Goal: Task Accomplishment & Management: Complete application form

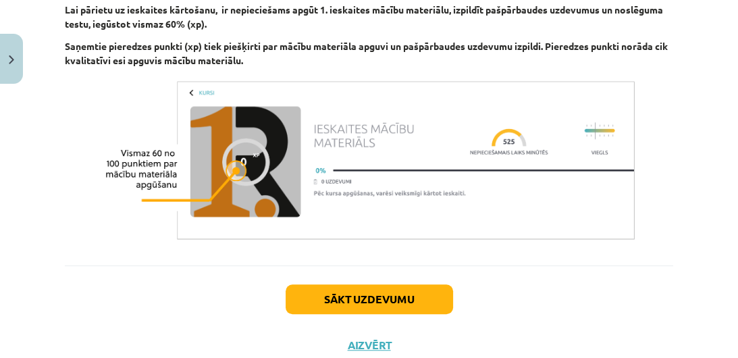
scroll to position [639, 0]
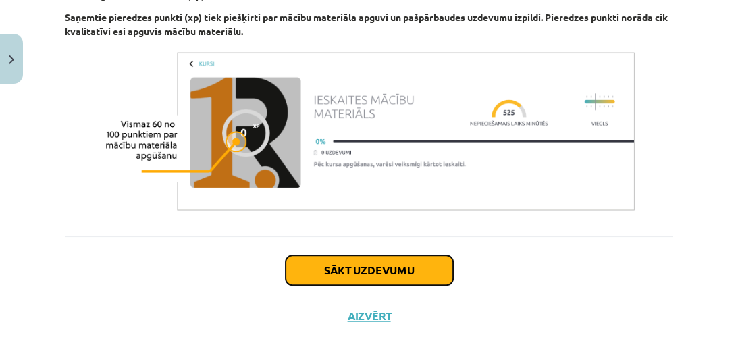
click at [381, 258] on button "Sākt uzdevumu" at bounding box center [369, 270] width 167 height 30
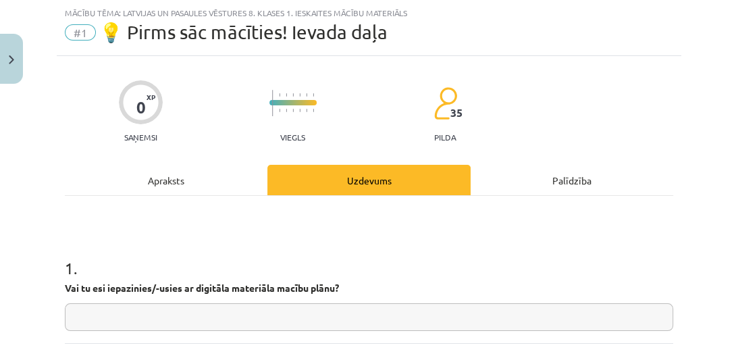
click at [498, 318] on input "text" at bounding box center [369, 317] width 608 height 28
type input "**"
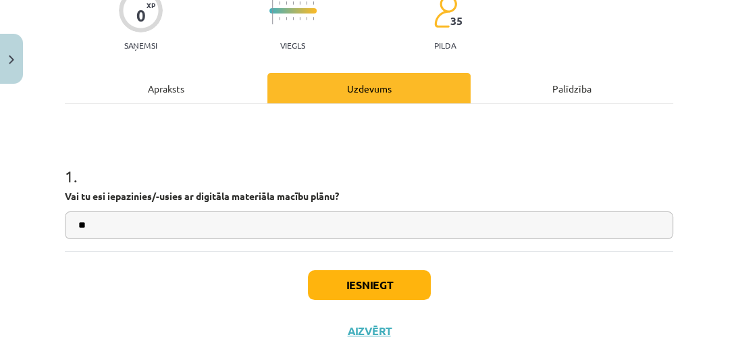
scroll to position [154, 0]
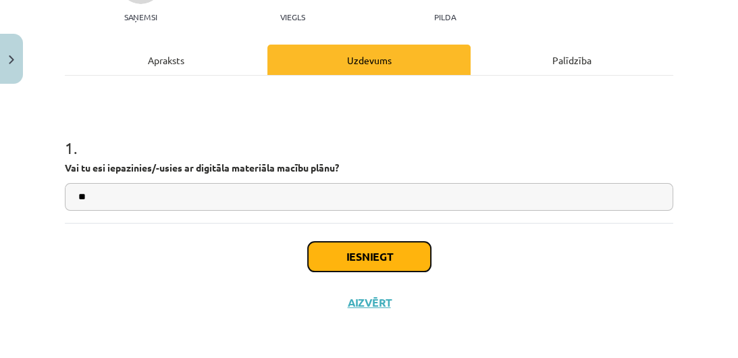
click at [394, 257] on button "Iesniegt" at bounding box center [369, 257] width 123 height 30
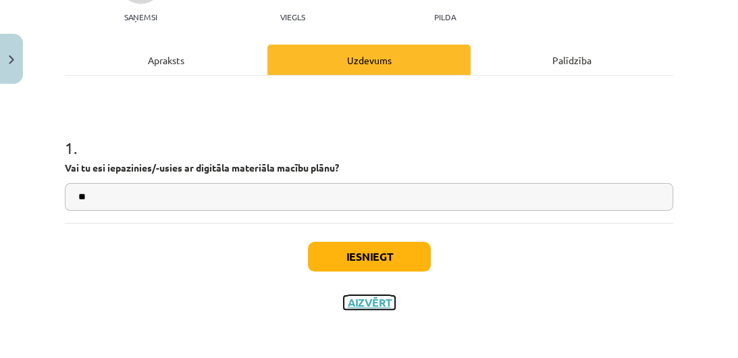
click at [356, 300] on button "Aizvērt" at bounding box center [369, 303] width 51 height 14
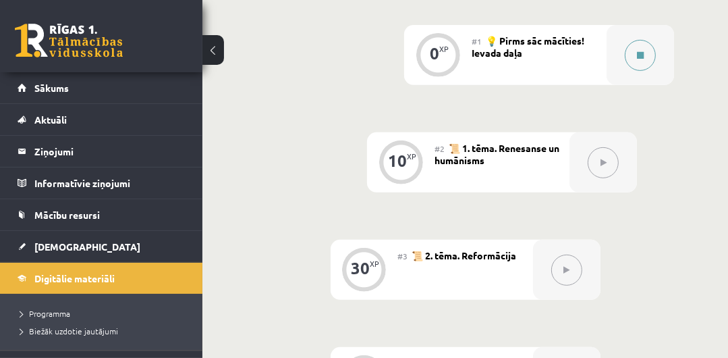
click at [644, 65] on button at bounding box center [640, 55] width 31 height 31
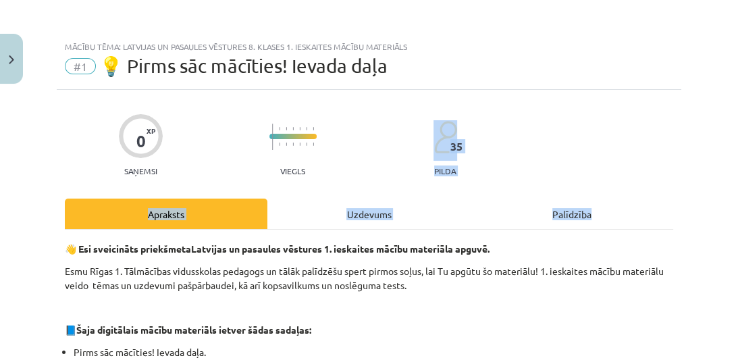
drag, startPoint x: 727, startPoint y: 186, endPoint x: 664, endPoint y: 132, distance: 83.3
click at [664, 132] on div "Mācību tēma: Latvijas un pasaules vēstures 8. klases 1. ieskaites mācību materi…" at bounding box center [369, 179] width 738 height 358
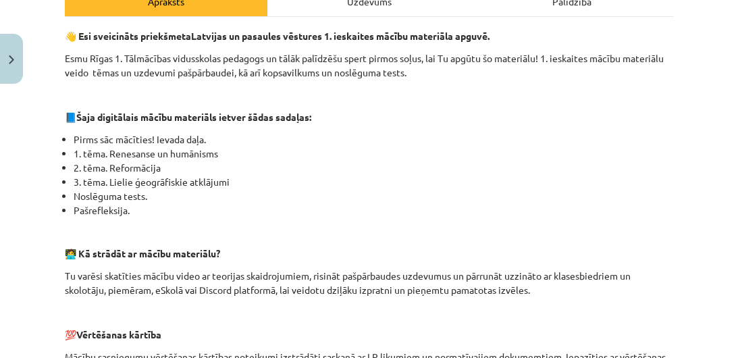
scroll to position [639, 0]
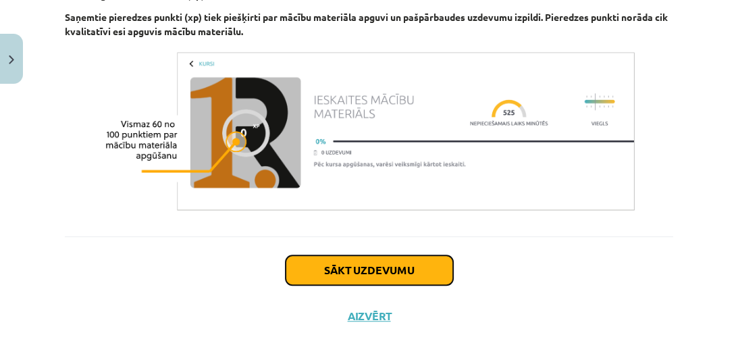
click at [410, 267] on button "Sākt uzdevumu" at bounding box center [369, 270] width 167 height 30
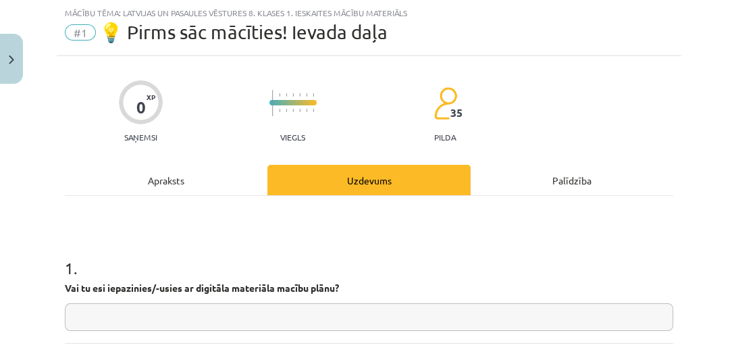
click at [427, 319] on input "text" at bounding box center [369, 317] width 608 height 28
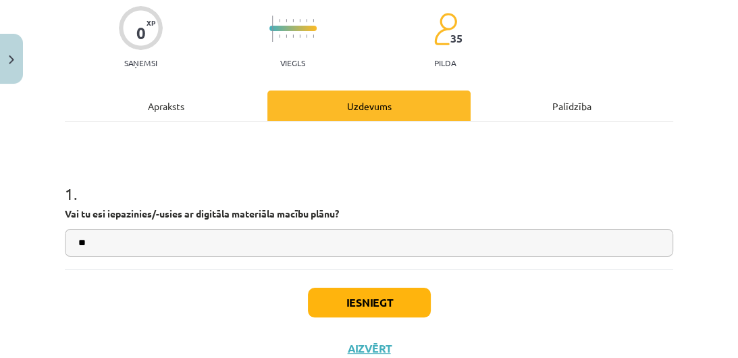
scroll to position [154, 0]
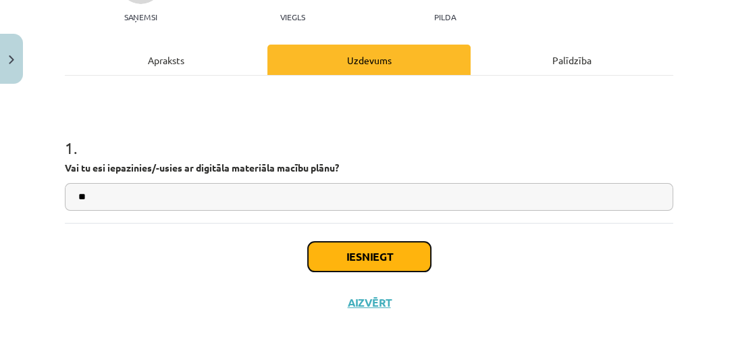
click at [411, 246] on button "Iesniegt" at bounding box center [369, 257] width 123 height 30
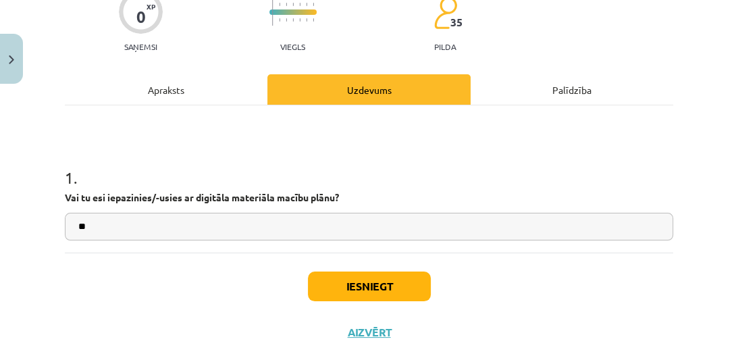
scroll to position [113, 0]
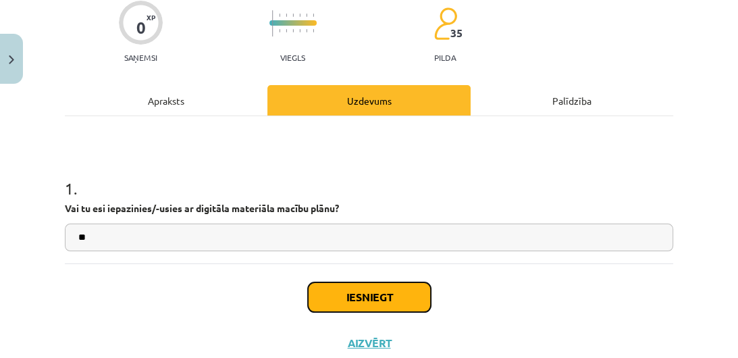
click at [348, 300] on button "Iesniegt" at bounding box center [369, 297] width 123 height 30
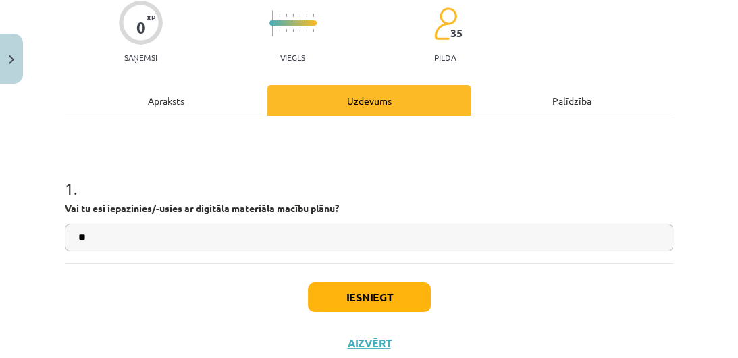
click at [230, 226] on input "**" at bounding box center [369, 237] width 608 height 28
type input "*******"
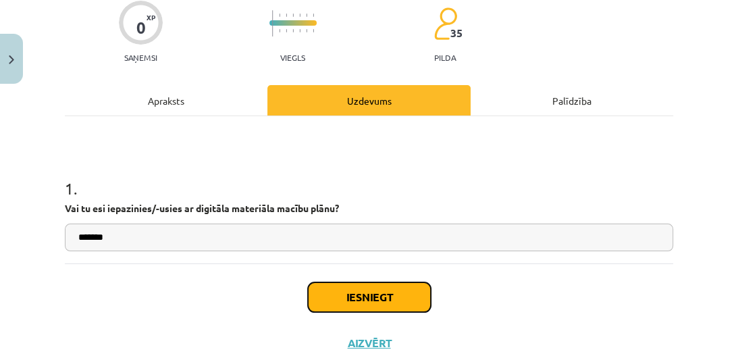
click at [351, 285] on button "Iesniegt" at bounding box center [369, 297] width 123 height 30
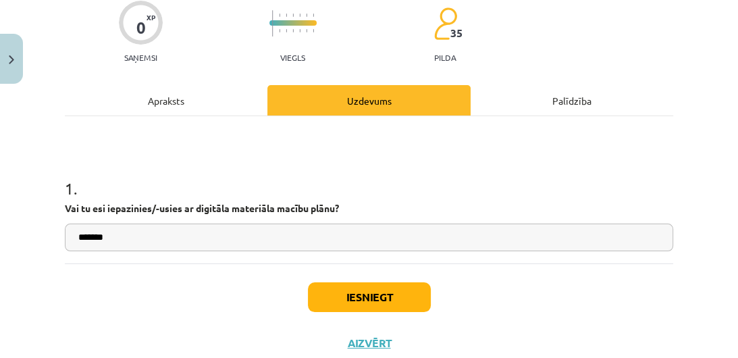
click at [438, 91] on div "Uzdevums" at bounding box center [368, 100] width 203 height 30
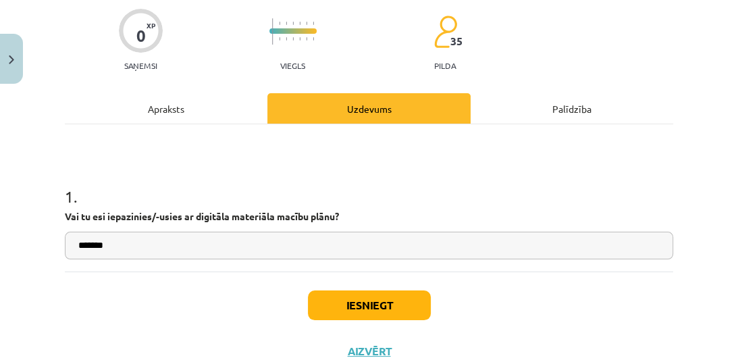
scroll to position [154, 0]
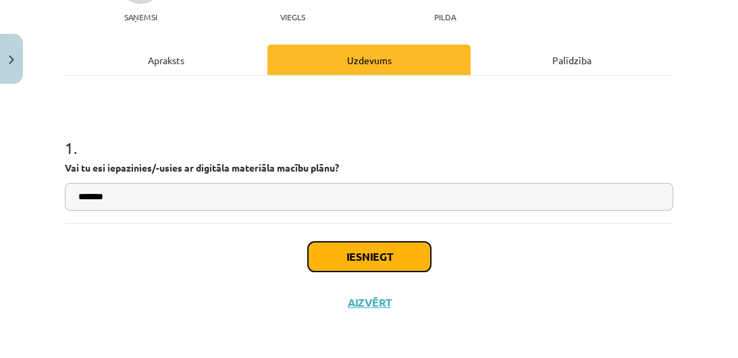
click at [348, 257] on button "Iesniegt" at bounding box center [369, 257] width 123 height 30
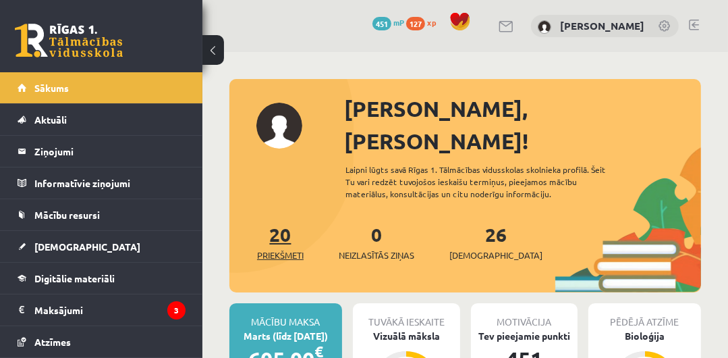
click at [288, 222] on link "20 Priekšmeti" at bounding box center [280, 242] width 47 height 40
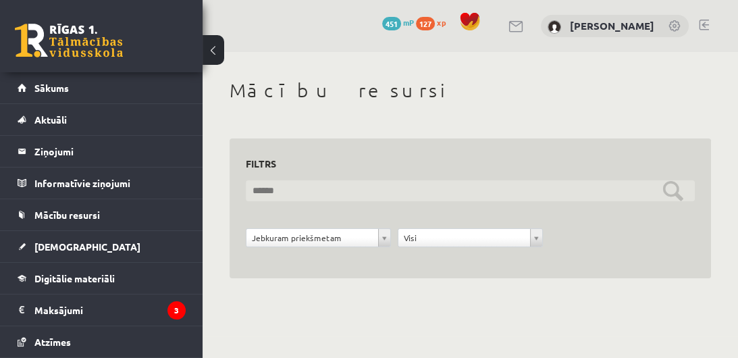
click at [314, 194] on input "text" at bounding box center [470, 190] width 449 height 21
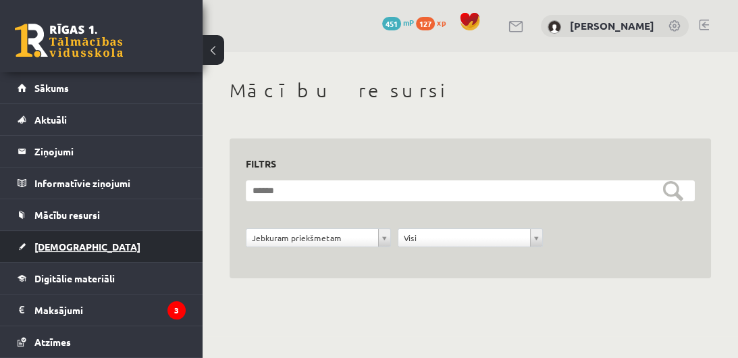
click at [62, 248] on span "[DEMOGRAPHIC_DATA]" at bounding box center [87, 246] width 106 height 12
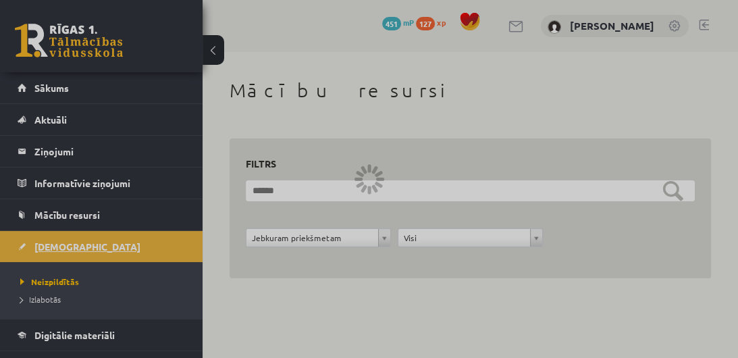
click at [62, 248] on div at bounding box center [369, 179] width 738 height 358
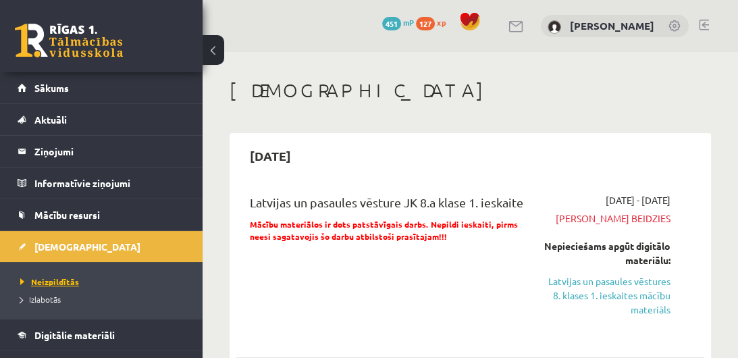
click at [68, 279] on span "Neizpildītās" at bounding box center [49, 281] width 59 height 11
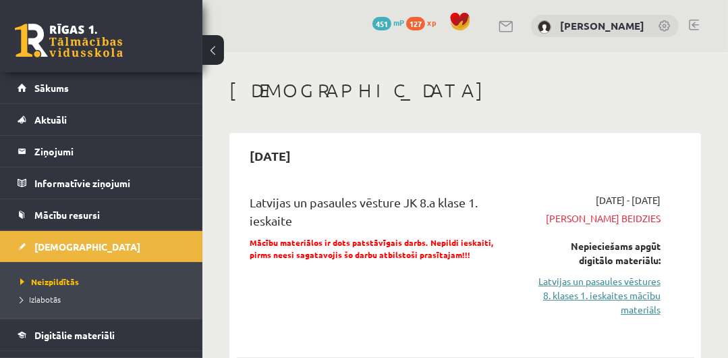
click at [624, 294] on link "Latvijas un pasaules vēstures 8. klases 1. ieskaites mācību materiāls" at bounding box center [599, 295] width 124 height 43
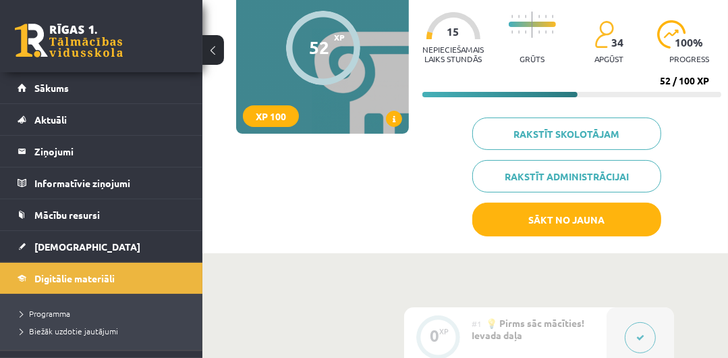
scroll to position [149, 0]
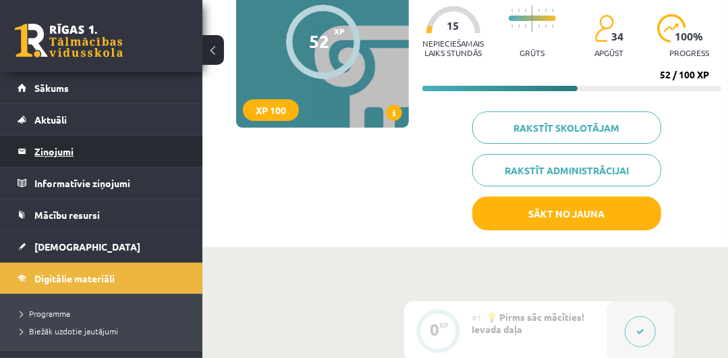
click at [61, 156] on legend "Ziņojumi 0" at bounding box center [109, 151] width 151 height 31
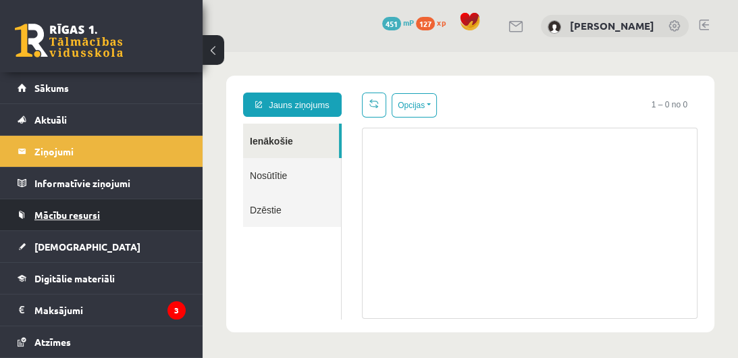
click at [86, 219] on span "Mācību resursi" at bounding box center [66, 215] width 65 height 12
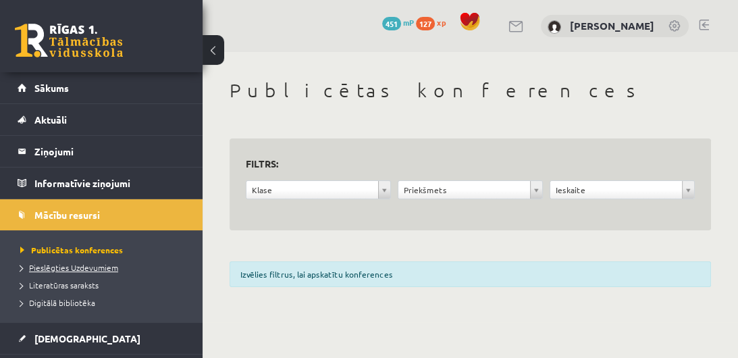
click at [111, 268] on span "Pieslēgties Uzdevumiem" at bounding box center [69, 267] width 98 height 11
click at [97, 268] on span "Pieslēgties Uzdevumiem" at bounding box center [73, 267] width 107 height 11
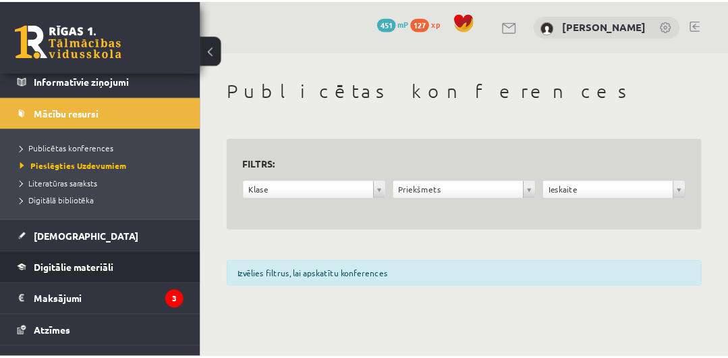
scroll to position [103, 0]
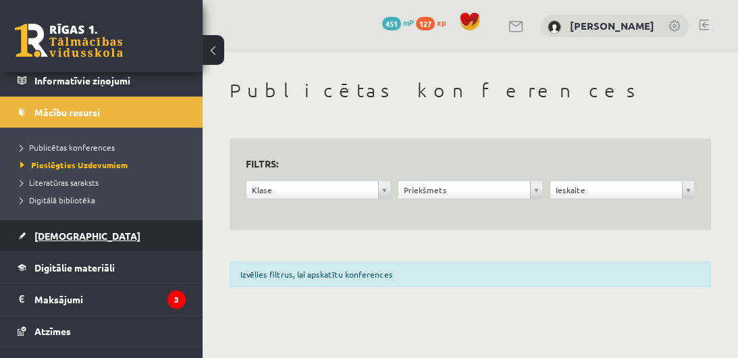
click at [65, 240] on span "[DEMOGRAPHIC_DATA]" at bounding box center [87, 236] width 106 height 12
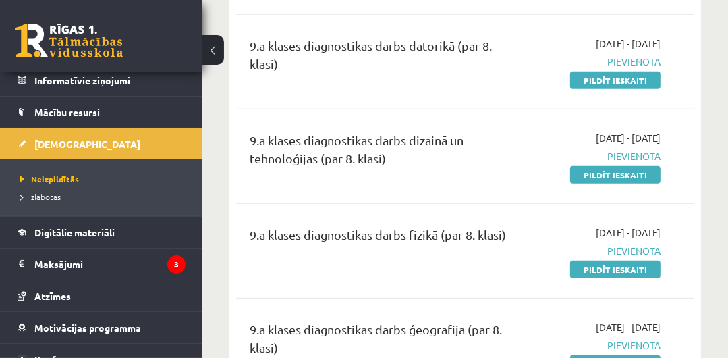
scroll to position [548, 0]
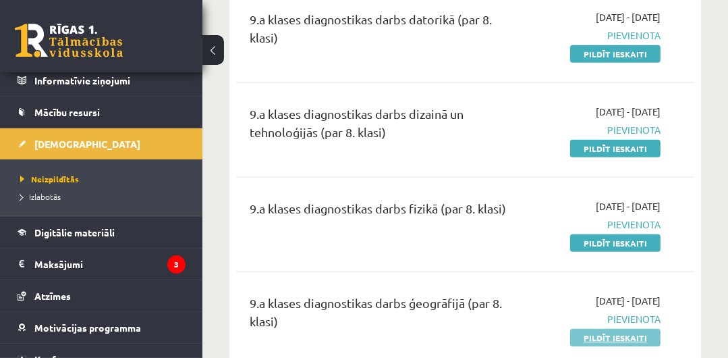
click at [586, 333] on link "Pildīt ieskaiti" at bounding box center [615, 338] width 90 height 18
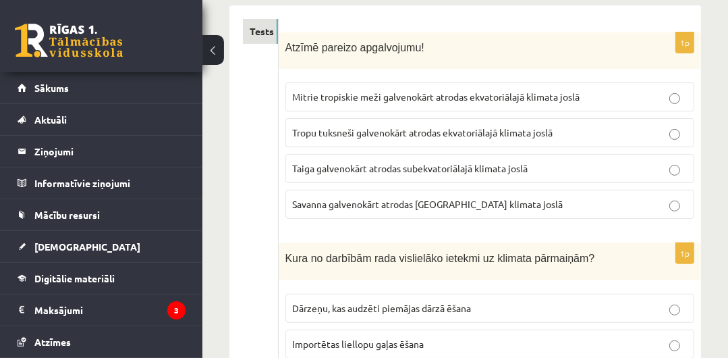
scroll to position [251, 0]
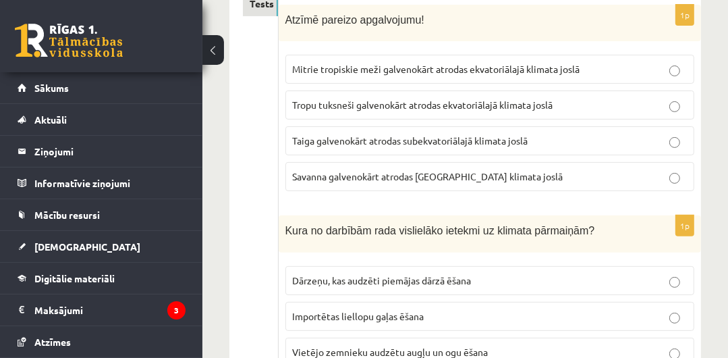
click at [681, 105] on p "Tropu tuksneši galvenokārt atrodas ekvatoriālajā klimata joslā" at bounding box center [490, 105] width 394 height 14
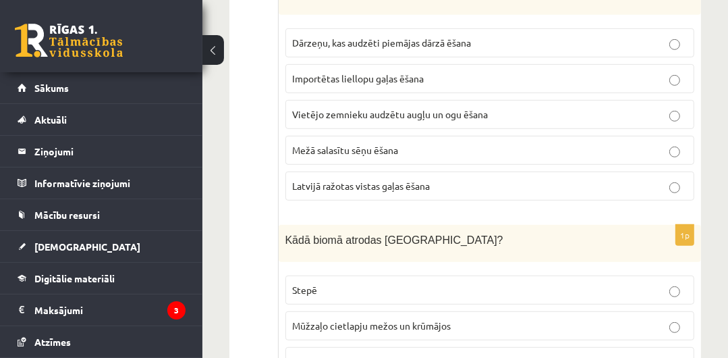
scroll to position [448, 0]
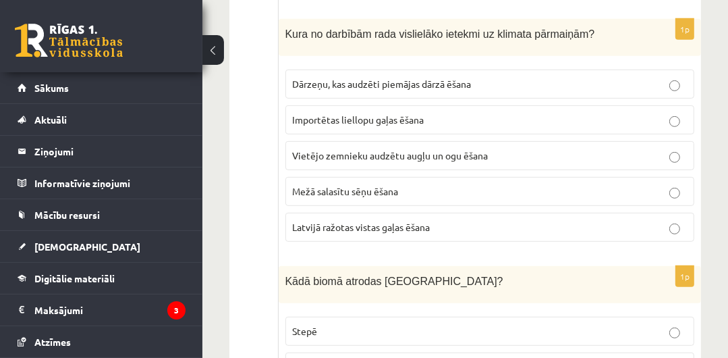
click at [209, 47] on button at bounding box center [214, 50] width 22 height 30
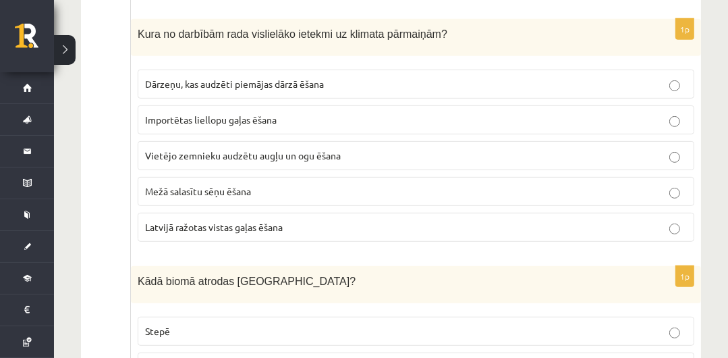
click at [383, 116] on p "Importētas liellopu gaļas ēšana" at bounding box center [416, 120] width 542 height 14
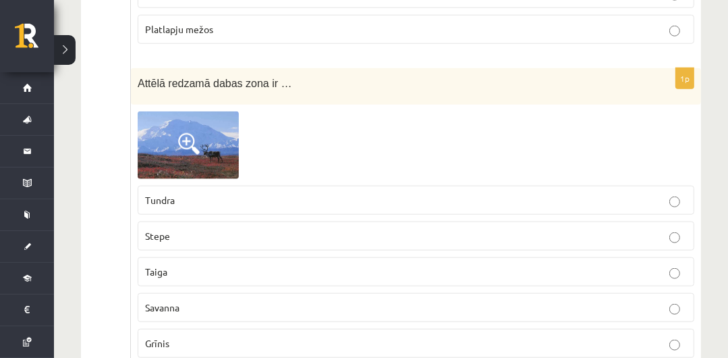
scroll to position [986, 0]
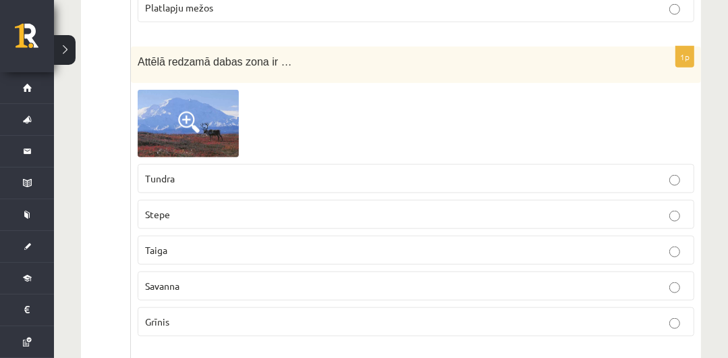
click at [232, 207] on p "Stepe" at bounding box center [416, 214] width 542 height 14
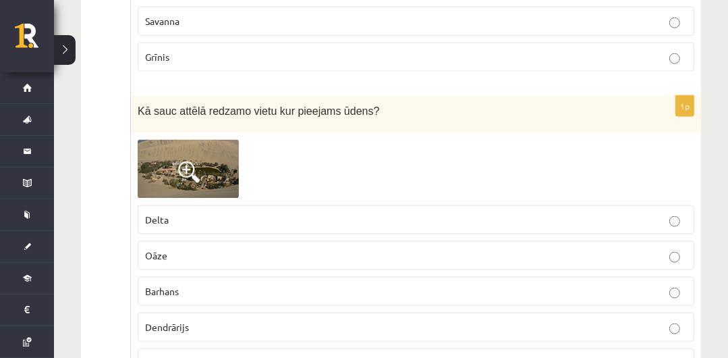
scroll to position [1306, 0]
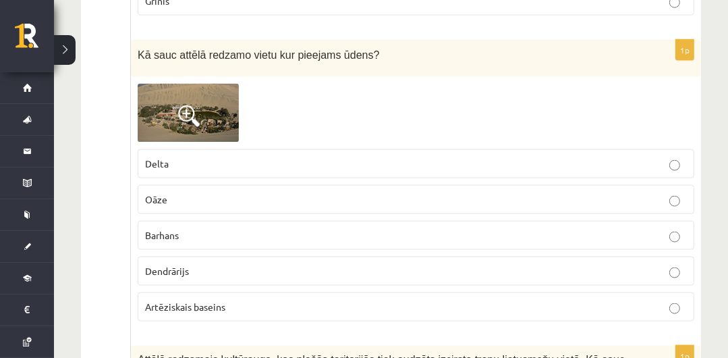
click at [188, 90] on img at bounding box center [188, 113] width 101 height 59
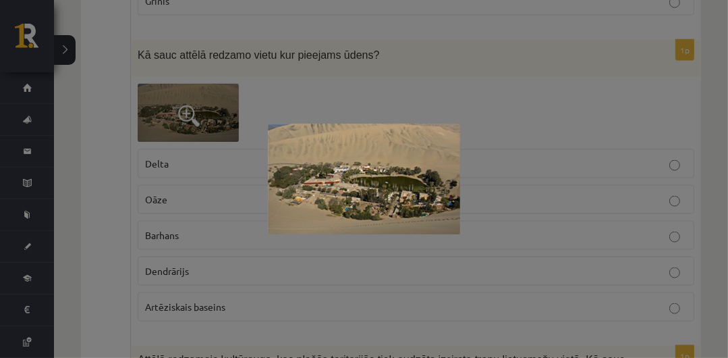
click at [521, 87] on div at bounding box center [364, 179] width 728 height 358
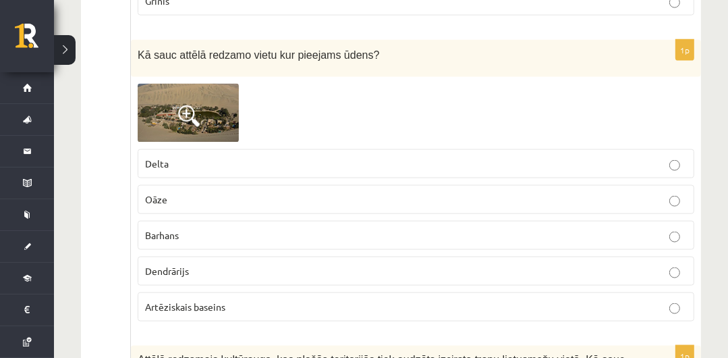
click at [441, 199] on label "Oāze" at bounding box center [416, 199] width 557 height 29
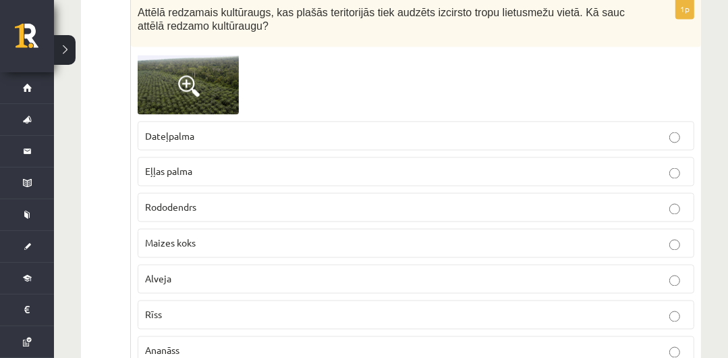
scroll to position [1626, 0]
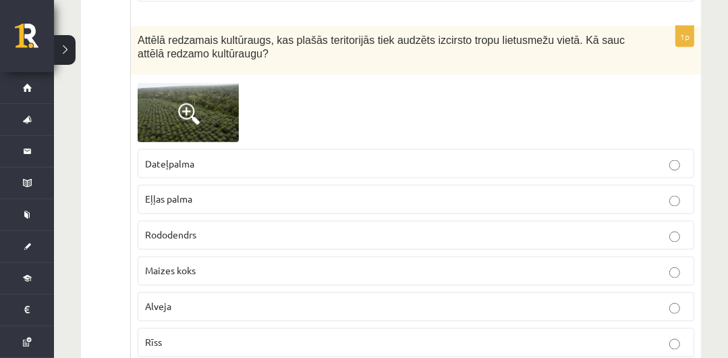
click at [193, 103] on span at bounding box center [189, 114] width 22 height 22
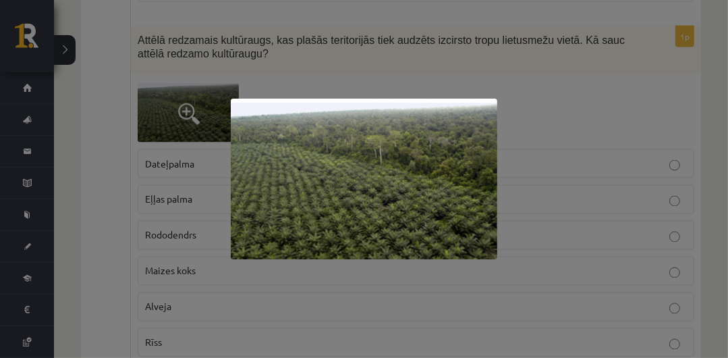
click at [309, 90] on div at bounding box center [364, 179] width 728 height 358
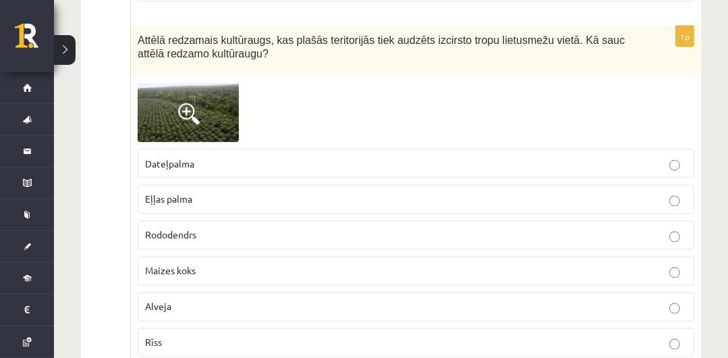
click at [212, 194] on p "Eļļas palma" at bounding box center [416, 199] width 542 height 14
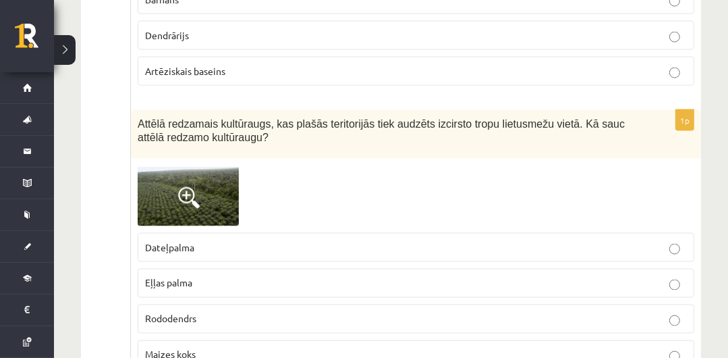
scroll to position [1528, 0]
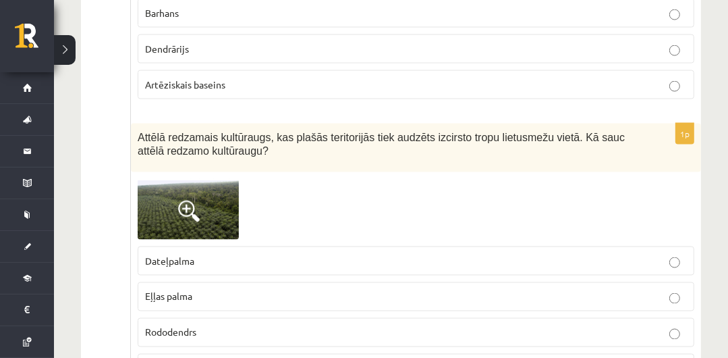
click at [180, 200] on span at bounding box center [189, 211] width 22 height 22
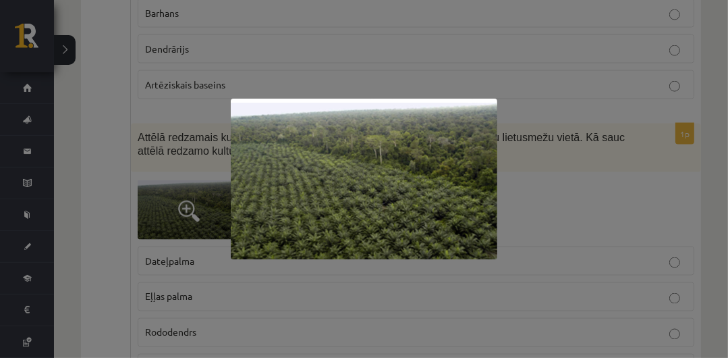
click at [709, 138] on div at bounding box center [364, 179] width 728 height 358
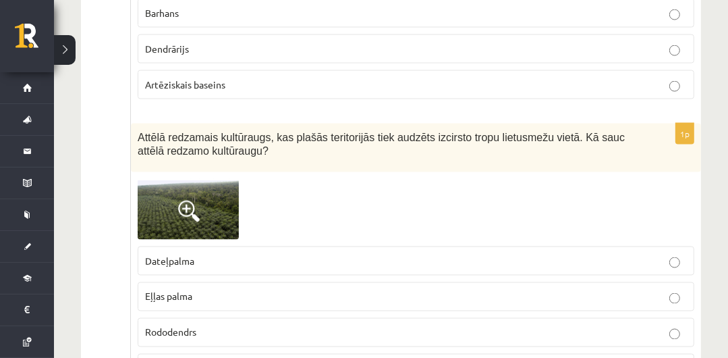
click at [699, 126] on div "Attēlā redzamais kultūraugs, kas plašās teritorijās tiek audzēts izcirsto tropu…" at bounding box center [416, 148] width 570 height 49
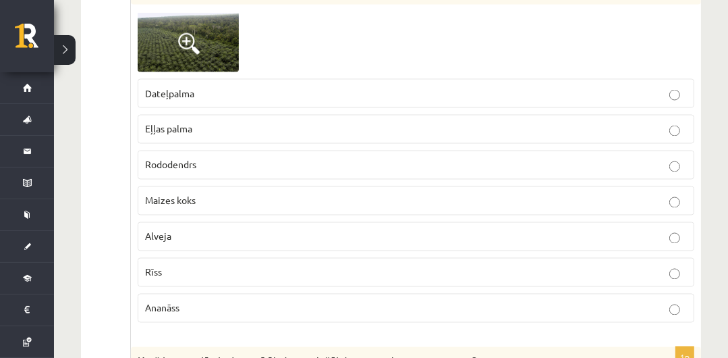
scroll to position [1709, 0]
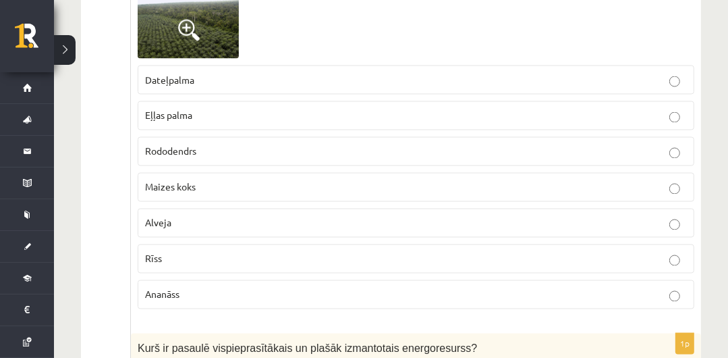
click at [674, 280] on label "Ananāss" at bounding box center [416, 294] width 557 height 29
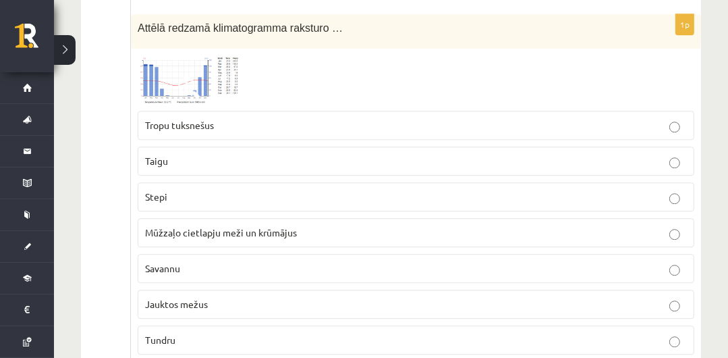
scroll to position [2516, 0]
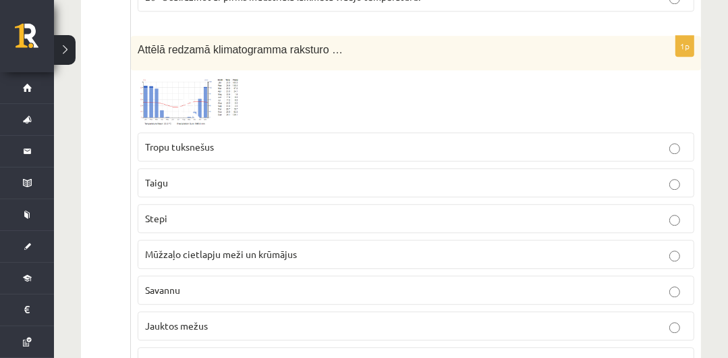
click at [682, 247] on p "Mūžzaļo cietlapju meži un krūmājus" at bounding box center [416, 254] width 542 height 14
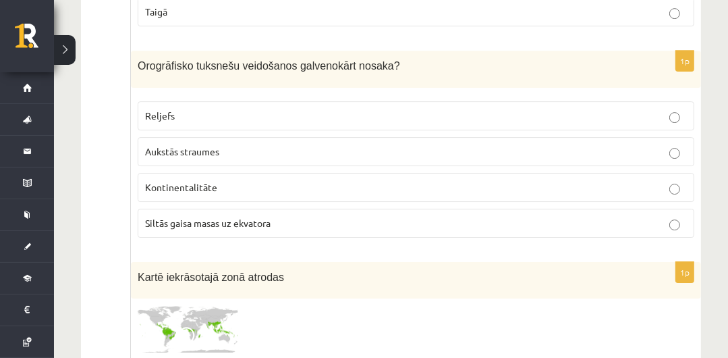
scroll to position [3113, 0]
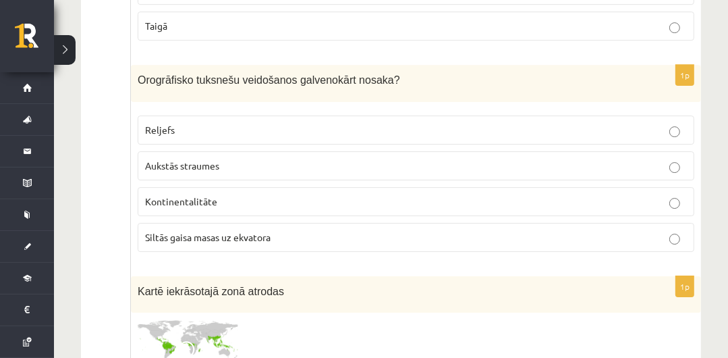
click at [597, 122] on label "Reljefs" at bounding box center [416, 129] width 557 height 29
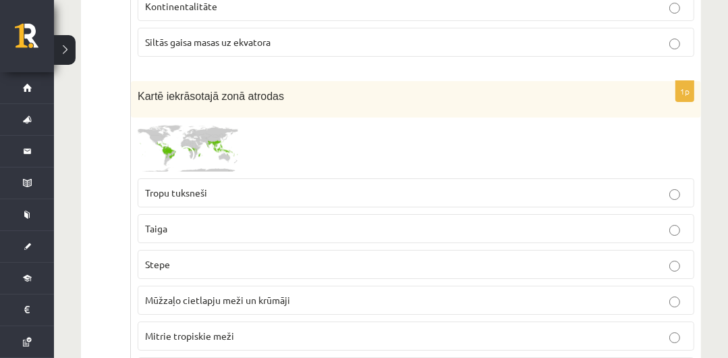
scroll to position [3322, 0]
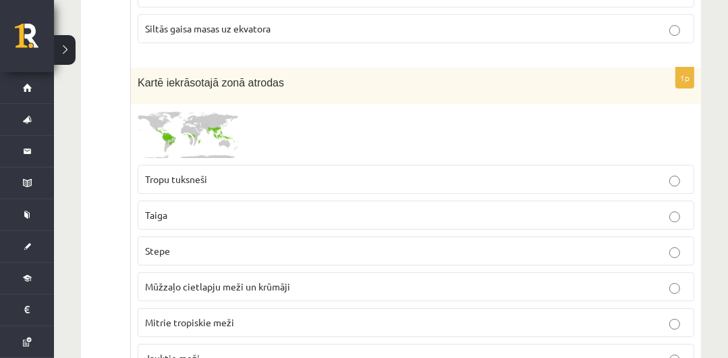
click at [450, 315] on p "Mitrie tropiskie meži" at bounding box center [416, 322] width 542 height 14
click at [464, 344] on label "Jauktie meži" at bounding box center [416, 358] width 557 height 29
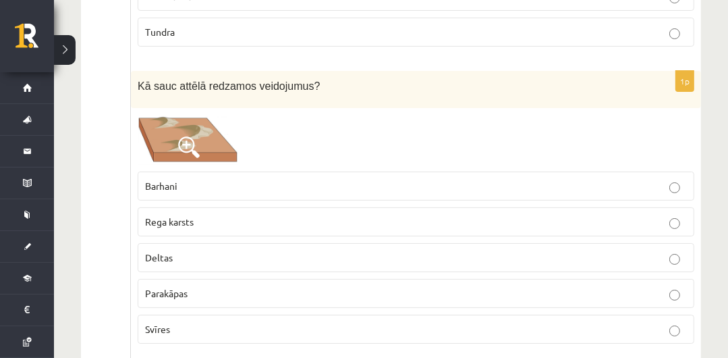
scroll to position [3698, 0]
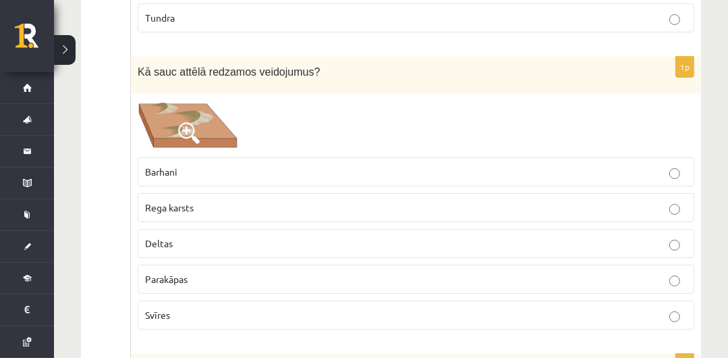
click at [406, 271] on label "Parakāpas" at bounding box center [416, 279] width 557 height 29
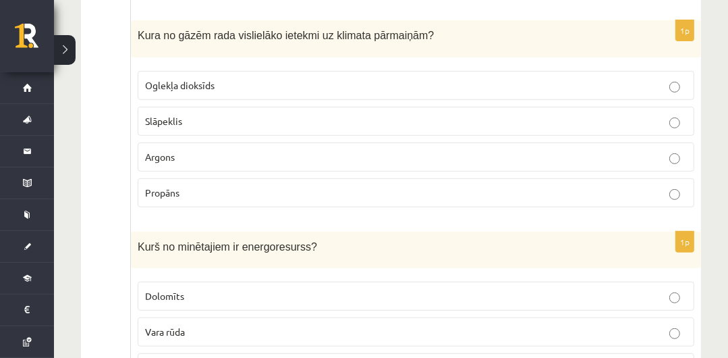
scroll to position [4004, 0]
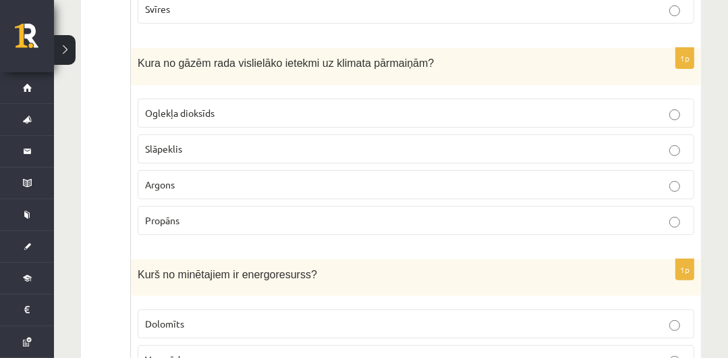
click at [229, 106] on p "Oglekļa dioksīds" at bounding box center [416, 113] width 542 height 14
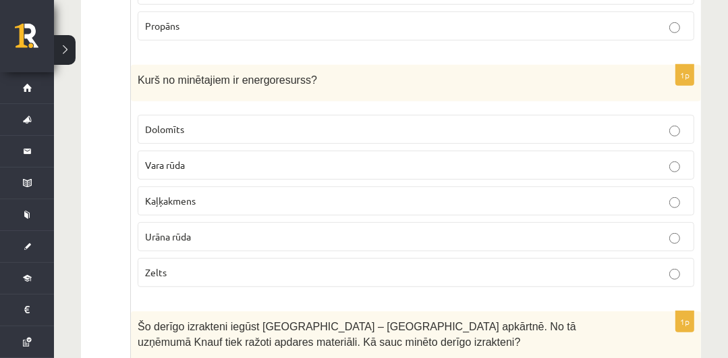
scroll to position [4220, 0]
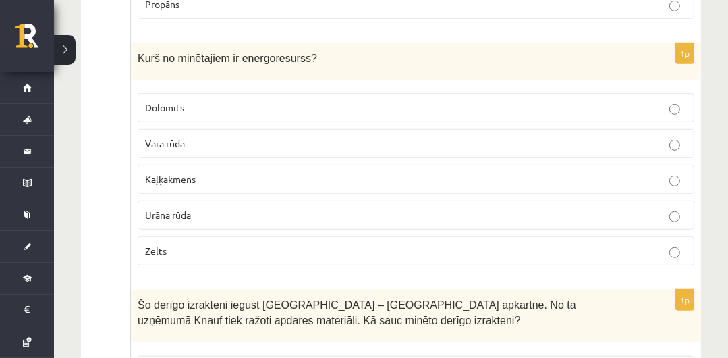
click at [429, 200] on label "Urāna rūda" at bounding box center [416, 214] width 557 height 29
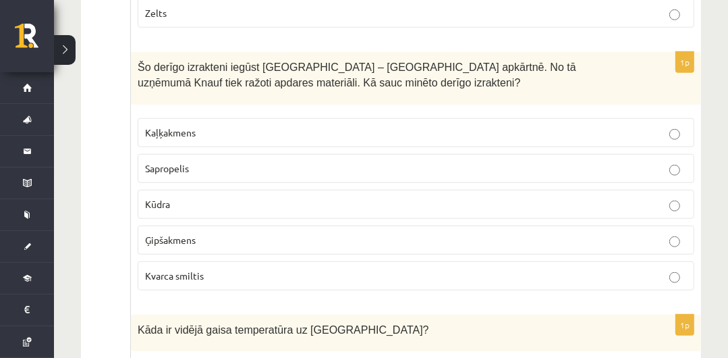
scroll to position [4479, 0]
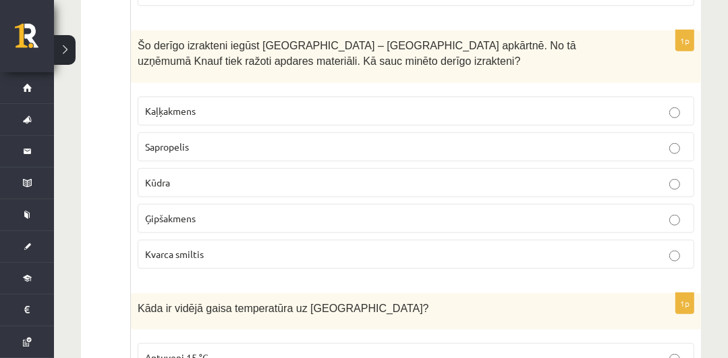
click at [510, 211] on p "Ģipšakmens" at bounding box center [416, 218] width 542 height 14
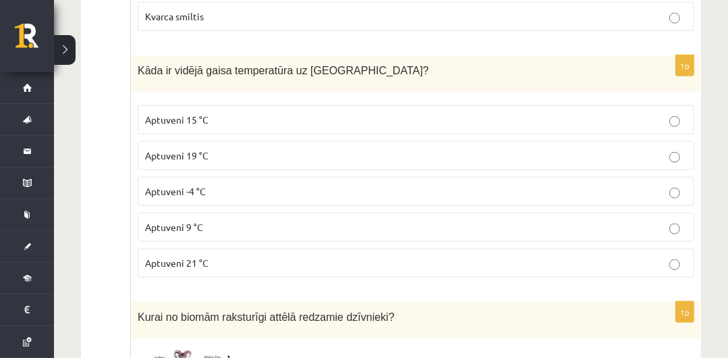
scroll to position [4738, 0]
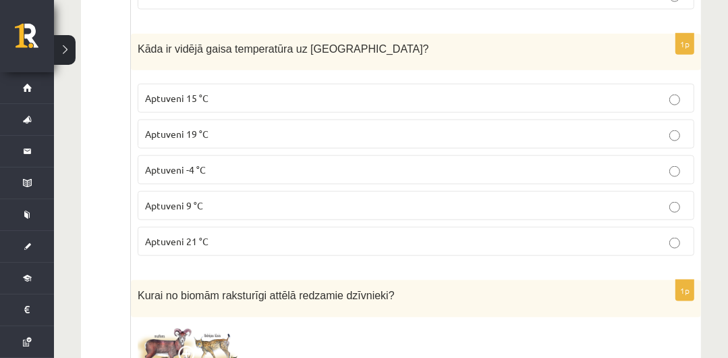
click at [386, 91] on p "Aptuveni 15 °C" at bounding box center [416, 98] width 542 height 14
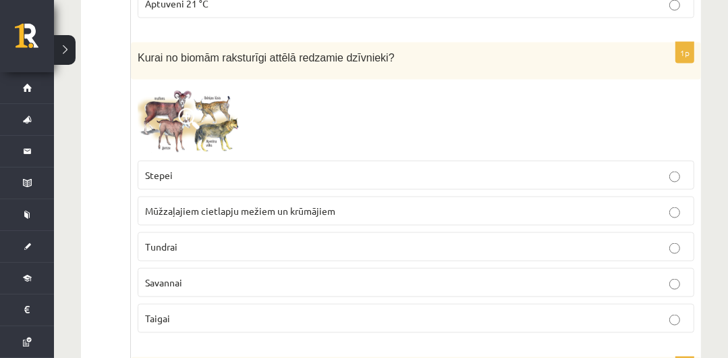
scroll to position [4998, 0]
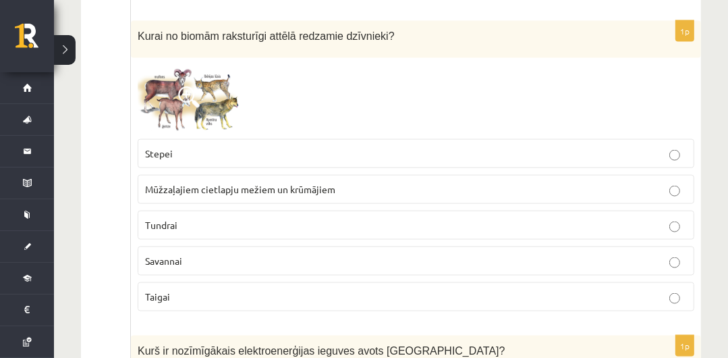
click at [200, 86] on span at bounding box center [189, 97] width 22 height 22
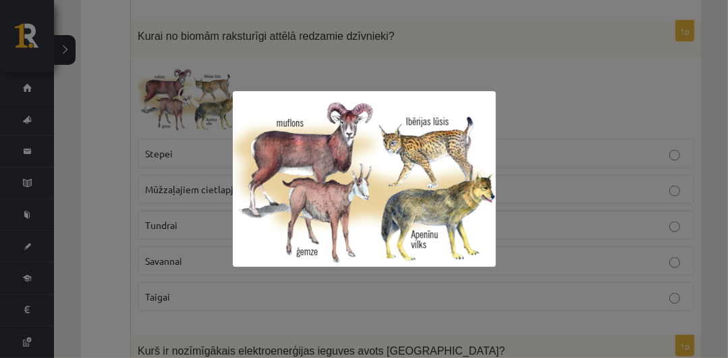
click at [200, 59] on div at bounding box center [364, 179] width 728 height 358
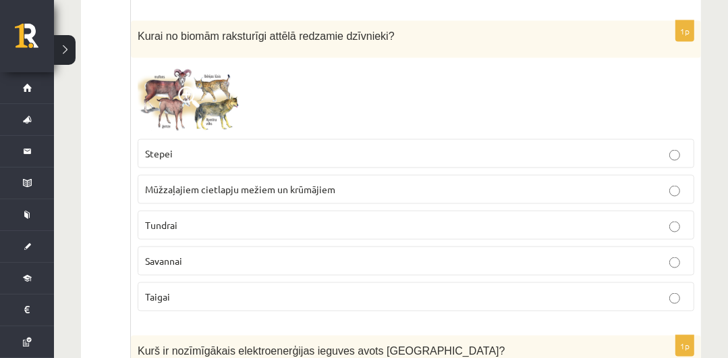
click at [220, 282] on label "Taigai" at bounding box center [416, 296] width 557 height 29
click at [217, 146] on p "Stepei" at bounding box center [416, 153] width 542 height 14
click at [288, 290] on p "Taigai" at bounding box center [416, 297] width 542 height 14
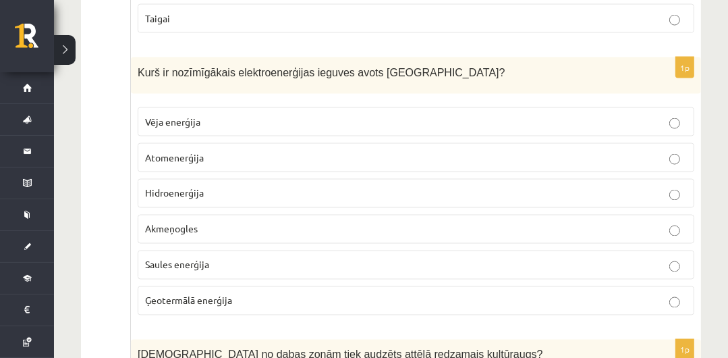
scroll to position [5290, 0]
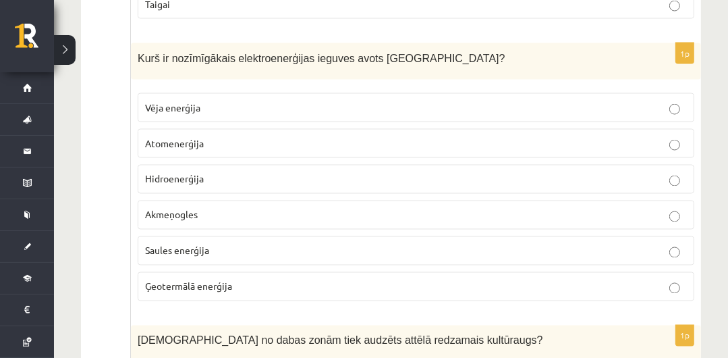
click at [608, 172] on p "Hidroenerģija" at bounding box center [416, 179] width 542 height 14
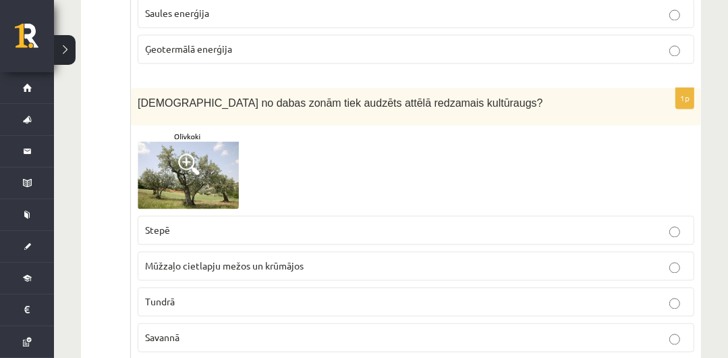
scroll to position [5549, 0]
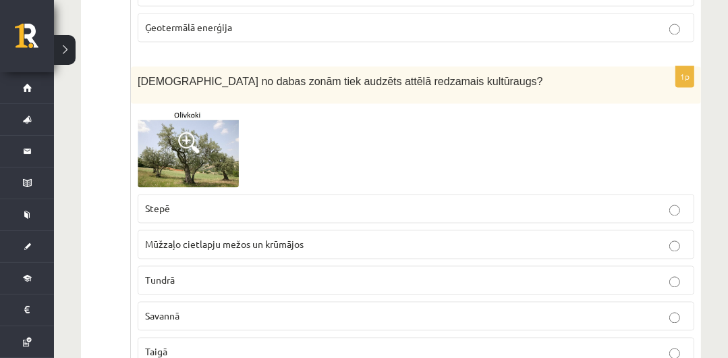
click at [200, 309] on p "Savannā" at bounding box center [416, 316] width 542 height 14
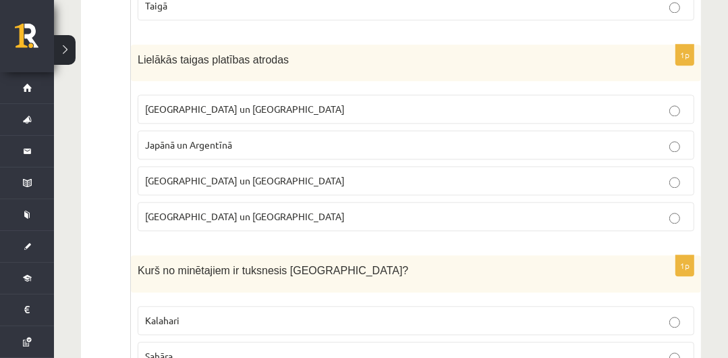
scroll to position [5916, 0]
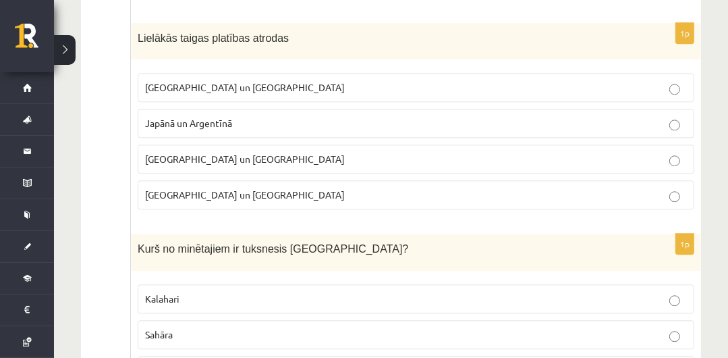
click at [429, 80] on p "Krievijā un Kanādā" at bounding box center [416, 87] width 542 height 14
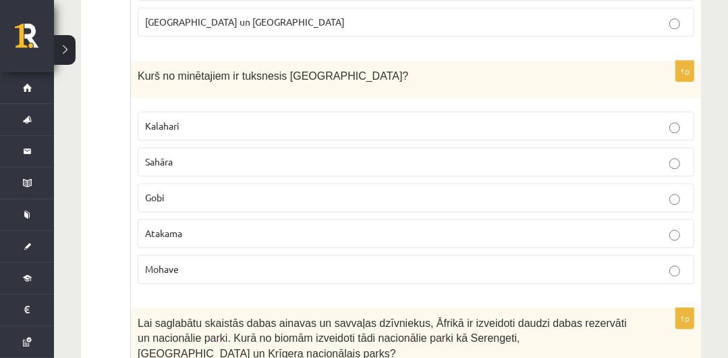
scroll to position [6111, 0]
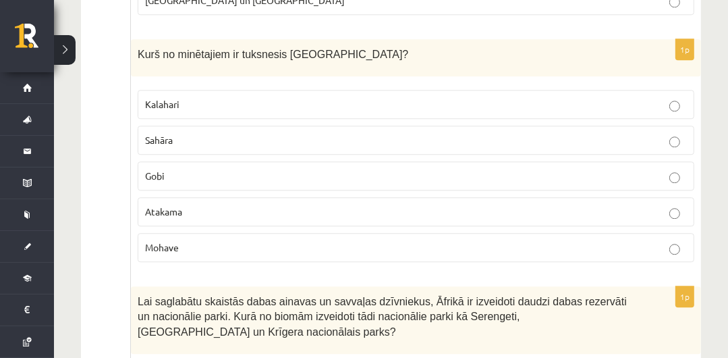
click at [343, 169] on p "Gobi" at bounding box center [416, 176] width 542 height 14
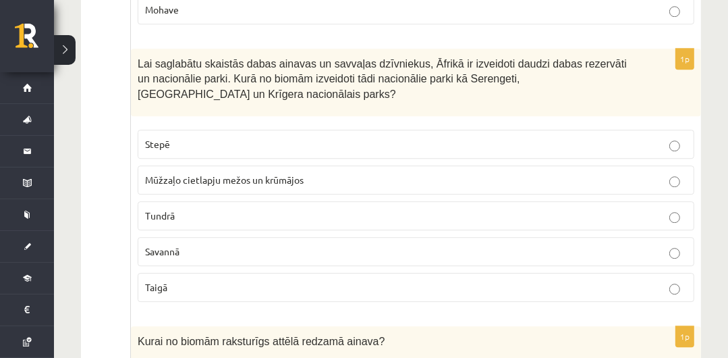
scroll to position [6370, 0]
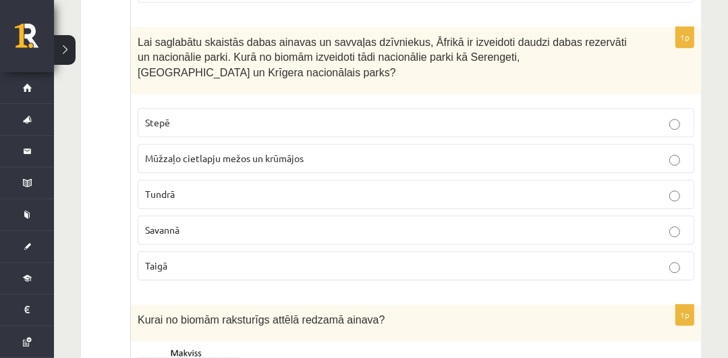
click at [563, 215] on label "Savannā" at bounding box center [416, 229] width 557 height 29
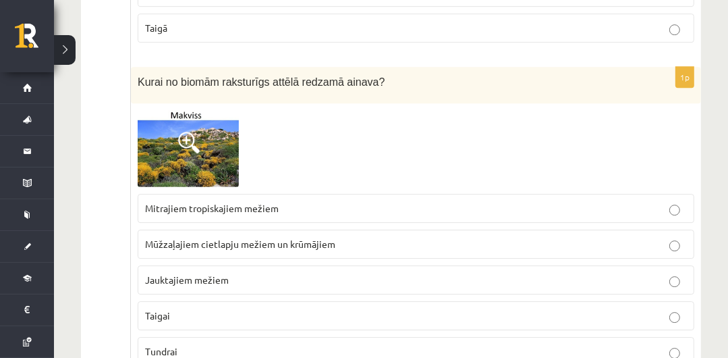
scroll to position [6629, 0]
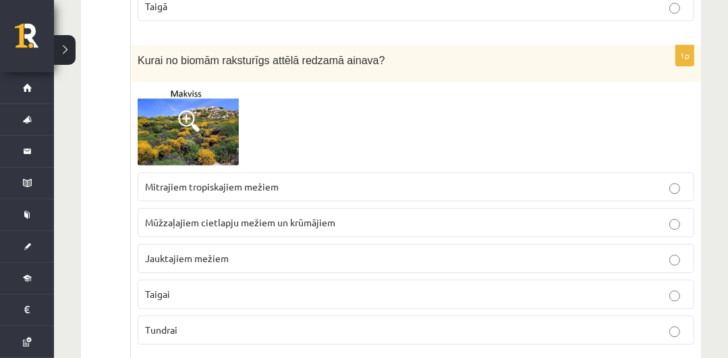
click at [189, 287] on p "Taigai" at bounding box center [416, 294] width 542 height 14
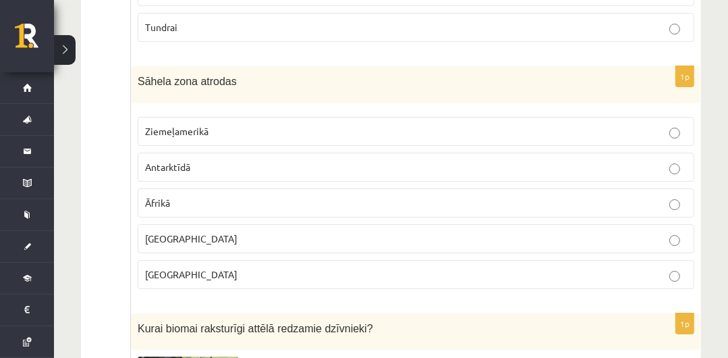
scroll to position [6953, 0]
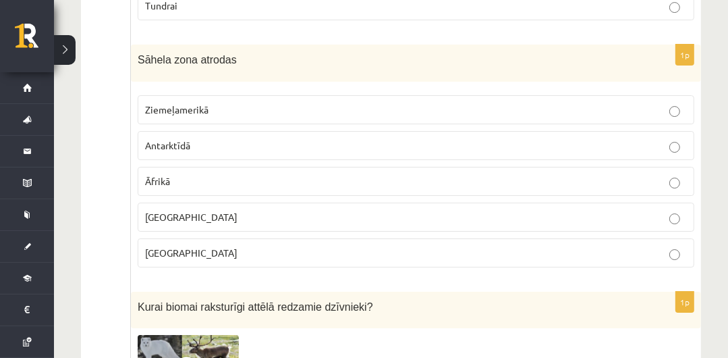
click at [470, 167] on label "Āfrikā" at bounding box center [416, 181] width 557 height 29
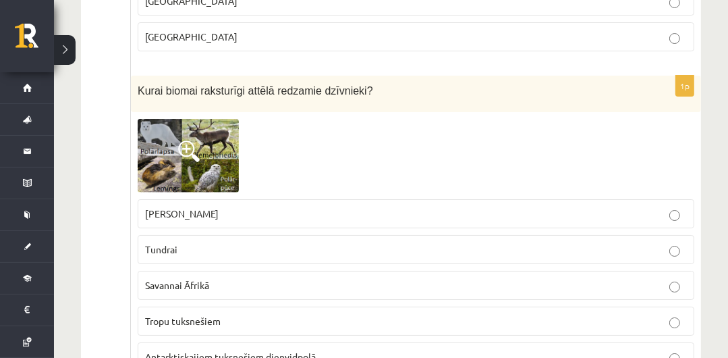
scroll to position [7191, 0]
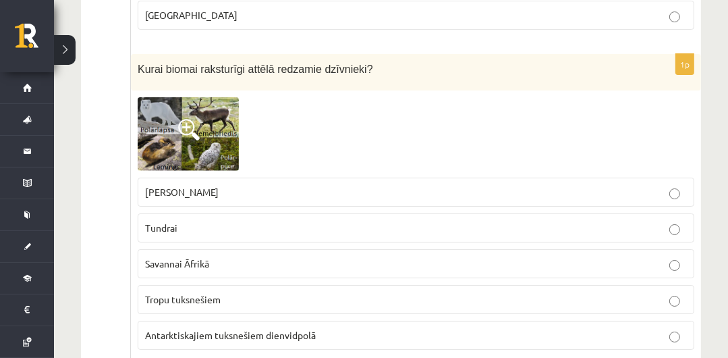
click at [186, 119] on span at bounding box center [189, 130] width 22 height 22
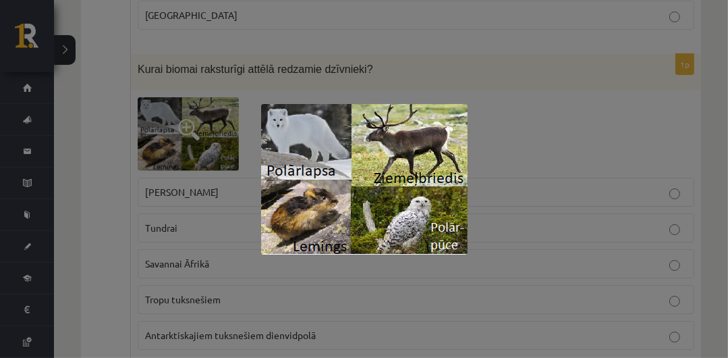
click at [423, 53] on div at bounding box center [364, 179] width 728 height 358
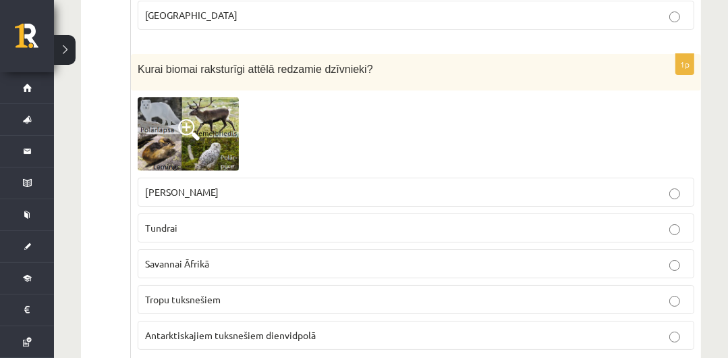
click at [402, 328] on p "Antarktiskajiem tuksnešiem dienvidpolā" at bounding box center [416, 335] width 542 height 14
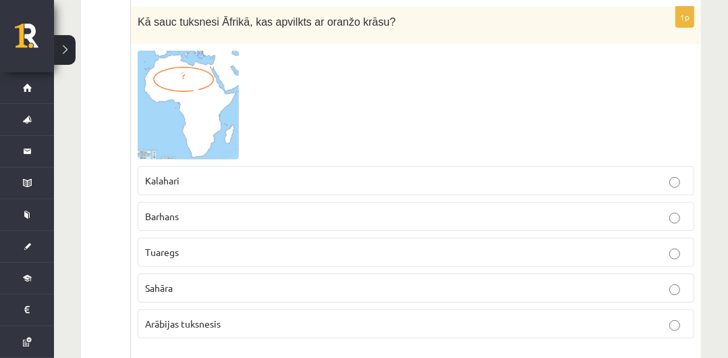
scroll to position [7580, 0]
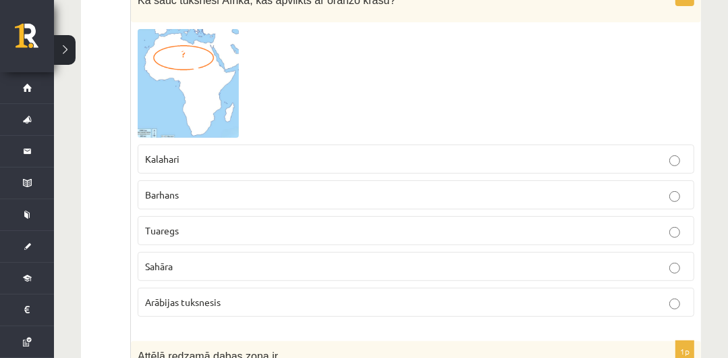
click at [443, 259] on p "Sahāra" at bounding box center [416, 266] width 542 height 14
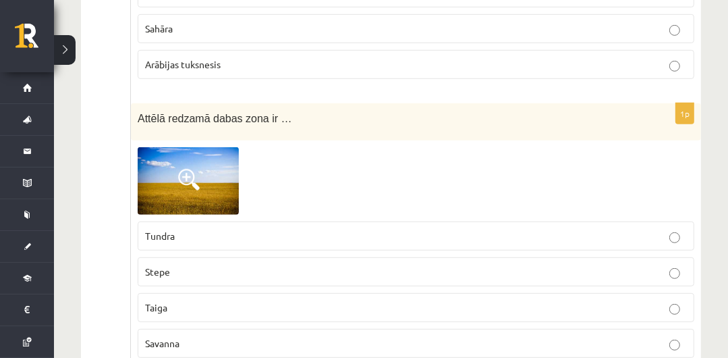
scroll to position [7839, 0]
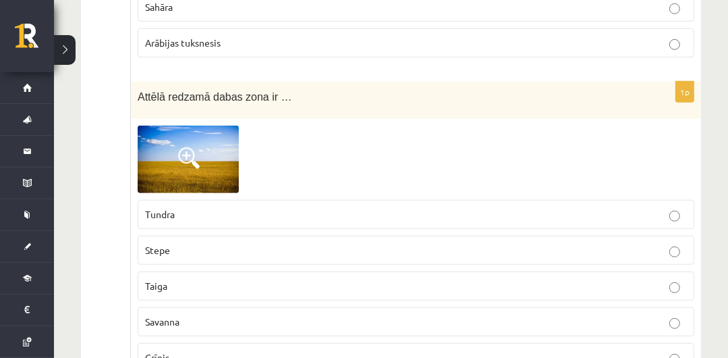
click at [293, 307] on label "Savanna" at bounding box center [416, 321] width 557 height 29
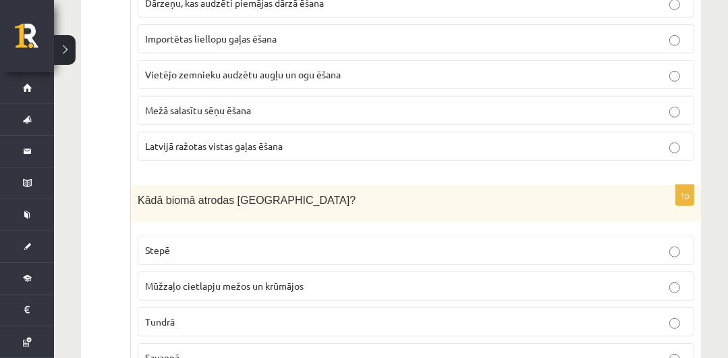
scroll to position [0, 0]
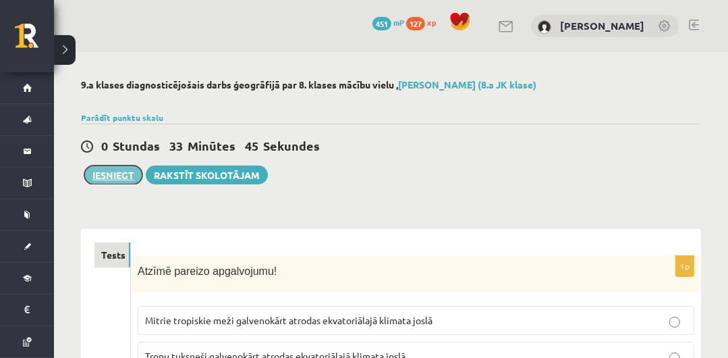
click at [130, 174] on button "Iesniegt" at bounding box center [113, 174] width 58 height 19
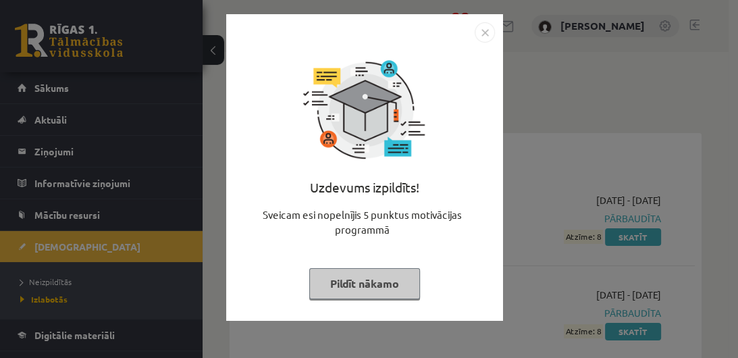
click at [367, 282] on button "Pildīt nākamo" at bounding box center [364, 283] width 111 height 31
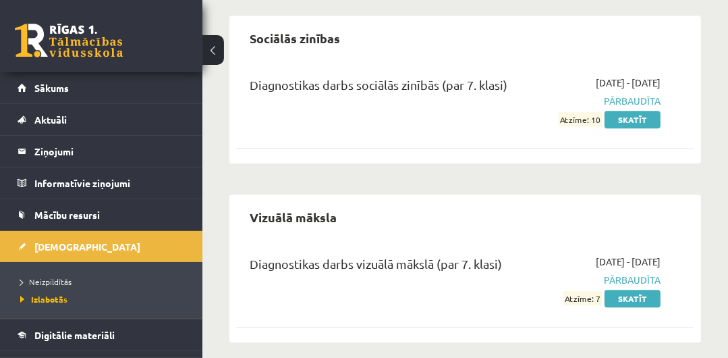
scroll to position [2422, 0]
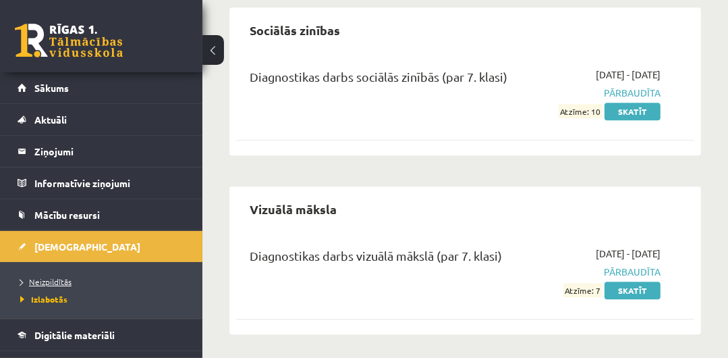
click at [65, 282] on span "Neizpildītās" at bounding box center [45, 281] width 51 height 11
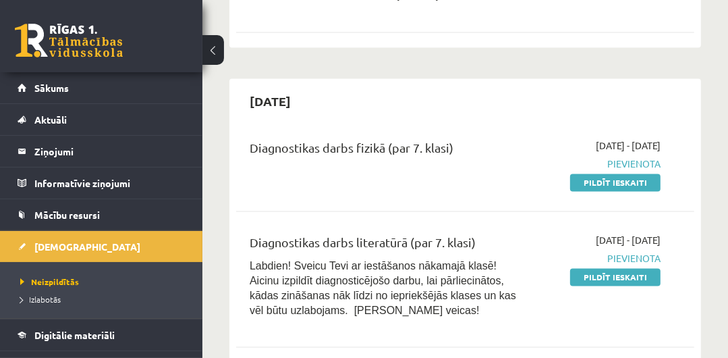
scroll to position [1978, 0]
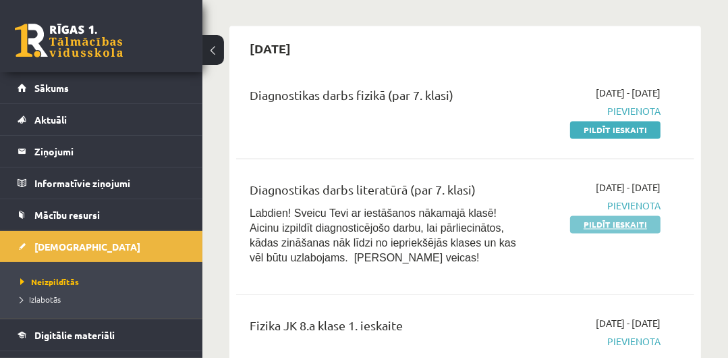
click at [641, 222] on link "Pildīt ieskaiti" at bounding box center [615, 224] width 90 height 18
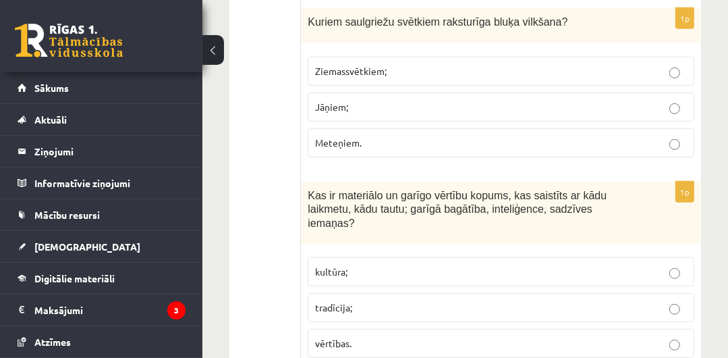
scroll to position [477, 0]
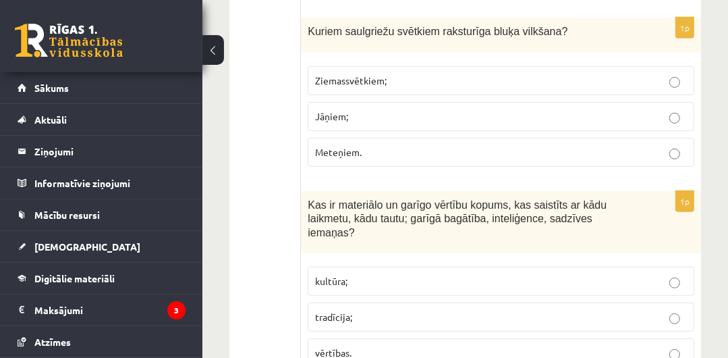
click at [216, 53] on button at bounding box center [214, 50] width 22 height 30
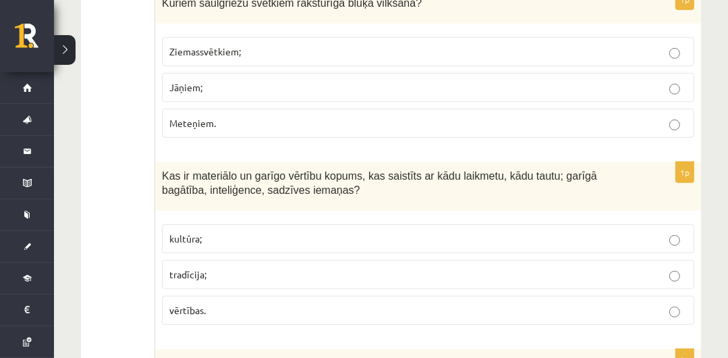
click at [318, 80] on p "Jāņiem;" at bounding box center [428, 87] width 518 height 14
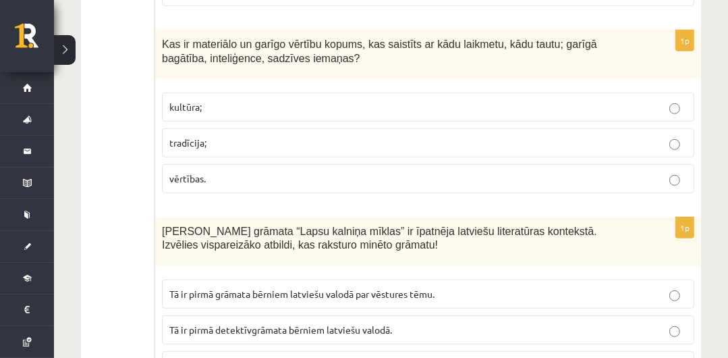
scroll to position [618, 0]
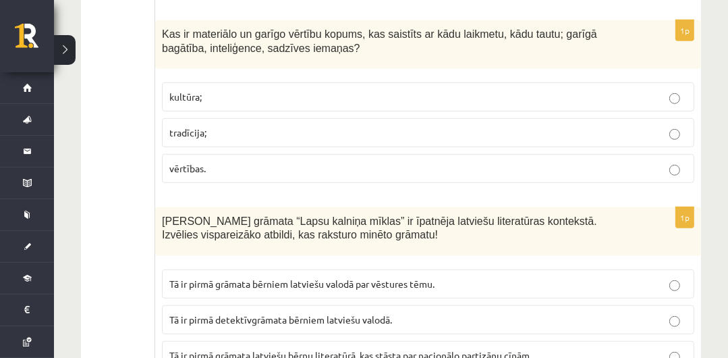
click at [551, 92] on p "kultūra;" at bounding box center [428, 97] width 518 height 14
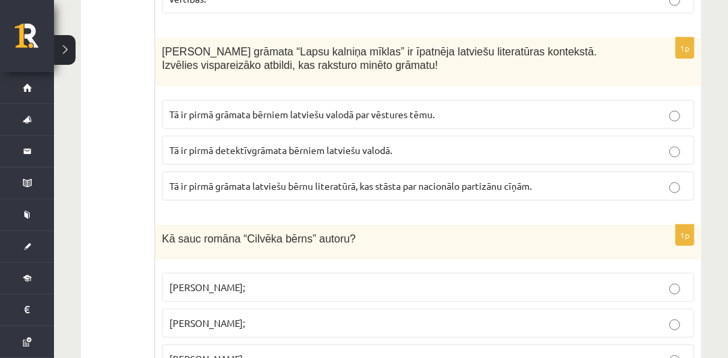
scroll to position [797, 0]
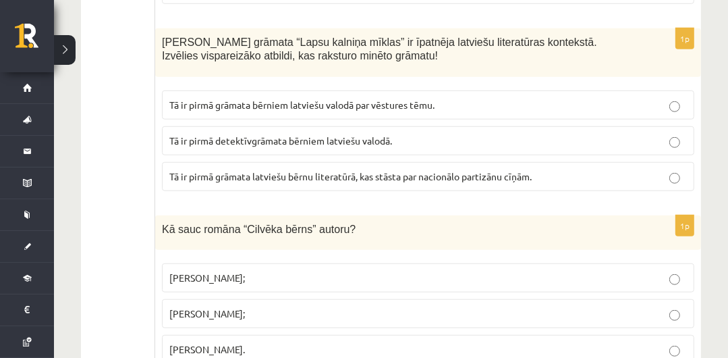
click at [475, 98] on p "Tā ir pirmā grāmata bērniem latviešu valodā par vēstures tēmu." at bounding box center [428, 105] width 518 height 14
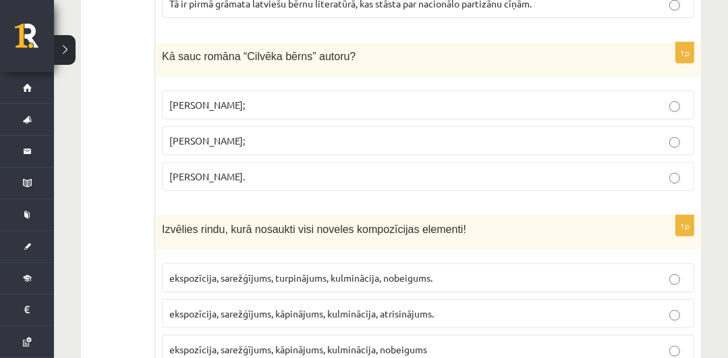
scroll to position [992, 0]
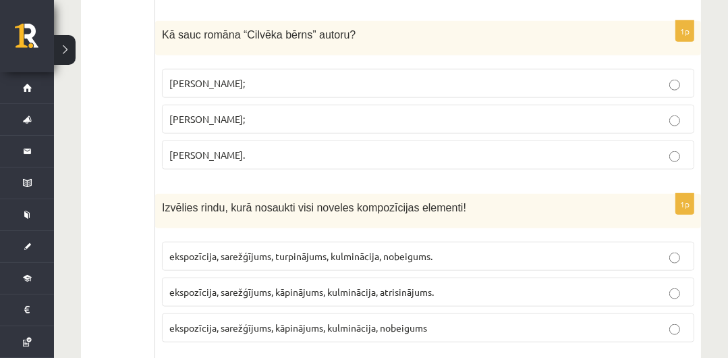
click at [570, 112] on p "Jānis Klīdzējs;" at bounding box center [428, 119] width 518 height 14
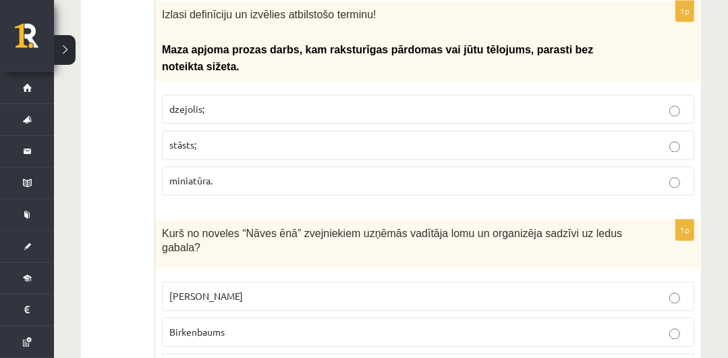
scroll to position [1968, 0]
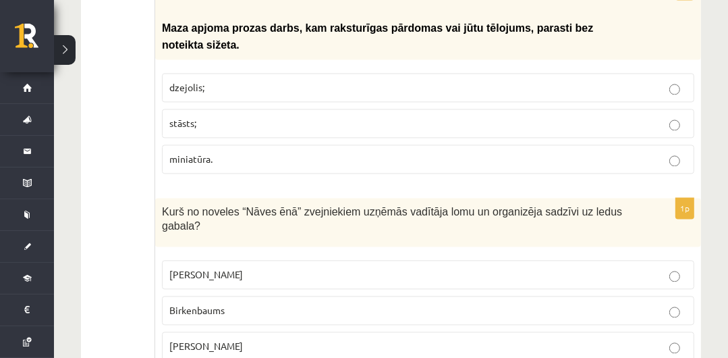
click at [344, 116] on p "stāsts;" at bounding box center [428, 123] width 518 height 14
click at [392, 144] on label "miniatūra." at bounding box center [428, 158] width 533 height 29
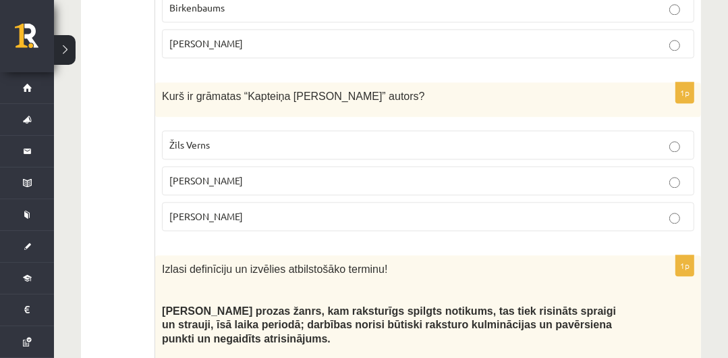
scroll to position [2292, 0]
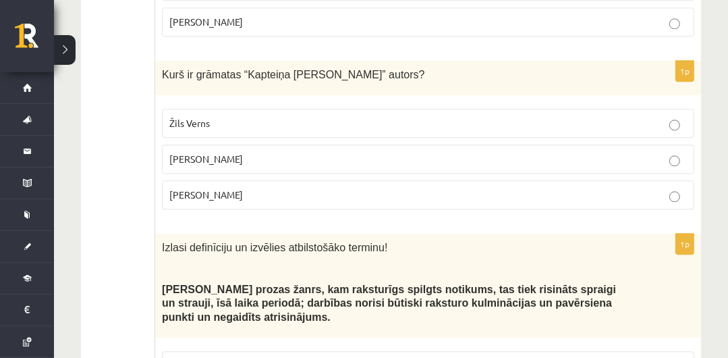
click at [604, 116] on p "Žils Verns" at bounding box center [428, 123] width 518 height 14
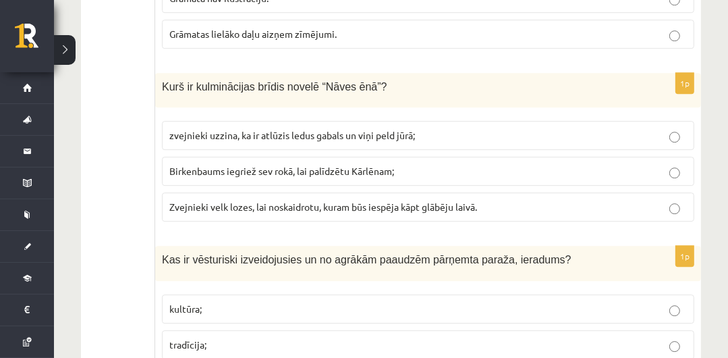
scroll to position [2903, 0]
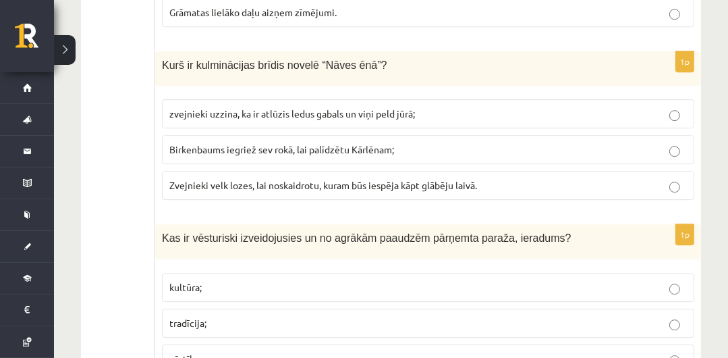
click at [437, 179] on span "Zvejnieki velk lozes, lai noskaidrotu, kuram būs iespēja kāpt glābēju laivā." at bounding box center [323, 185] width 308 height 12
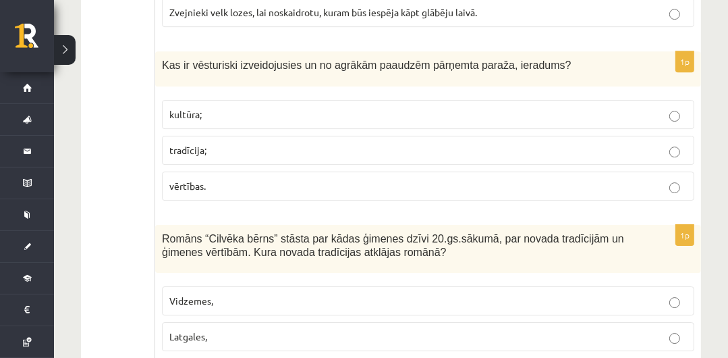
scroll to position [3098, 0]
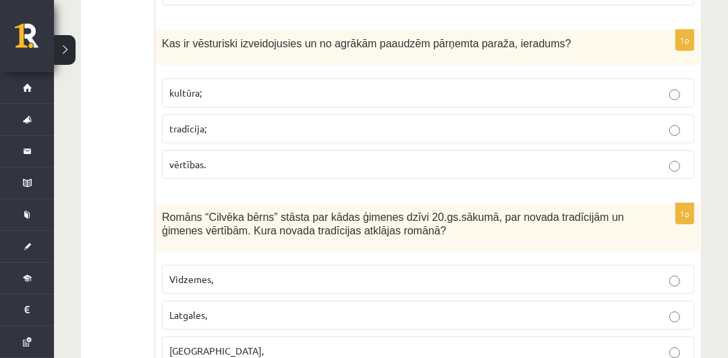
click at [383, 122] on p "tradīcija;" at bounding box center [428, 129] width 518 height 14
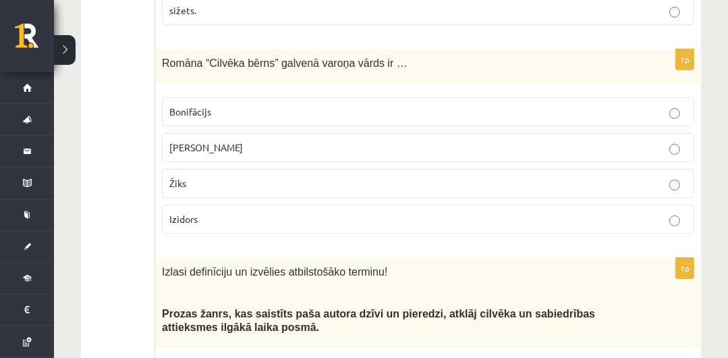
scroll to position [3724, 0]
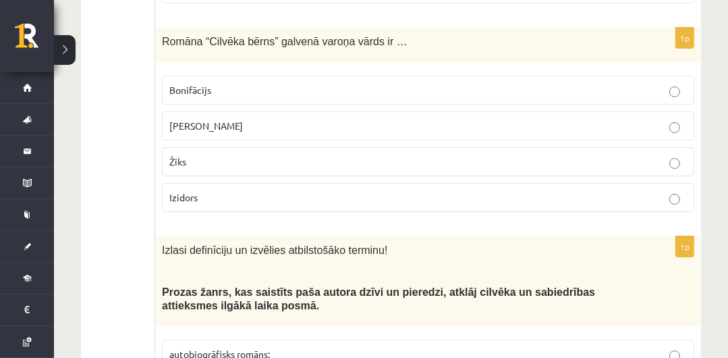
click at [496, 76] on label "Bonifācijs" at bounding box center [428, 90] width 533 height 29
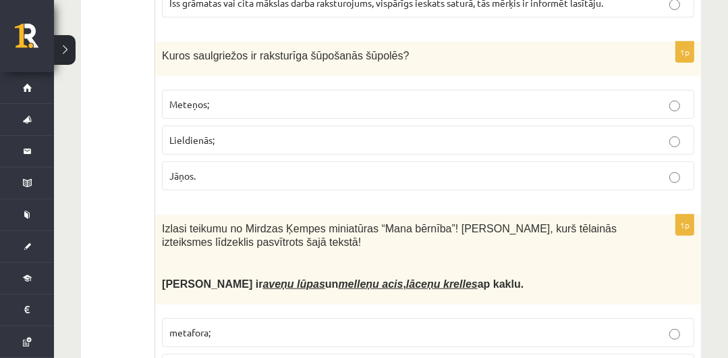
scroll to position [4339, 0]
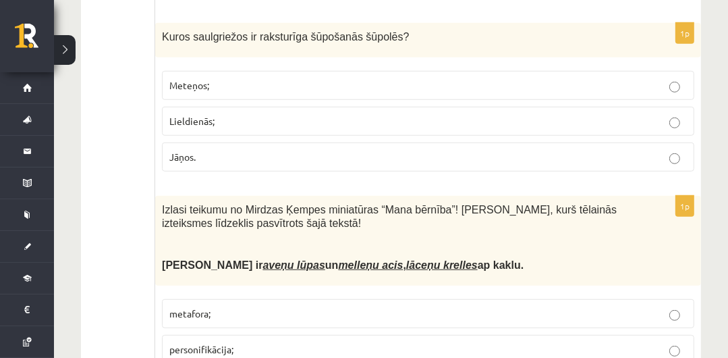
click at [225, 107] on label "Lieldienās;" at bounding box center [428, 121] width 533 height 29
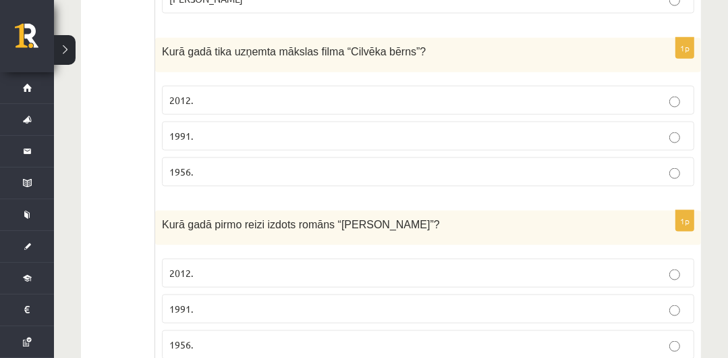
scroll to position [4923, 0]
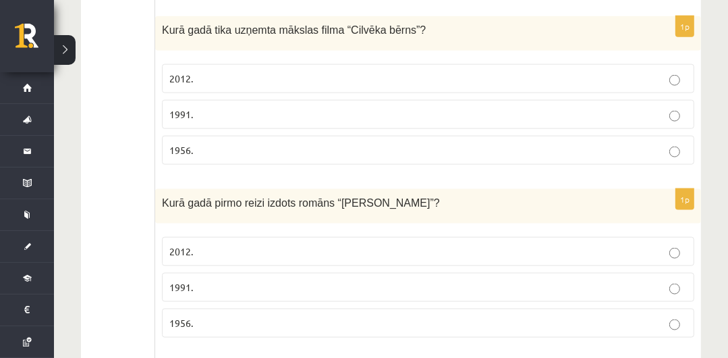
click at [471, 107] on p "1991." at bounding box center [428, 114] width 518 height 14
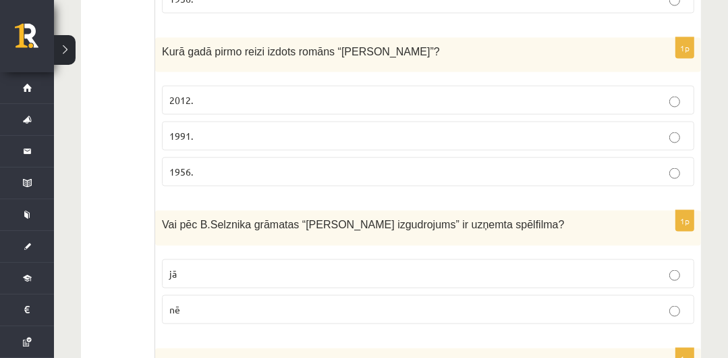
scroll to position [5095, 0]
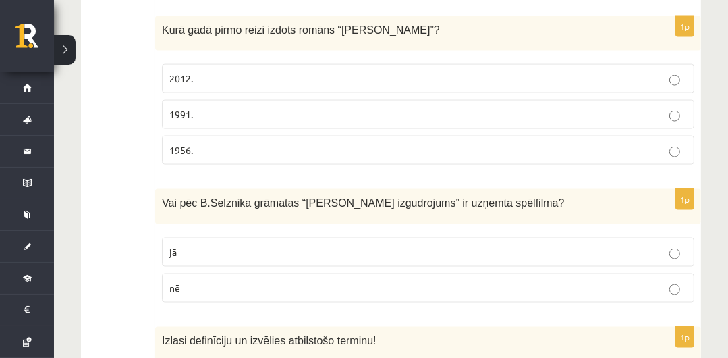
click at [669, 143] on p "1956." at bounding box center [428, 150] width 518 height 14
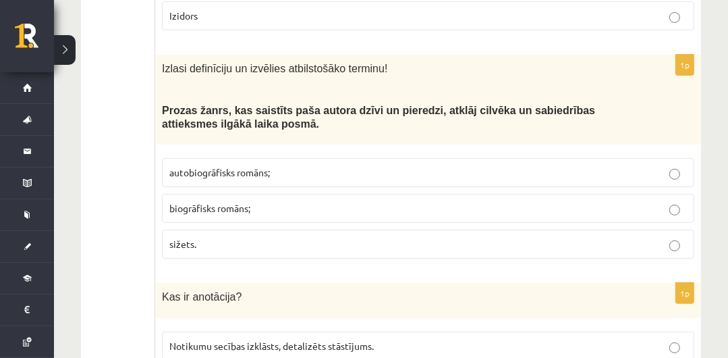
scroll to position [0, 0]
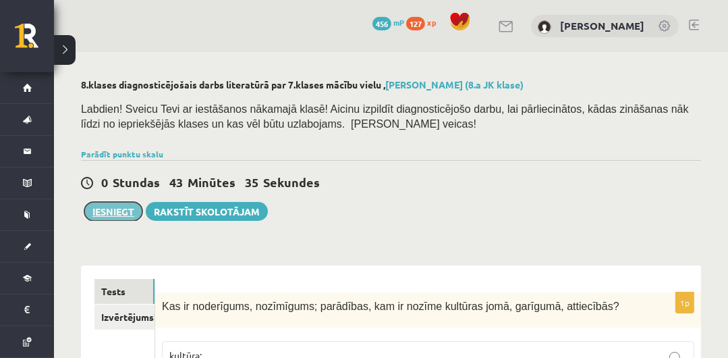
click at [125, 211] on button "Iesniegt" at bounding box center [113, 211] width 58 height 19
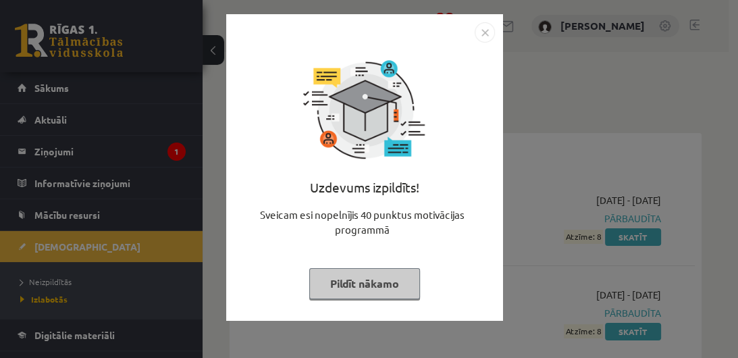
click at [381, 279] on button "Pildīt nākamo" at bounding box center [364, 283] width 111 height 31
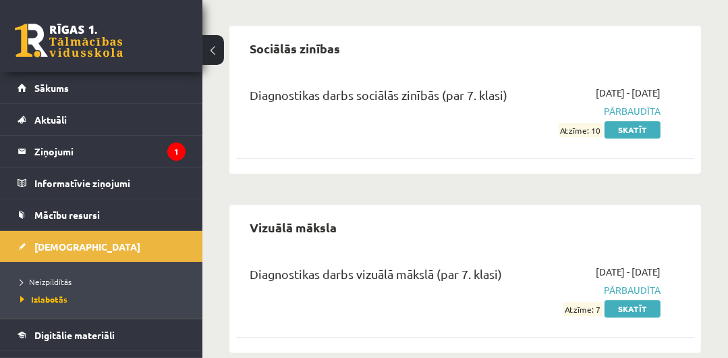
scroll to position [2642, 0]
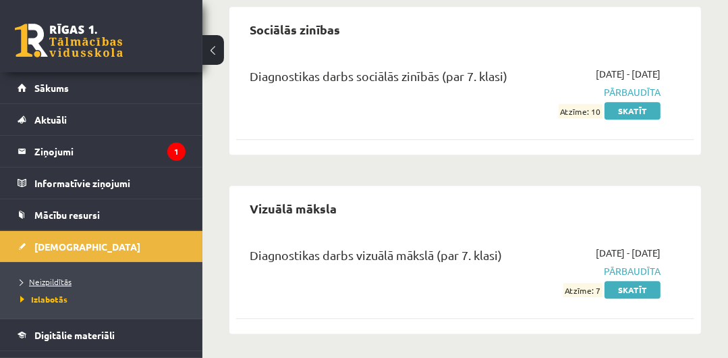
click at [61, 282] on span "Neizpildītās" at bounding box center [45, 281] width 51 height 11
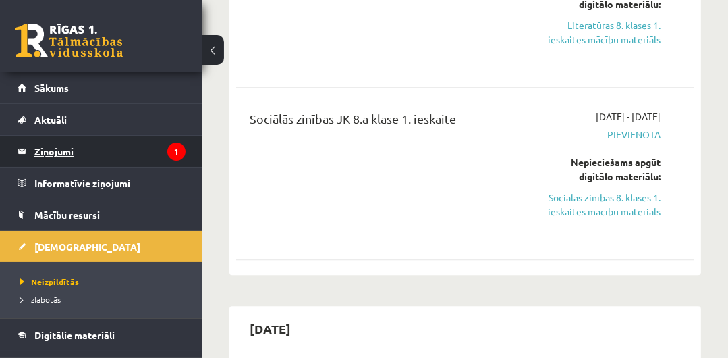
click at [122, 142] on legend "Ziņojumi 1" at bounding box center [109, 151] width 151 height 31
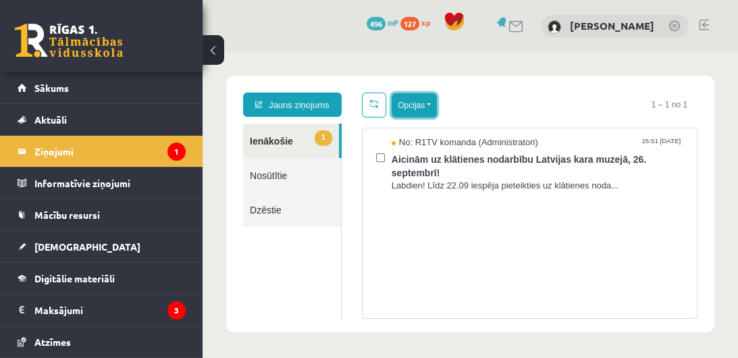
click at [417, 110] on button "Opcijas" at bounding box center [414, 105] width 45 height 24
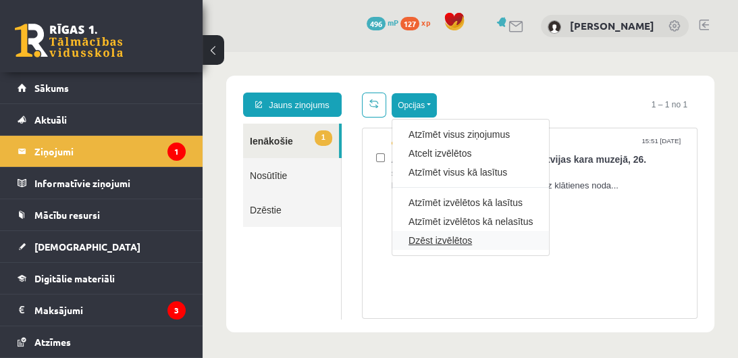
click at [437, 238] on link "Dzēst izvēlētos" at bounding box center [470, 241] width 124 height 14
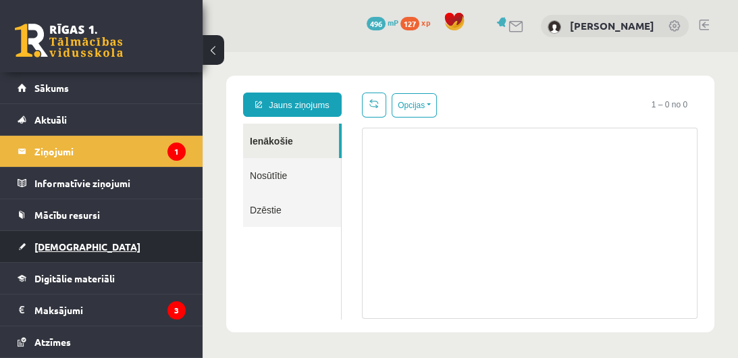
click at [65, 246] on span "[DEMOGRAPHIC_DATA]" at bounding box center [87, 246] width 106 height 12
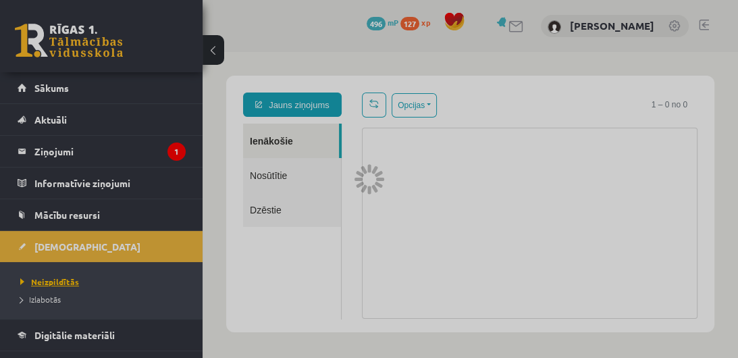
click at [70, 282] on span "Neizpildītās" at bounding box center [49, 281] width 59 height 11
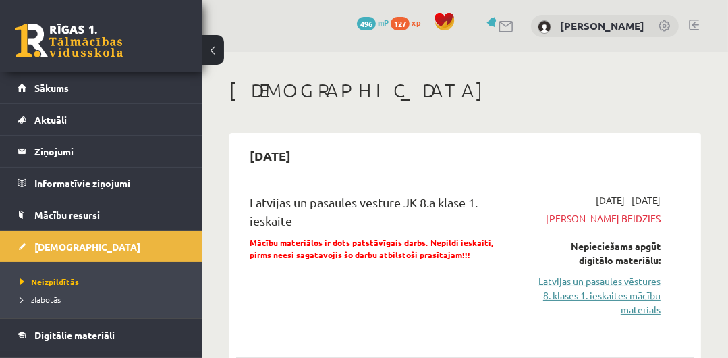
click at [624, 292] on link "Latvijas un pasaules vēstures 8. klases 1. ieskaites mācību materiāls" at bounding box center [599, 295] width 124 height 43
drag, startPoint x: 213, startPoint y: 57, endPoint x: 221, endPoint y: 59, distance: 8.4
click at [214, 57] on button at bounding box center [214, 50] width 22 height 30
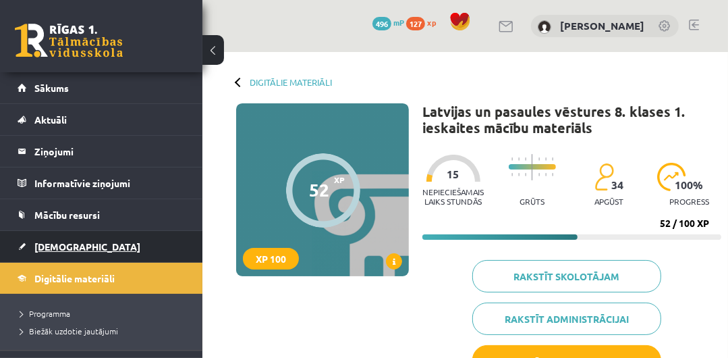
click at [86, 238] on link "[DEMOGRAPHIC_DATA]" at bounding box center [102, 246] width 168 height 31
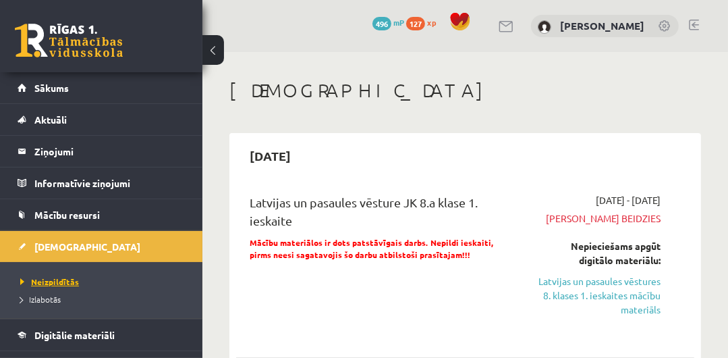
click at [72, 281] on span "Neizpildītās" at bounding box center [49, 281] width 59 height 11
click at [213, 59] on button at bounding box center [214, 50] width 22 height 30
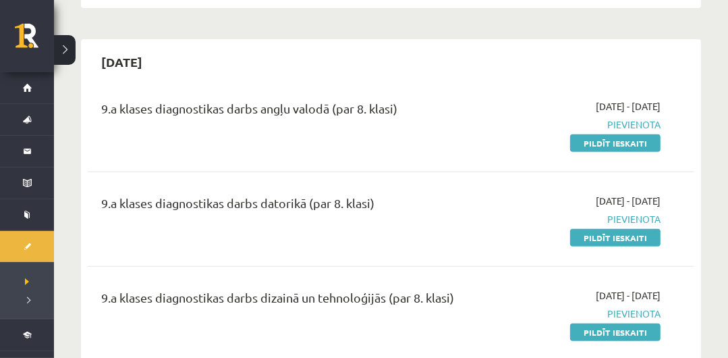
scroll to position [375, 0]
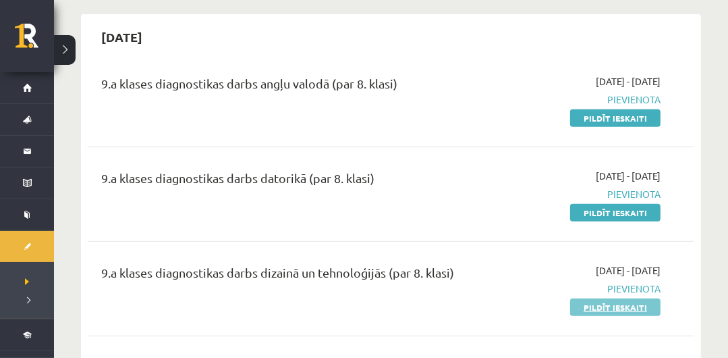
click at [638, 303] on link "Pildīt ieskaiti" at bounding box center [615, 307] width 90 height 18
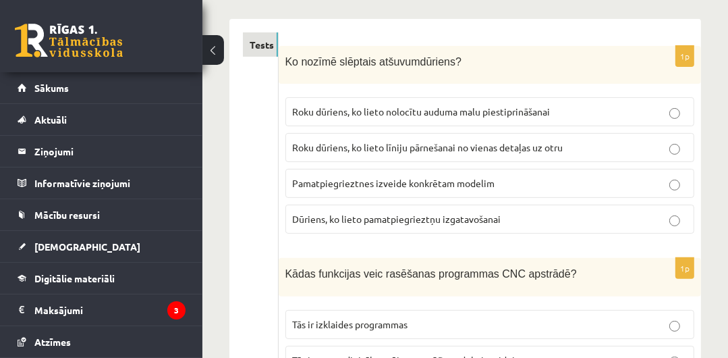
scroll to position [232, 0]
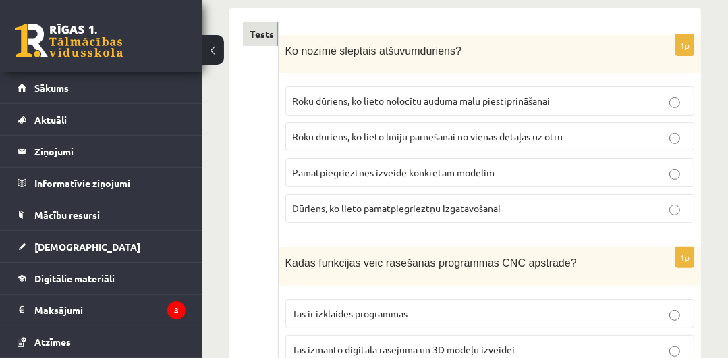
click at [524, 106] on label "Roku dūriens, ko lieto nolocītu auduma malu piestiprināšanai" at bounding box center [490, 100] width 409 height 29
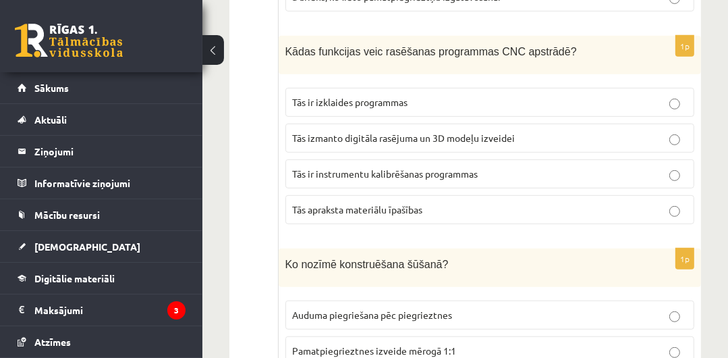
scroll to position [454, 0]
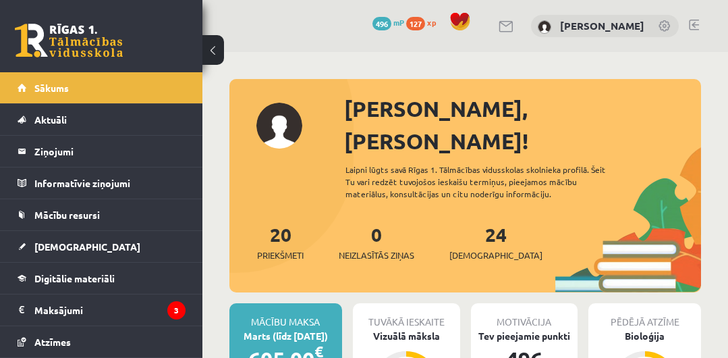
click at [216, 51] on button at bounding box center [214, 50] width 22 height 30
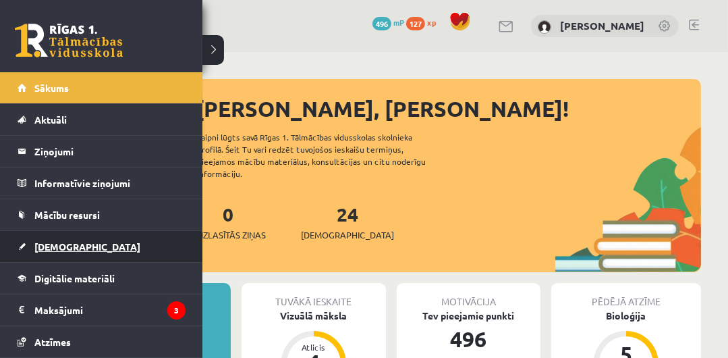
click at [72, 251] on link "[DEMOGRAPHIC_DATA]" at bounding box center [102, 246] width 168 height 31
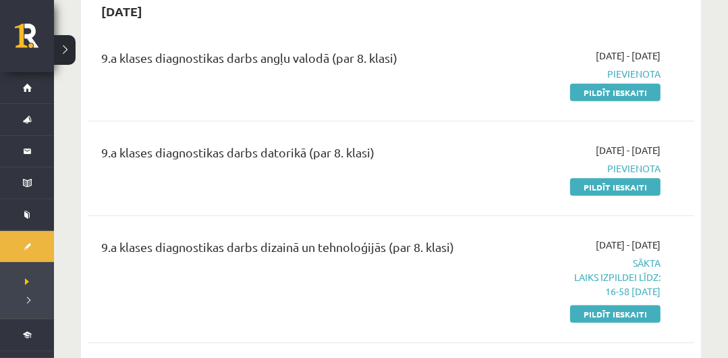
scroll to position [423, 0]
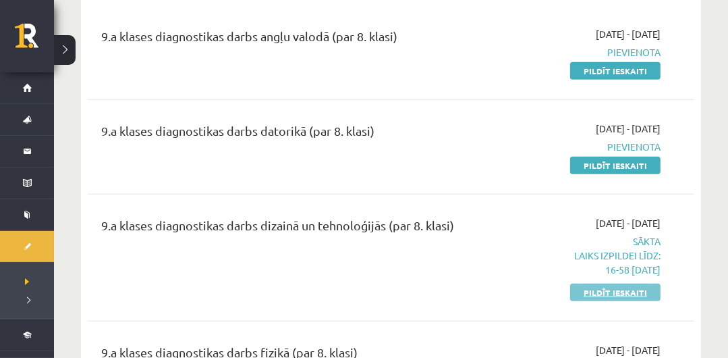
click at [651, 294] on link "Pildīt ieskaiti" at bounding box center [615, 293] width 90 height 18
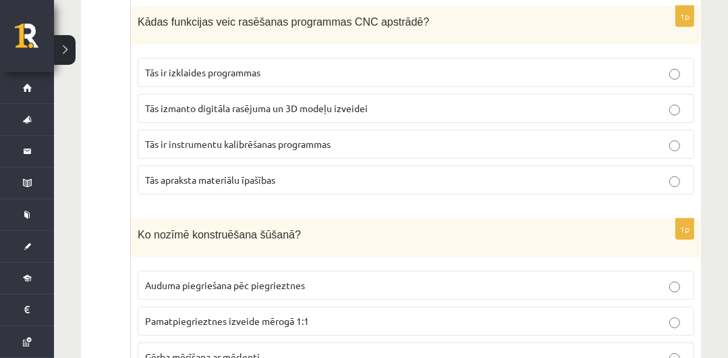
scroll to position [775, 0]
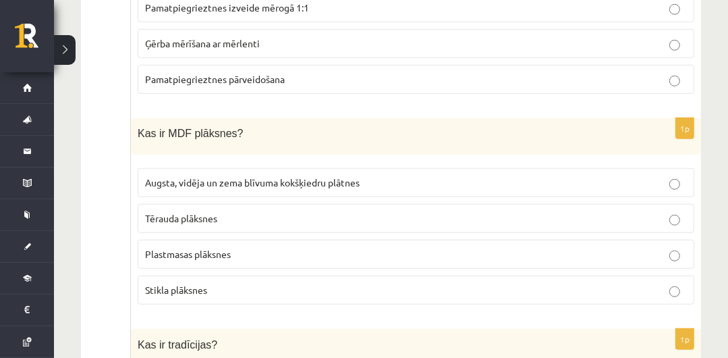
click at [616, 81] on label "Pamatpiegrieztnes pārveidošana" at bounding box center [416, 79] width 557 height 29
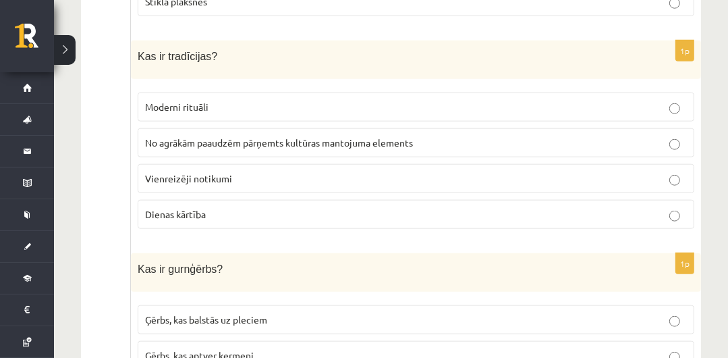
scroll to position [1094, 0]
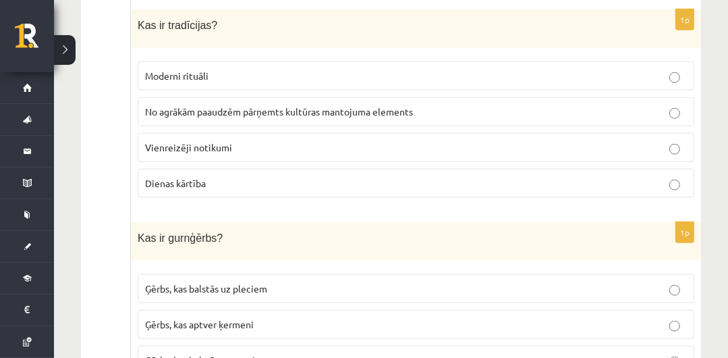
click at [653, 112] on label "No agrākām paaudzēm pārņemts kultūras mantojuma elements" at bounding box center [416, 111] width 557 height 29
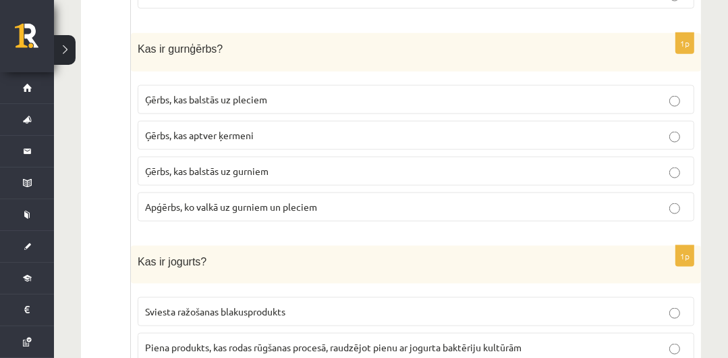
scroll to position [1315, 0]
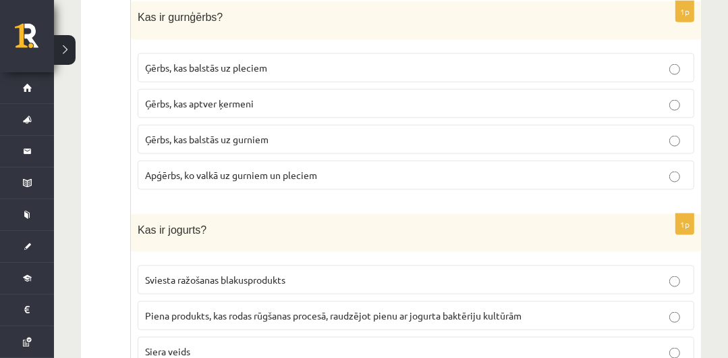
click at [594, 132] on p "Ģērbs, kas balstās uz gurniem" at bounding box center [416, 139] width 542 height 14
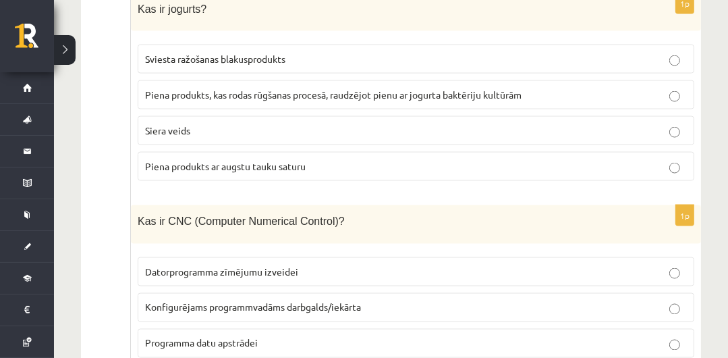
scroll to position [1526, 0]
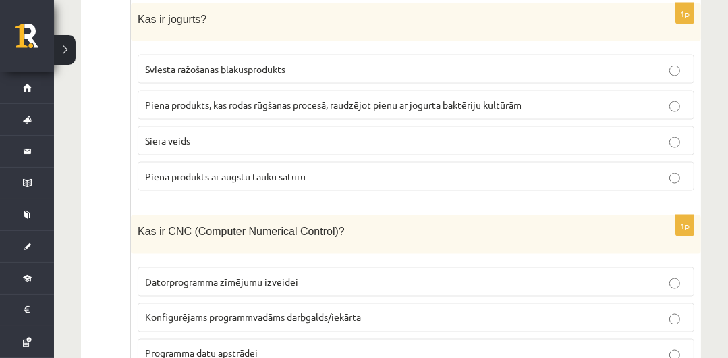
click at [316, 99] on span "Piena produkts, kas rodas rūgšanas procesā, raudzējot pienu ar jogurta baktērij…" at bounding box center [333, 105] width 377 height 12
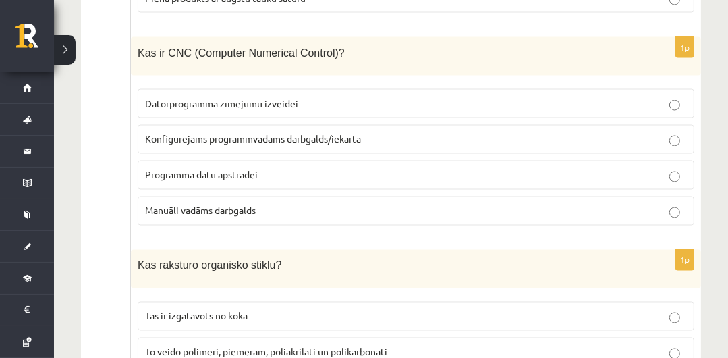
scroll to position [1715, 0]
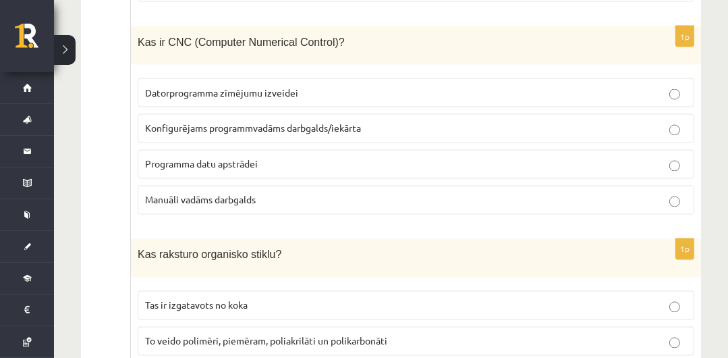
click at [361, 122] on span "Konfigurējams programmvadāms darbgalds/iekārta" at bounding box center [253, 128] width 216 height 12
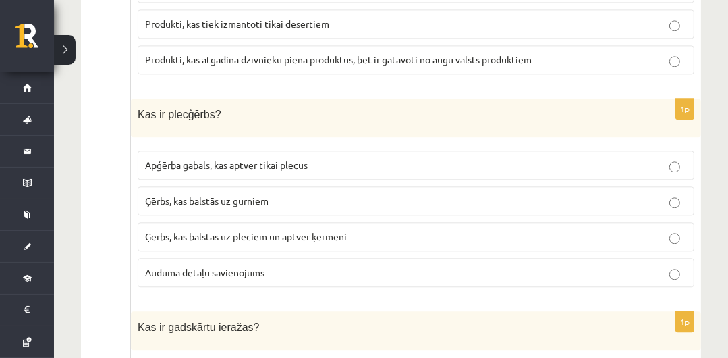
scroll to position [2301, 0]
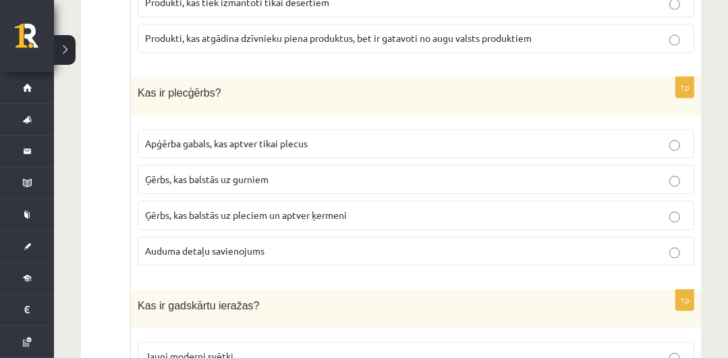
click at [330, 136] on p "Apģērba gabals, kas aptver tikai plecus" at bounding box center [416, 143] width 542 height 14
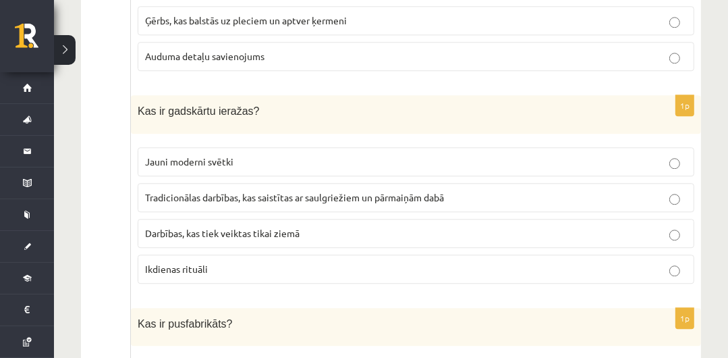
scroll to position [2517, 0]
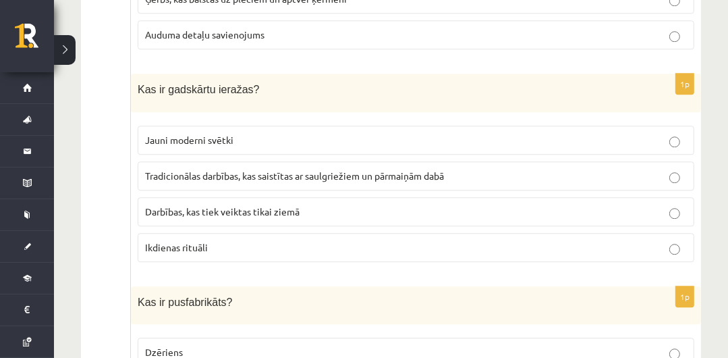
click at [352, 169] on span "Tradicionālas darbības, kas saistītas ar saulgriežiem un pārmaiņām dabā" at bounding box center [294, 175] width 299 height 12
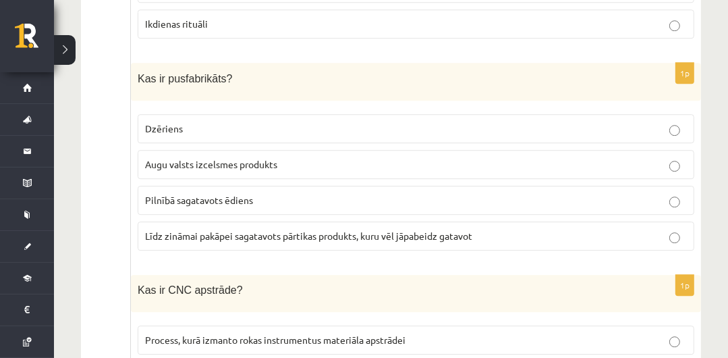
scroll to position [2762, 0]
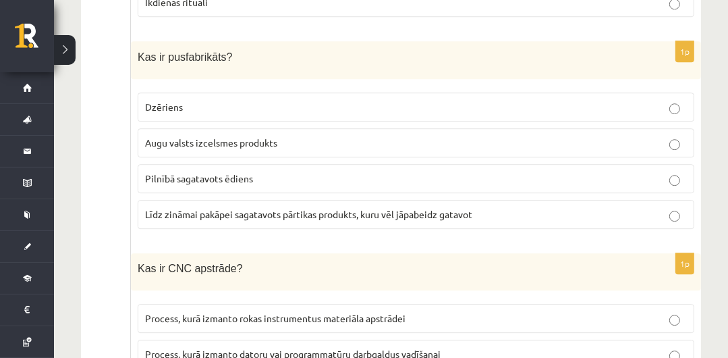
click at [358, 204] on label "Līdz zināmai pakāpei sagatavots pārtikas produkts, kuru vēl jāpabeidz gatavot" at bounding box center [416, 214] width 557 height 29
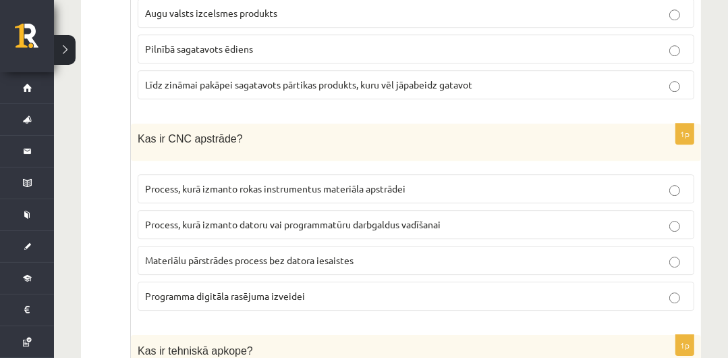
scroll to position [2914, 0]
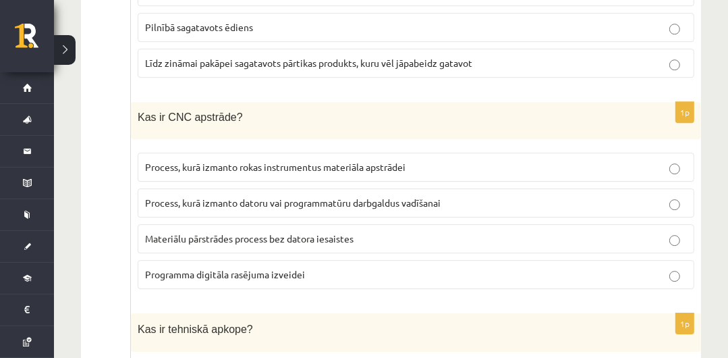
click at [646, 194] on label "Process, kurā izmanto datoru vai programmatūru darbgaldus vadīšanai" at bounding box center [416, 202] width 557 height 29
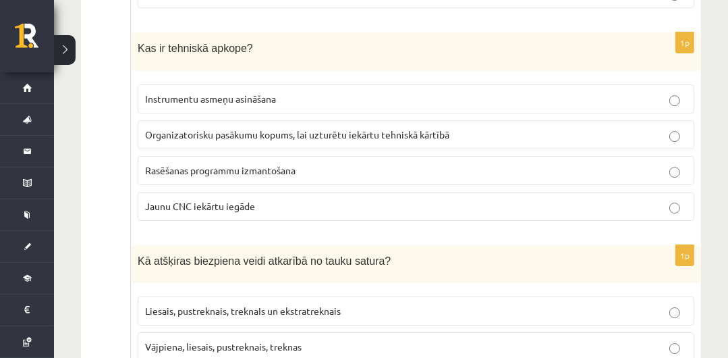
scroll to position [3216, 0]
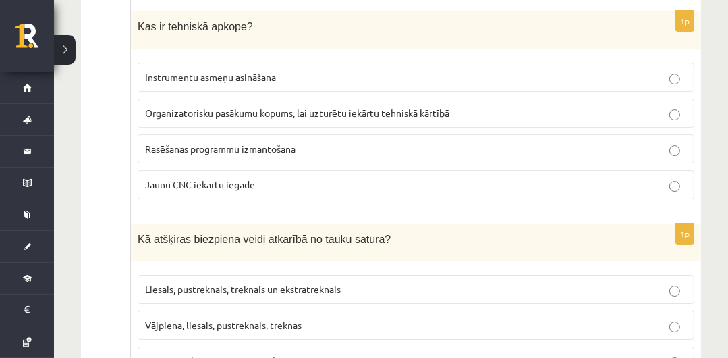
click at [498, 106] on p "Organizatorisku pasākumu kopums, lai uzturētu iekārtu tehniskā kārtībā" at bounding box center [416, 113] width 542 height 14
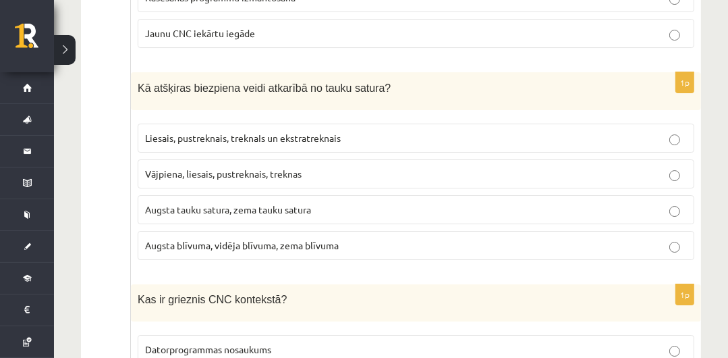
scroll to position [3389, 0]
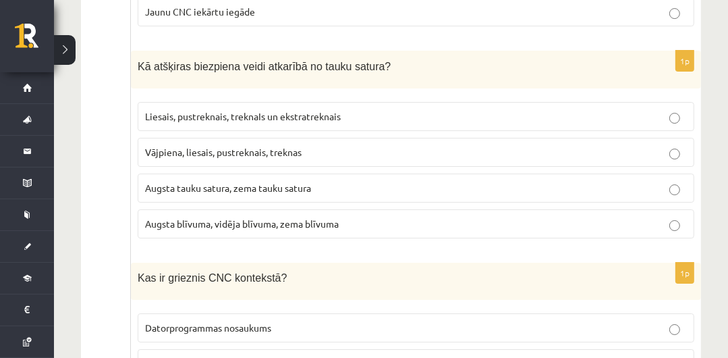
click at [492, 145] on p "Vājpiena, liesais, pustreknais, treknas" at bounding box center [416, 152] width 542 height 14
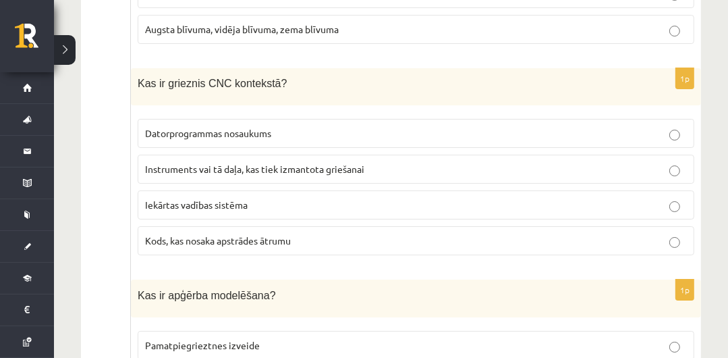
scroll to position [3605, 0]
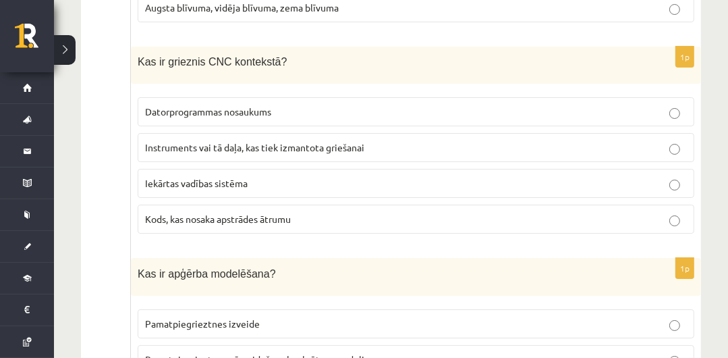
click at [319, 141] on span "Instruments vai tā daļa, kas tiek izmantota griešanai" at bounding box center [254, 147] width 219 height 12
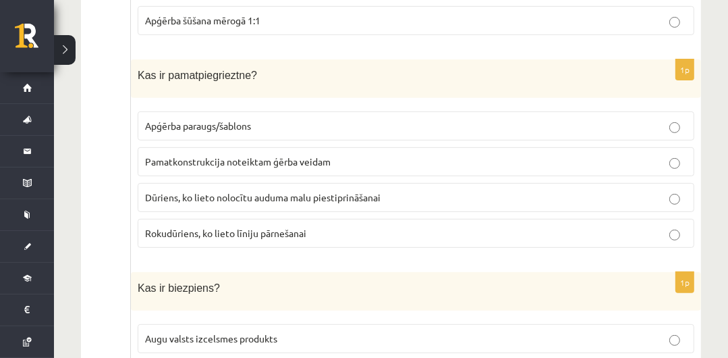
scroll to position [4037, 0]
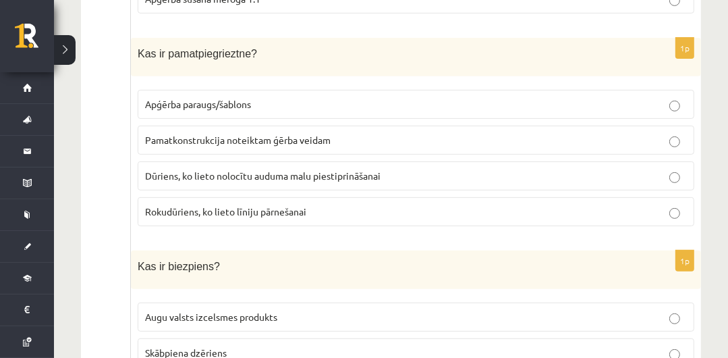
click at [376, 97] on p "Apģērba paraugs/šablons" at bounding box center [416, 104] width 542 height 14
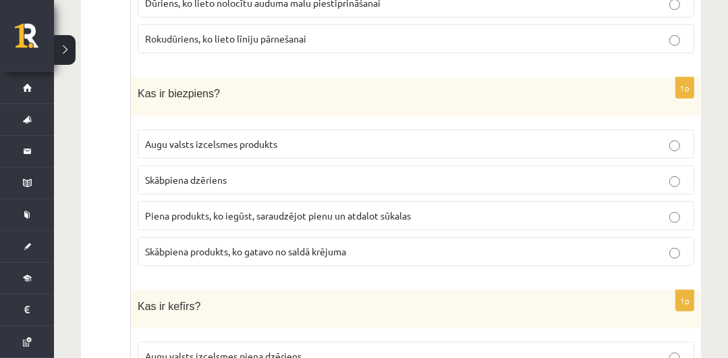
scroll to position [4231, 0]
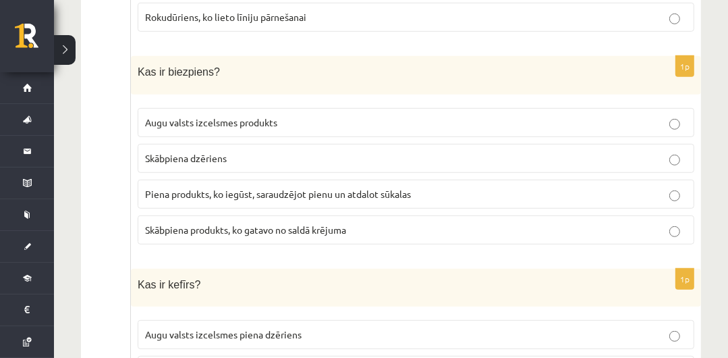
click at [427, 187] on p "Piena produkts, ko iegūst, saraudzējot pienu un atdalot sūkalas" at bounding box center [416, 194] width 542 height 14
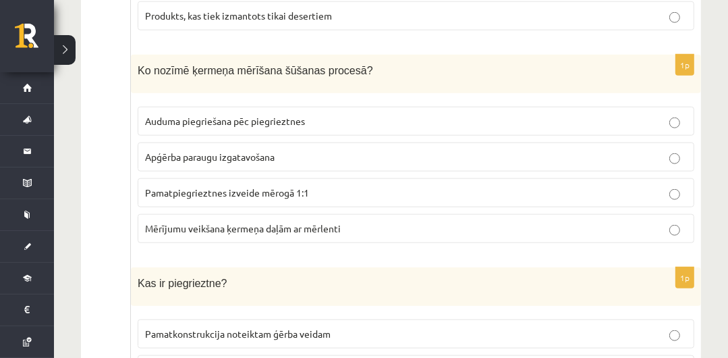
scroll to position [4667, 0]
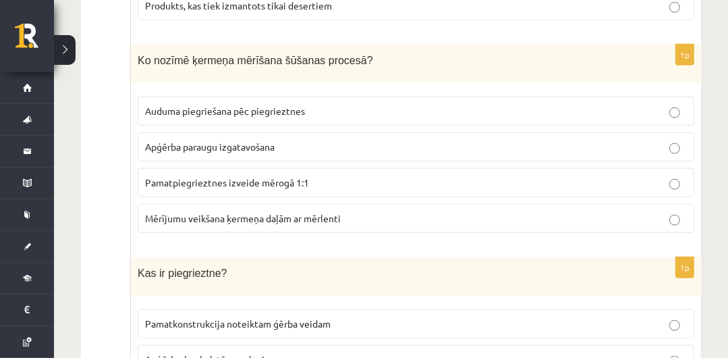
click at [372, 211] on p "Mērījumu veikšana ķermeņa daļām ar mērlenti" at bounding box center [416, 218] width 542 height 14
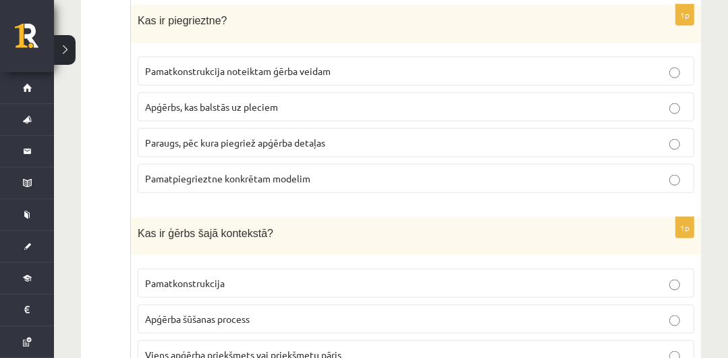
scroll to position [4898, 0]
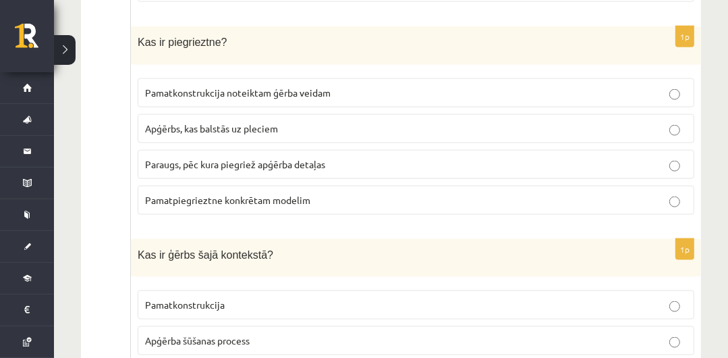
click at [309, 158] on span "Paraugs, pēc kura piegriež apģērba detaļas" at bounding box center [235, 164] width 180 height 12
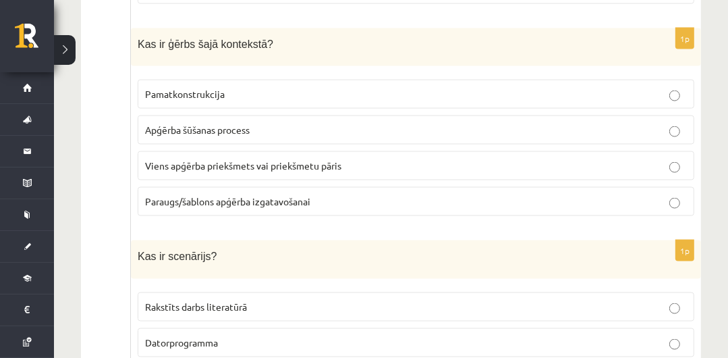
scroll to position [5119, 0]
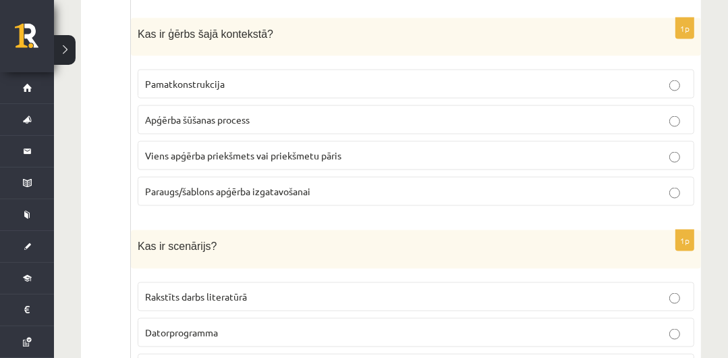
click at [349, 149] on p "Viens apģērba priekšmets vai priekšmetu pāris" at bounding box center [416, 156] width 542 height 14
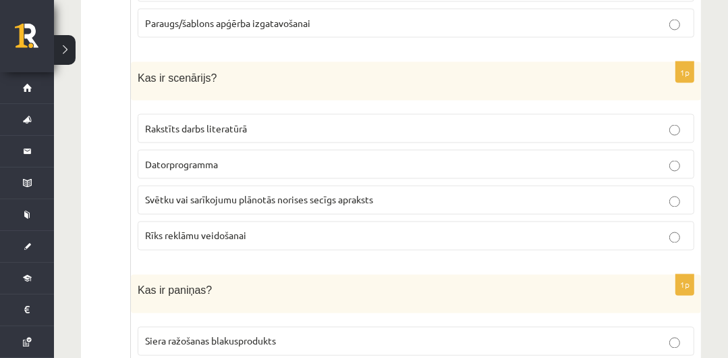
scroll to position [5298, 0]
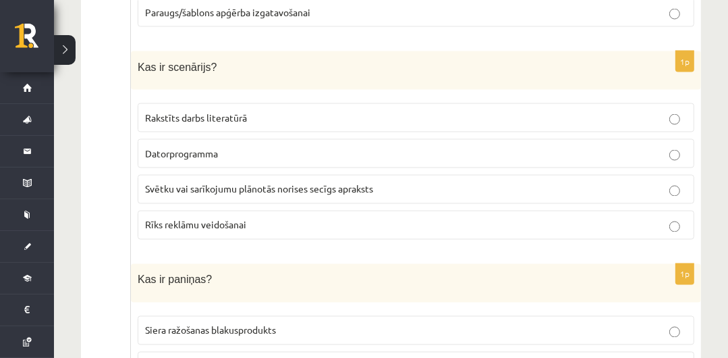
click at [277, 111] on p "Rakstīts darbs literatūrā" at bounding box center [416, 118] width 542 height 14
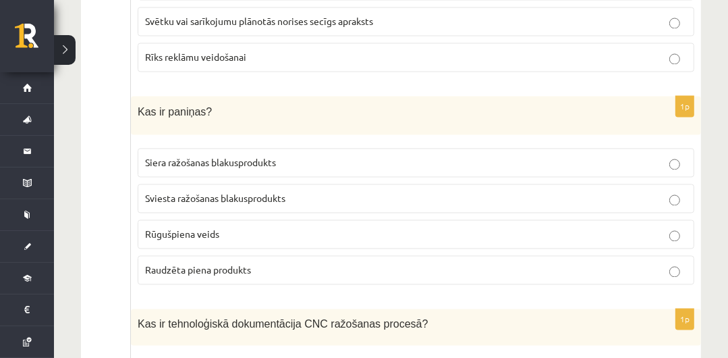
scroll to position [5518, 0]
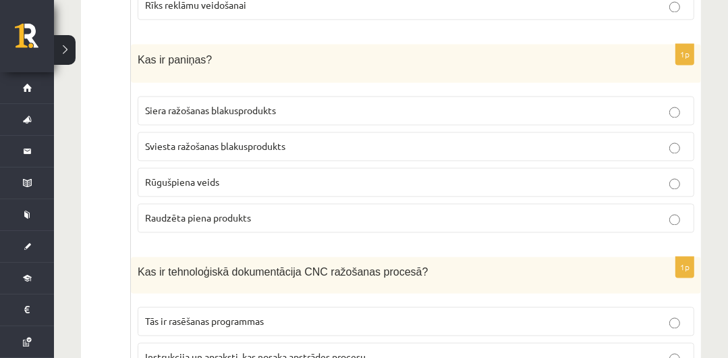
click at [200, 175] on p "Rūgušpiena veids" at bounding box center [416, 182] width 542 height 14
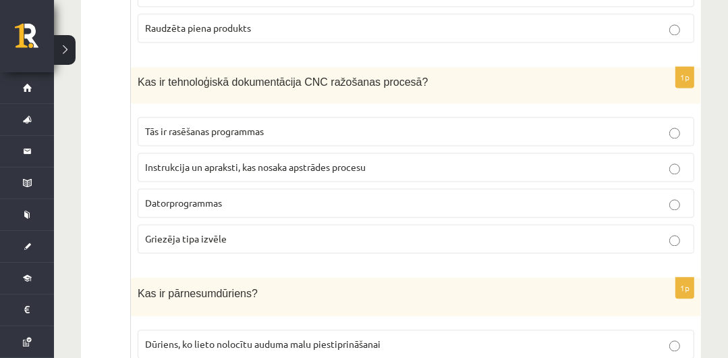
scroll to position [5718, 0]
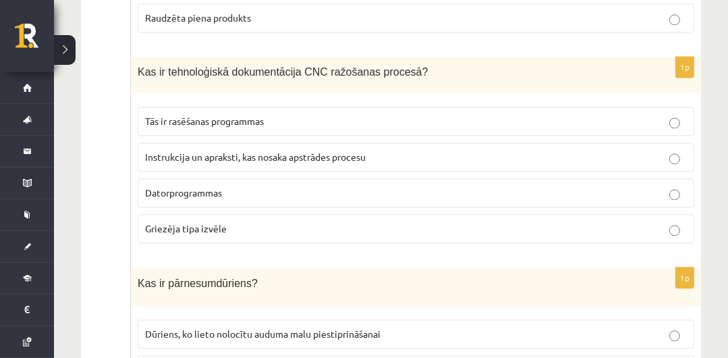
click at [594, 150] on p "Instrukcija un apraksti, kas nosaka apstrādes procesu" at bounding box center [416, 157] width 542 height 14
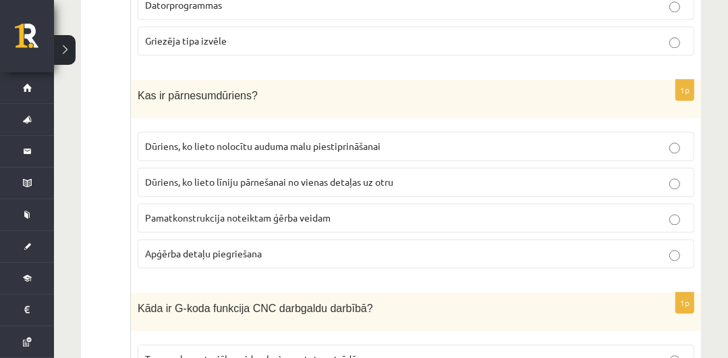
scroll to position [5927, 0]
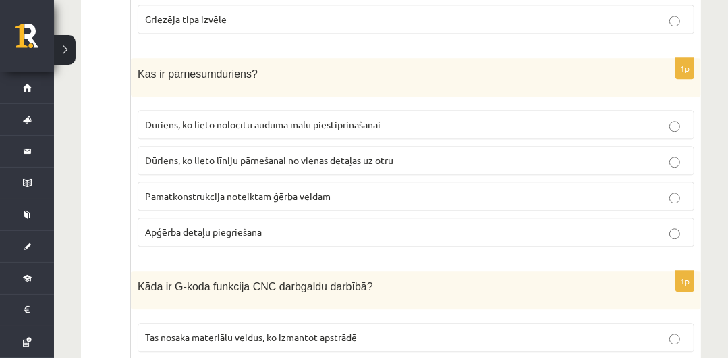
click at [565, 153] on p "Dūriens, ko lieto līniju pārnešanai no vienas detaļas uz otru" at bounding box center [416, 160] width 542 height 14
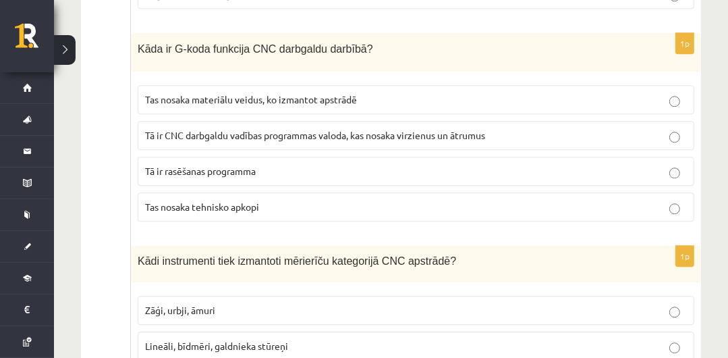
scroll to position [6186, 0]
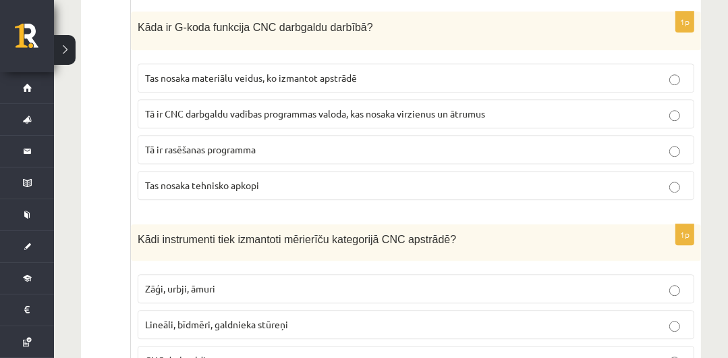
click at [622, 107] on p "Tā ir CNC darbgaldu vadības programmas valoda, kas nosaka virzienus un ātrumus" at bounding box center [416, 114] width 542 height 14
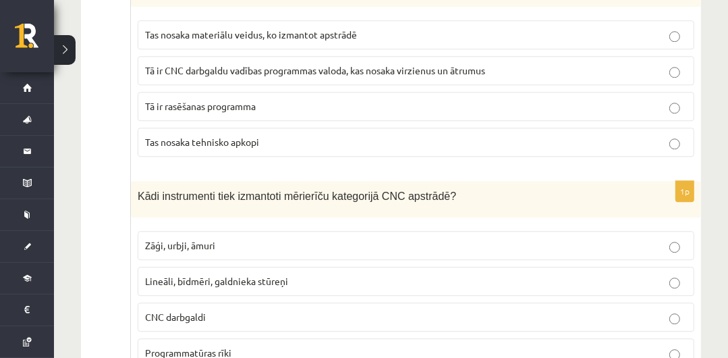
scroll to position [6250, 0]
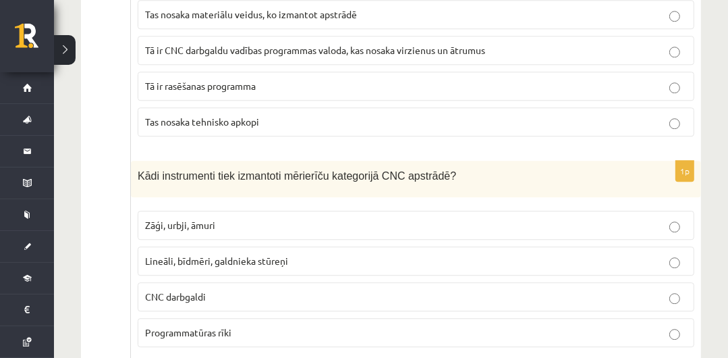
click at [392, 246] on label "Lineāli, bīdmēri, galdnieka stūreņi" at bounding box center [416, 260] width 557 height 29
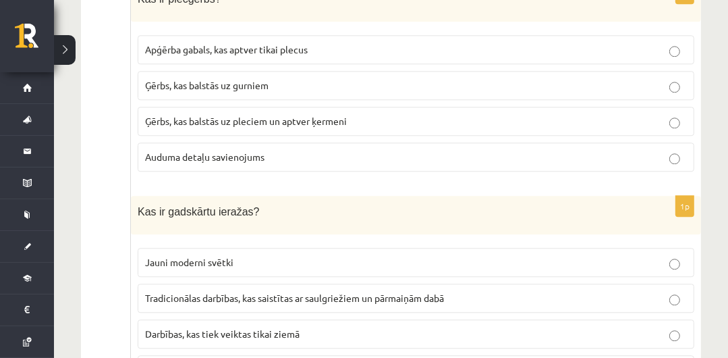
scroll to position [0, 0]
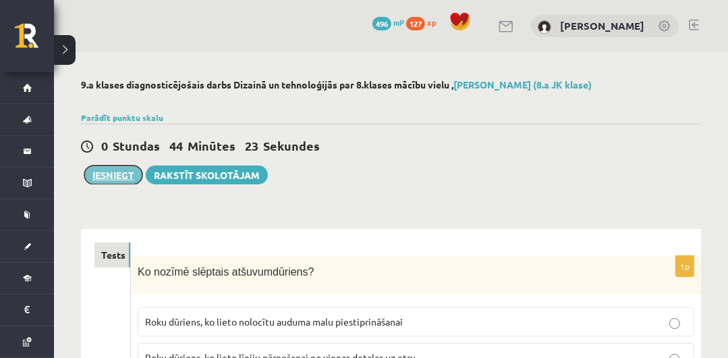
click at [105, 181] on button "Iesniegt" at bounding box center [113, 174] width 58 height 19
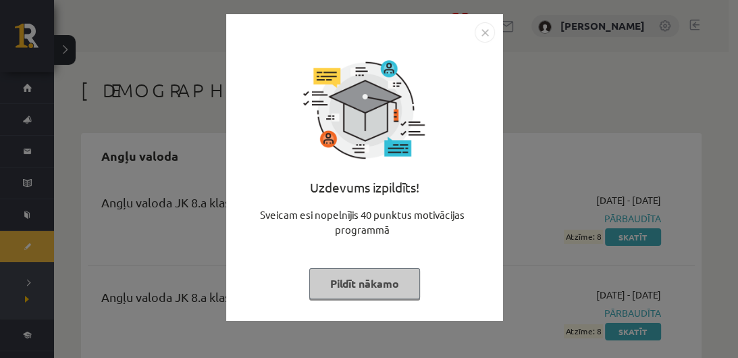
click at [364, 279] on button "Pildīt nākamo" at bounding box center [364, 283] width 111 height 31
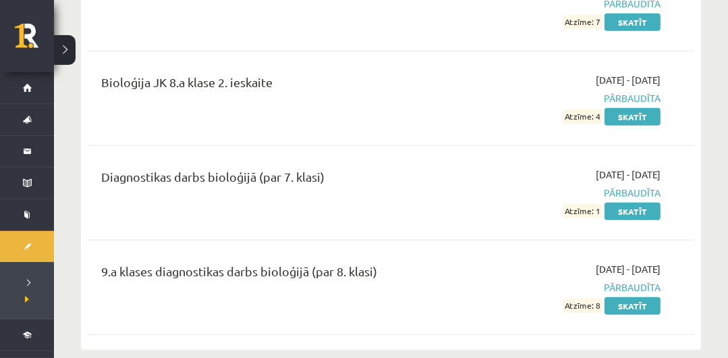
scroll to position [682, 0]
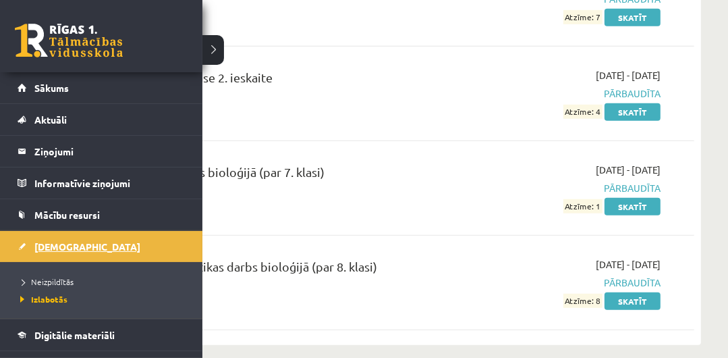
click at [61, 246] on span "[DEMOGRAPHIC_DATA]" at bounding box center [87, 246] width 106 height 12
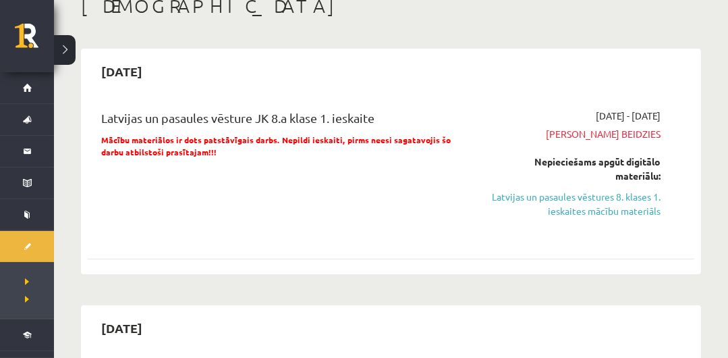
scroll to position [10, 0]
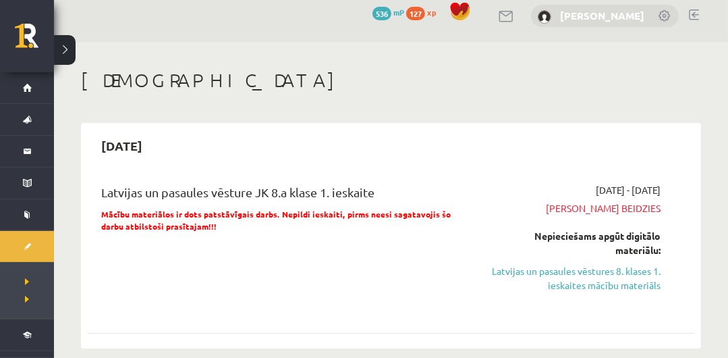
click at [602, 14] on link "[PERSON_NAME]" at bounding box center [602, 16] width 84 height 14
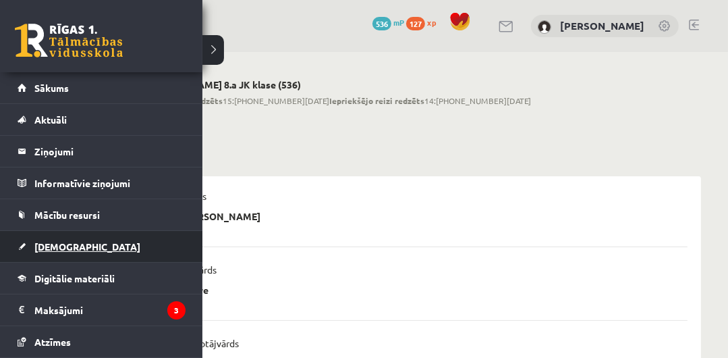
click at [76, 245] on link "[DEMOGRAPHIC_DATA]" at bounding box center [102, 246] width 168 height 31
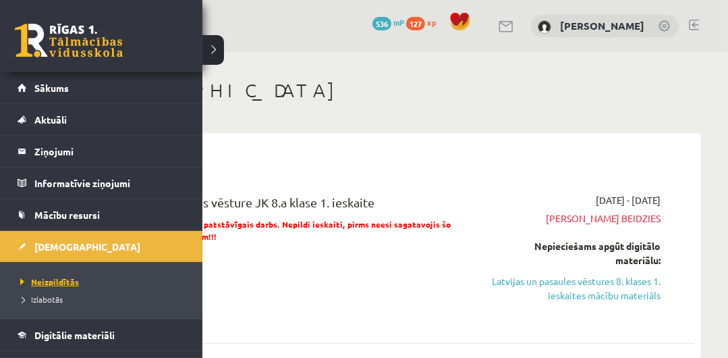
click at [67, 278] on span "Neizpildītās" at bounding box center [48, 281] width 62 height 11
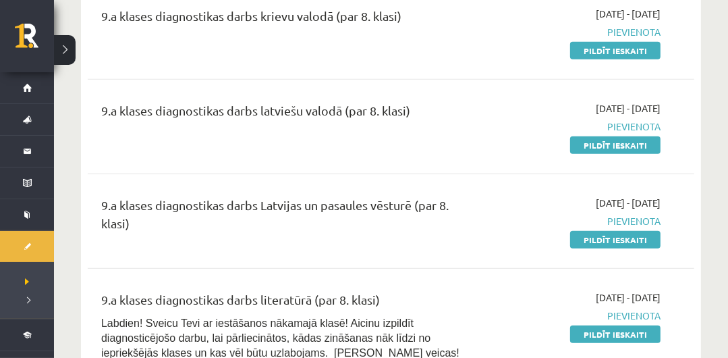
scroll to position [846, 0]
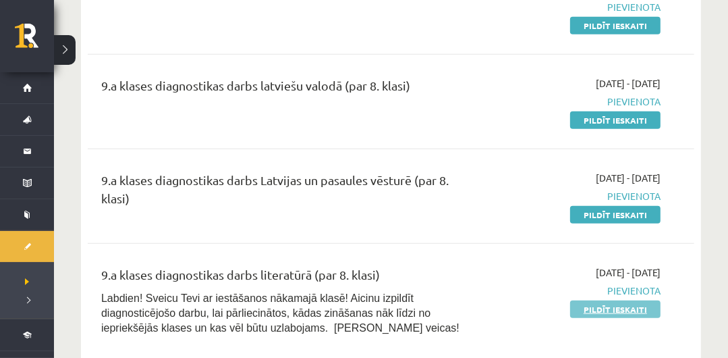
click at [608, 302] on link "Pildīt ieskaiti" at bounding box center [615, 309] width 90 height 18
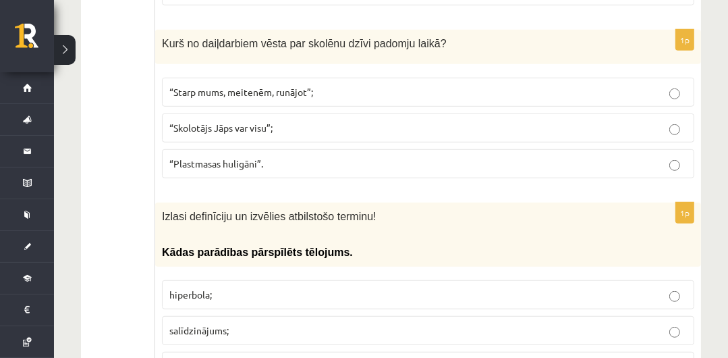
scroll to position [645, 0]
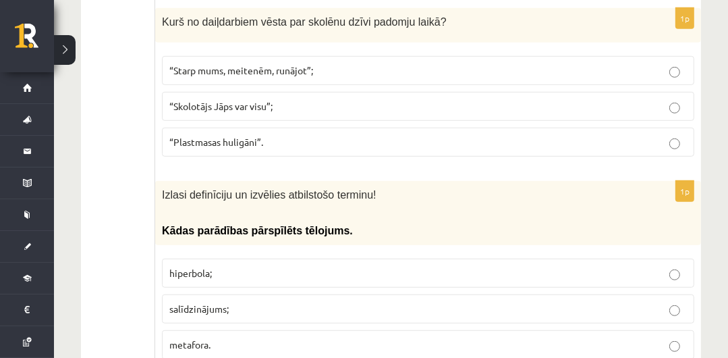
click at [483, 99] on p "“Skolotājs Jāps var visu”;" at bounding box center [428, 106] width 518 height 14
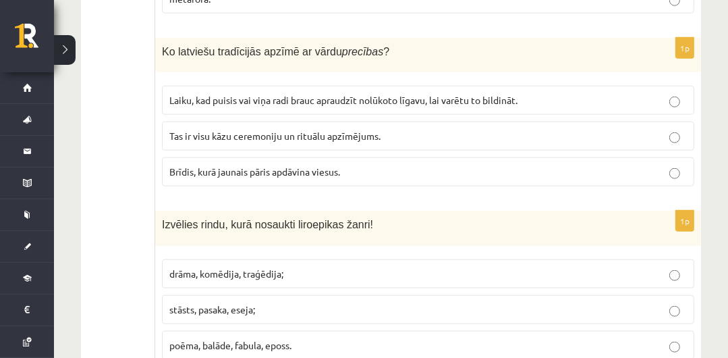
scroll to position [1012, 0]
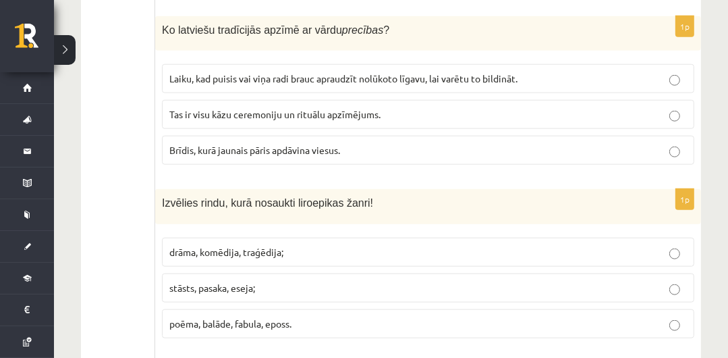
click at [433, 105] on label "Tas ir visu kāzu ceremoniju un rituālu apzīmējums." at bounding box center [428, 114] width 533 height 29
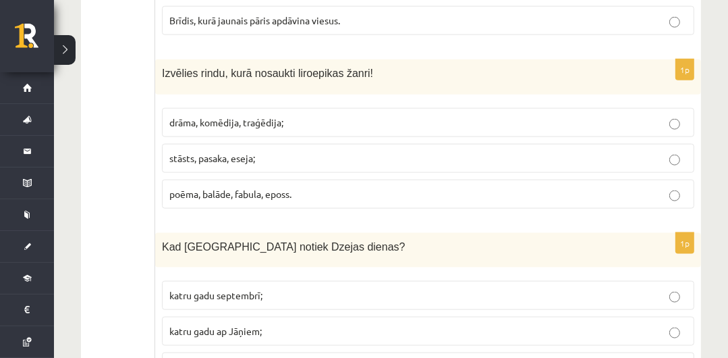
scroll to position [1177, 0]
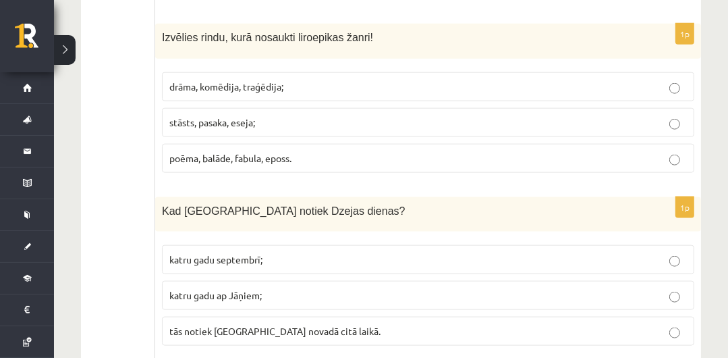
click at [583, 151] on p "poēma, balāde, fabula, eposs." at bounding box center [428, 158] width 518 height 14
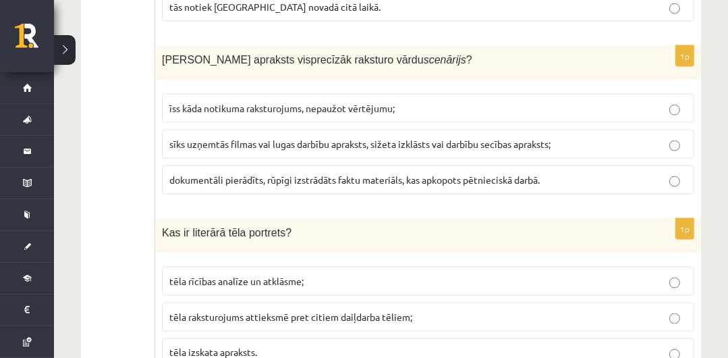
scroll to position [1523, 0]
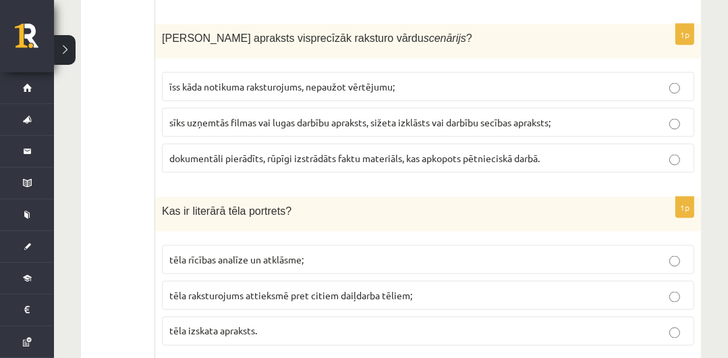
click at [522, 72] on label "īss kāda notikuma raksturojums, nepaužot vērtējumu;" at bounding box center [428, 86] width 533 height 29
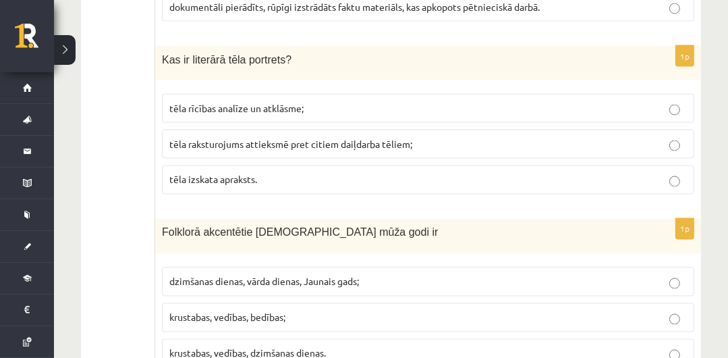
scroll to position [1696, 0]
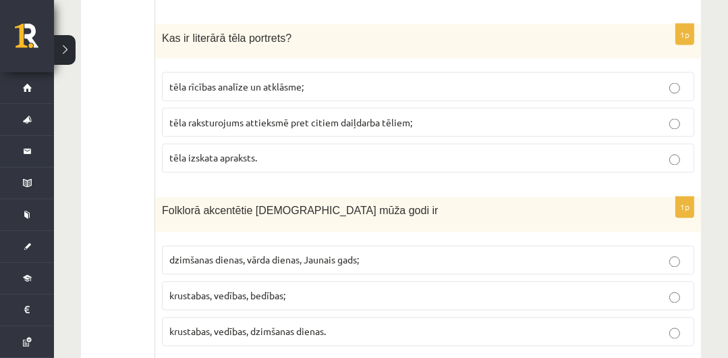
click at [435, 115] on p "tēla raksturojums attieksmē pret citiem daiļdarba tēliem;" at bounding box center [428, 122] width 518 height 14
click at [601, 151] on p "tēla izskata apraksts." at bounding box center [428, 158] width 518 height 14
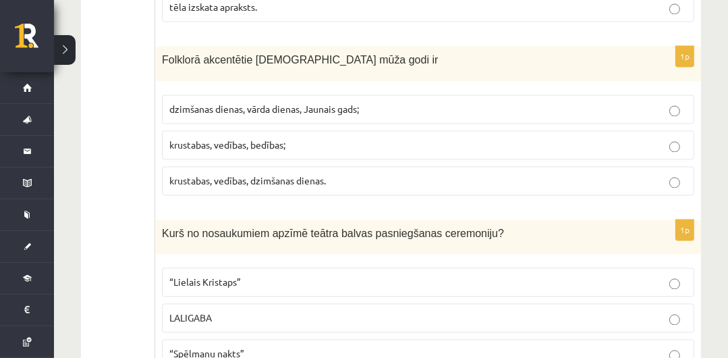
scroll to position [1869, 0]
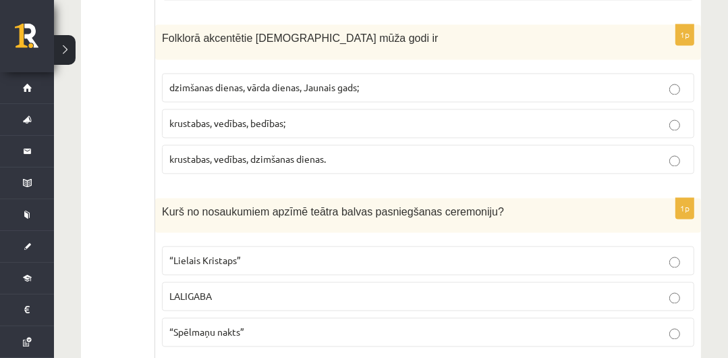
click at [577, 116] on p "krustabas, vedības, bedības;" at bounding box center [428, 123] width 518 height 14
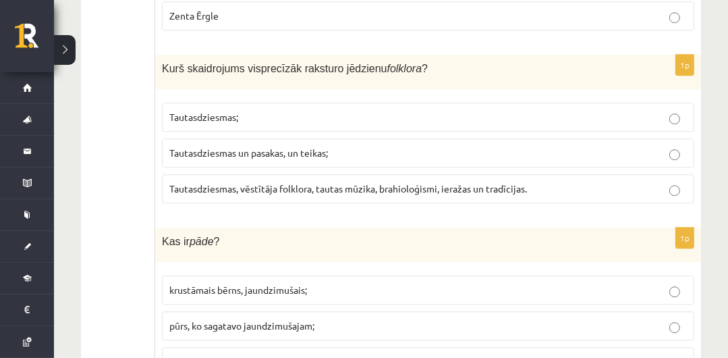
scroll to position [2798, 0]
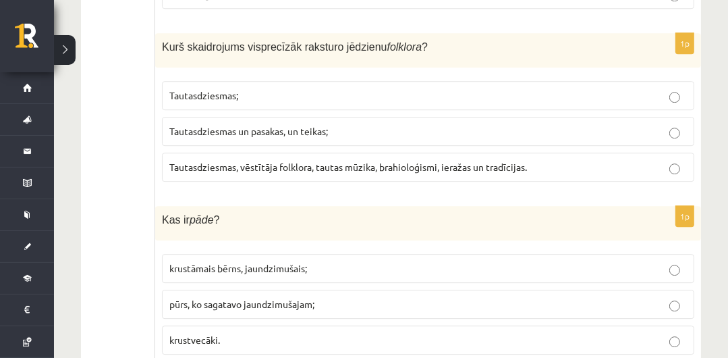
click at [437, 153] on label "Tautasdziesmas, vēstītāja folklora, tautas mūzika, brahioloģismi, ieražas un tr…" at bounding box center [428, 167] width 533 height 29
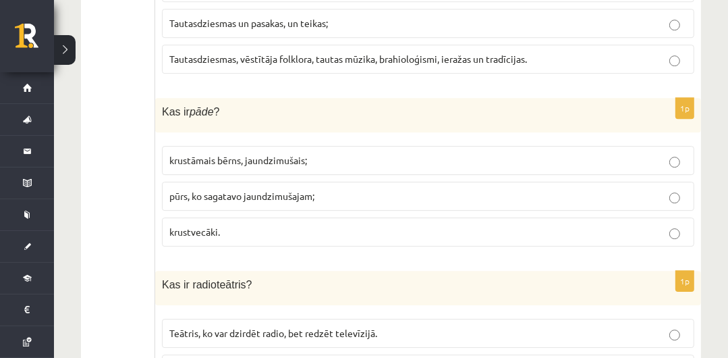
scroll to position [2928, 0]
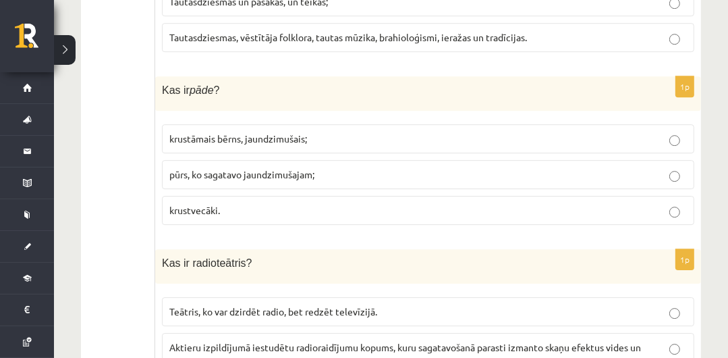
click at [535, 132] on p "krustāmais bērns, jaundzimušais;" at bounding box center [428, 139] width 518 height 14
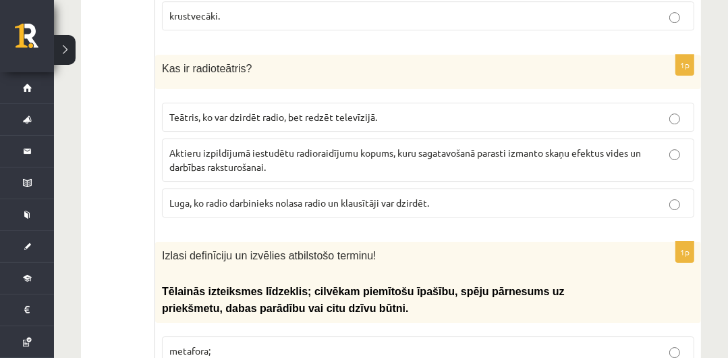
scroll to position [3187, 0]
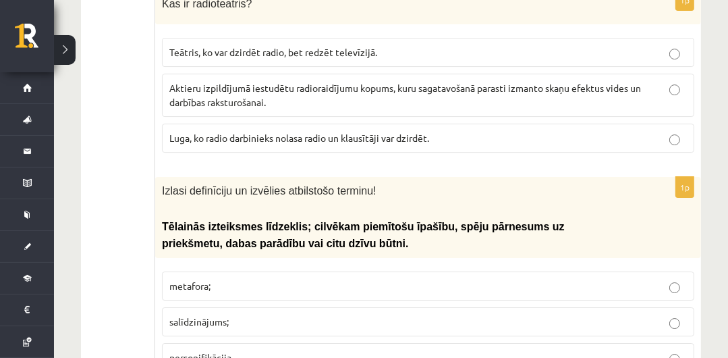
click at [598, 38] on label "Teātris, ko var dzirdēt radio, bet redzēt televīzijā." at bounding box center [428, 52] width 533 height 29
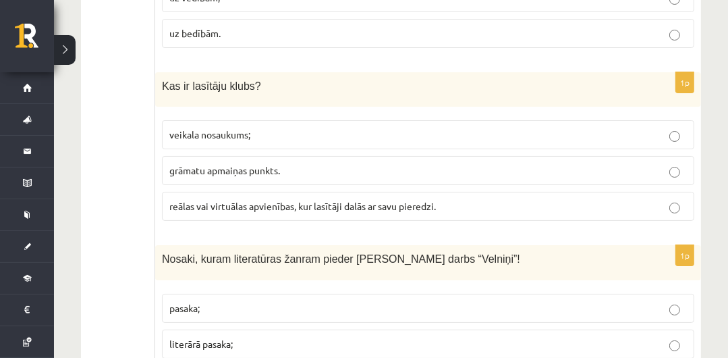
scroll to position [3705, 0]
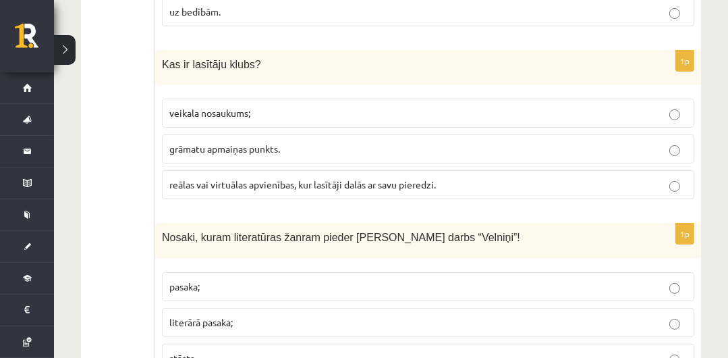
click at [518, 178] on p "reālas vai virtuālas apvienības, kur lasītāji dalās ar savu pieredzi." at bounding box center [428, 185] width 518 height 14
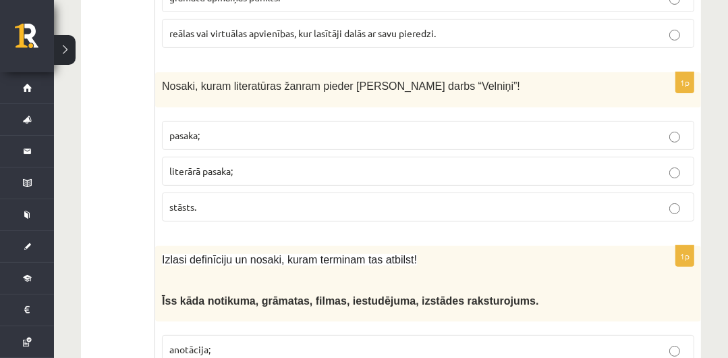
scroll to position [3878, 0]
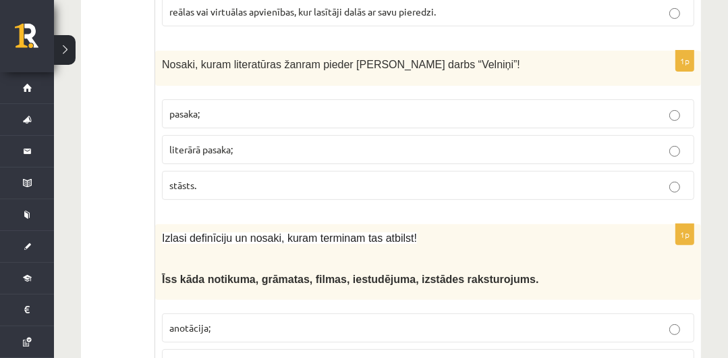
click at [524, 142] on p "literārā pasaka;" at bounding box center [428, 149] width 518 height 14
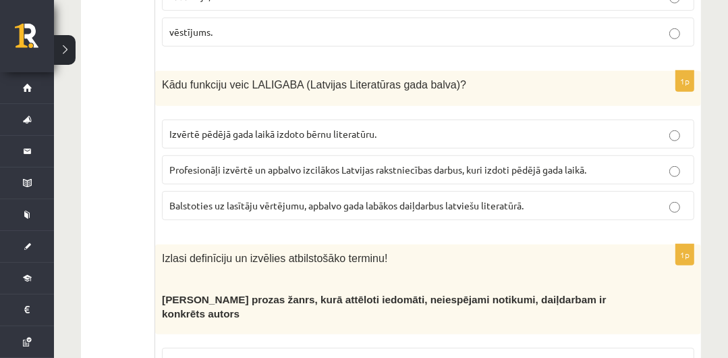
scroll to position [4267, 0]
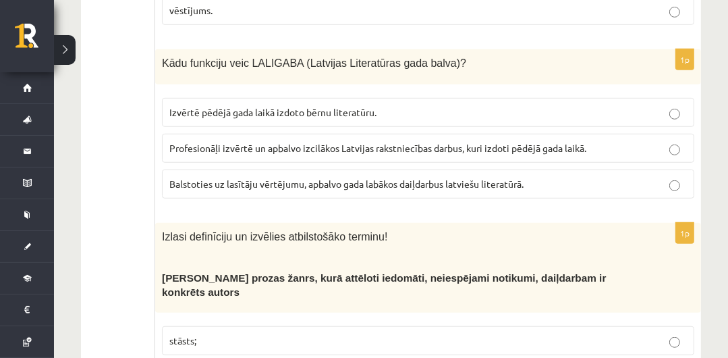
click at [503, 169] on label "Balstoties uz lasītāju vērtējumu, apbalvo gada labākos daiļdarbus latviešu lite…" at bounding box center [428, 183] width 533 height 29
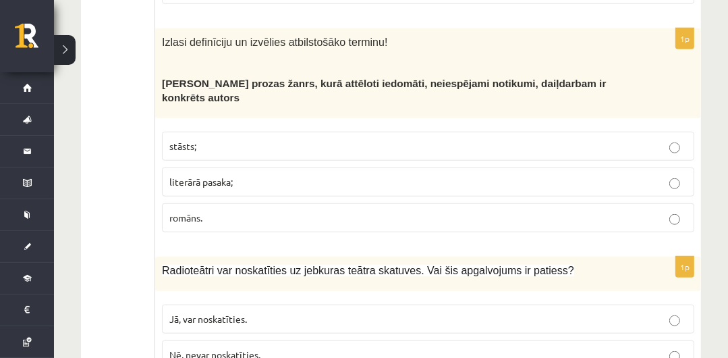
scroll to position [4483, 0]
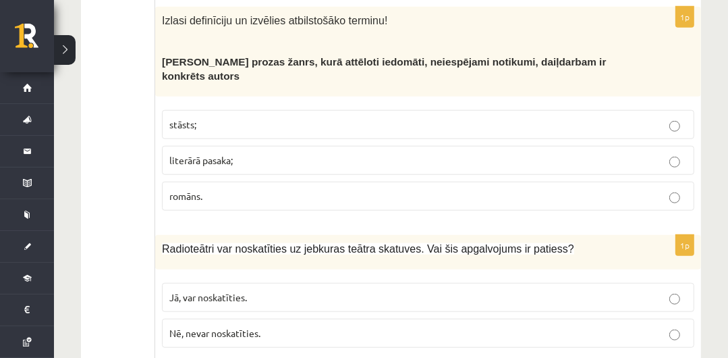
click at [408, 117] on p "stāsts;" at bounding box center [428, 124] width 518 height 14
click at [367, 153] on p "literārā pasaka;" at bounding box center [428, 160] width 518 height 14
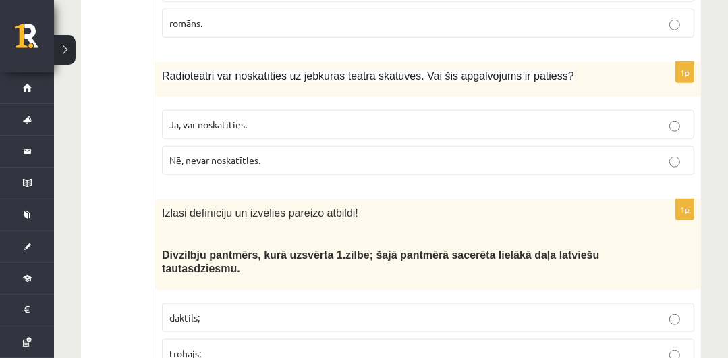
scroll to position [4678, 0]
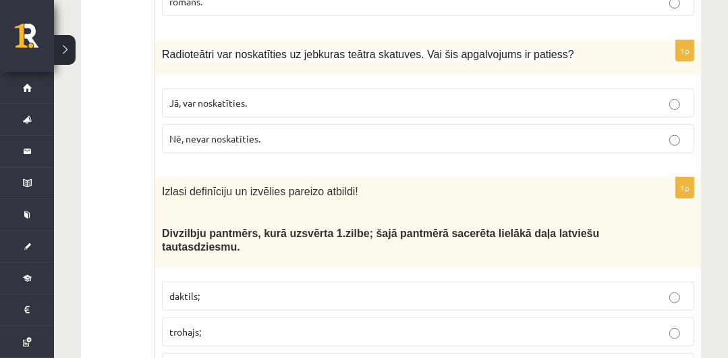
click at [346, 124] on label "Nē, nevar noskatīties." at bounding box center [428, 138] width 533 height 29
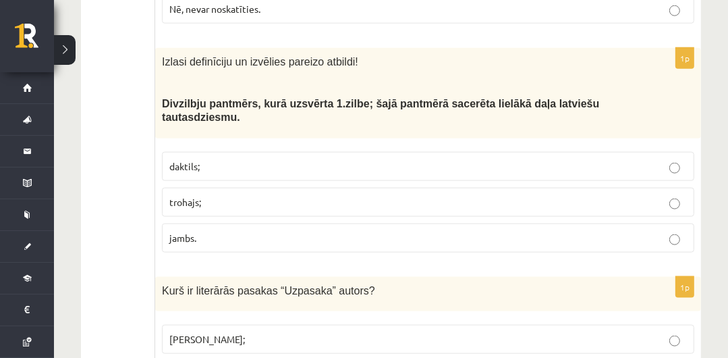
scroll to position [4829, 0]
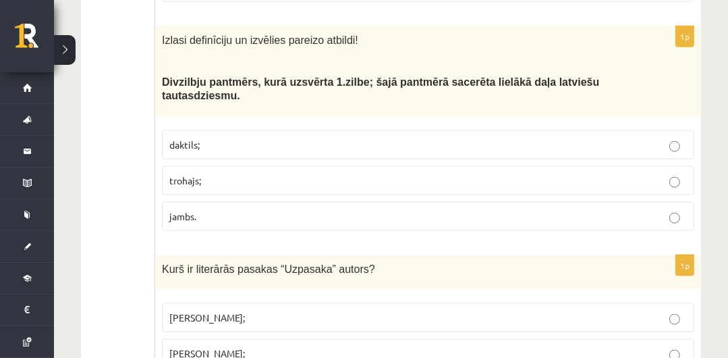
click at [593, 138] on p "daktils;" at bounding box center [428, 145] width 518 height 14
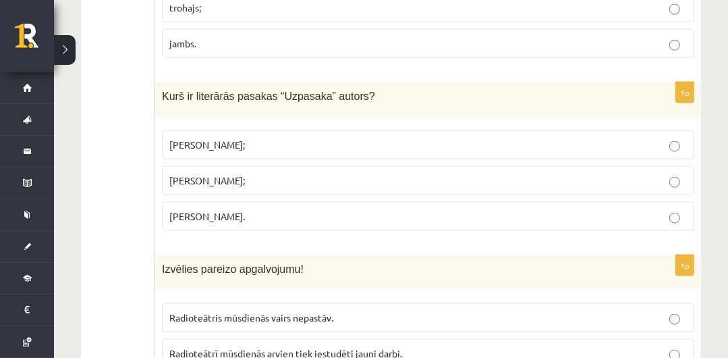
scroll to position [5023, 0]
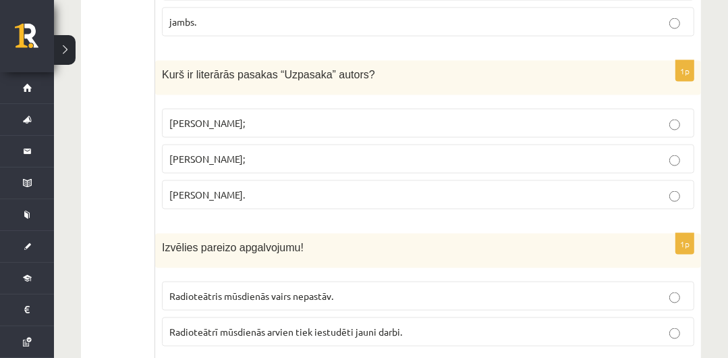
click at [280, 116] on p "Imants Ziedonis;" at bounding box center [428, 123] width 518 height 14
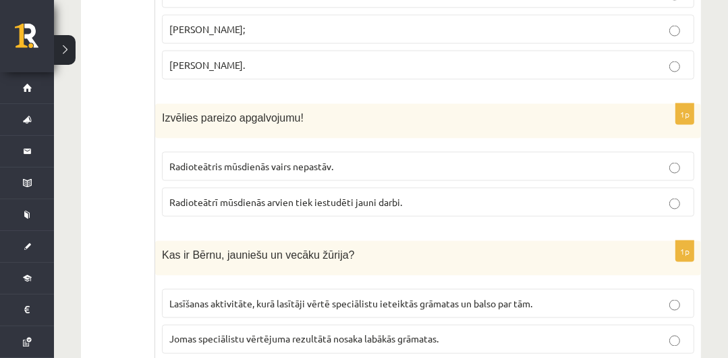
scroll to position [5174, 0]
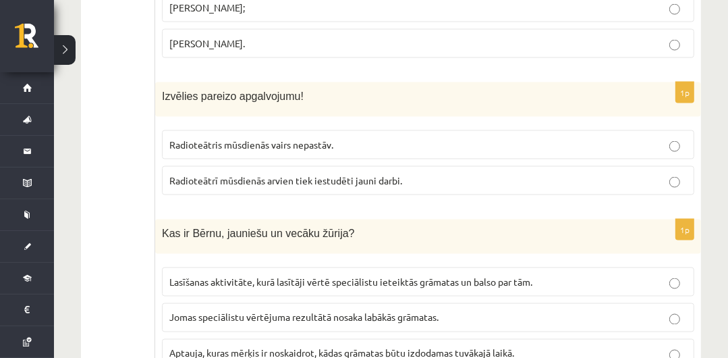
click at [588, 173] on p "Radioteātrī mūsdienās arvien tiek iestudēti jauni darbi." at bounding box center [428, 180] width 518 height 14
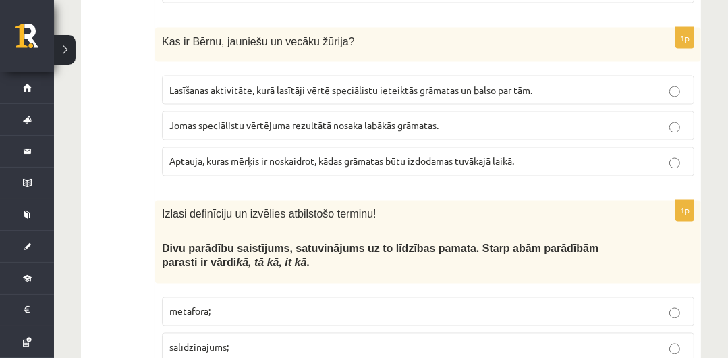
scroll to position [5388, 0]
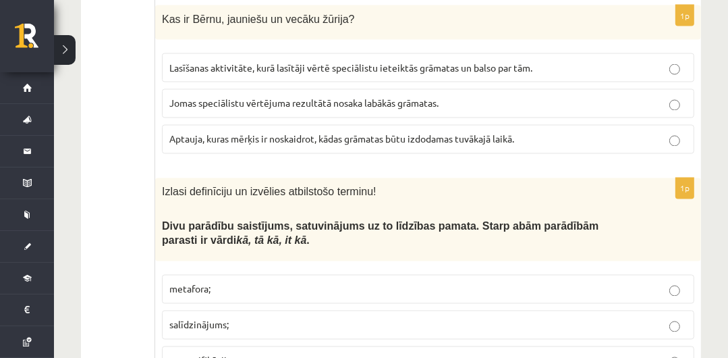
click at [348, 318] on p "salīdzinājums;" at bounding box center [428, 325] width 518 height 14
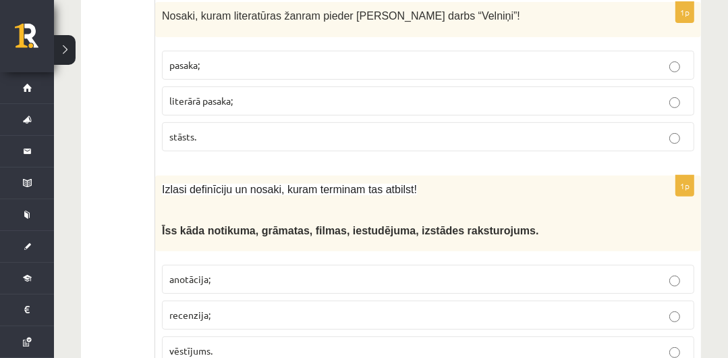
scroll to position [0, 0]
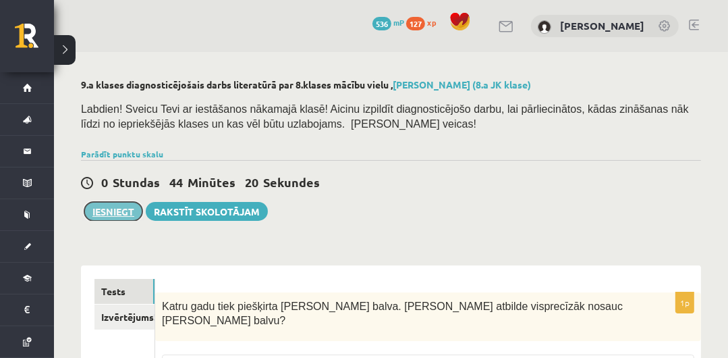
click at [95, 205] on button "Iesniegt" at bounding box center [113, 211] width 58 height 19
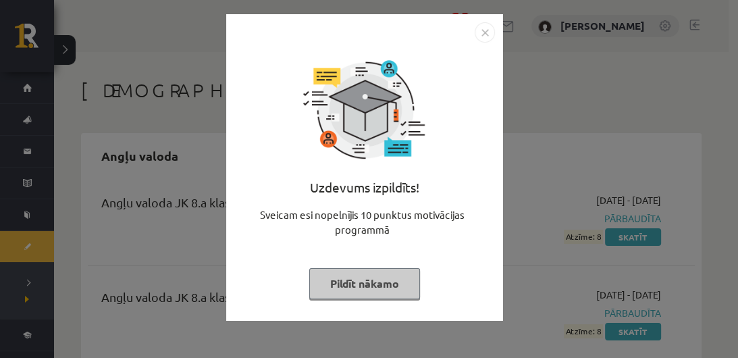
click at [387, 286] on button "Pildīt nākamo" at bounding box center [364, 283] width 111 height 31
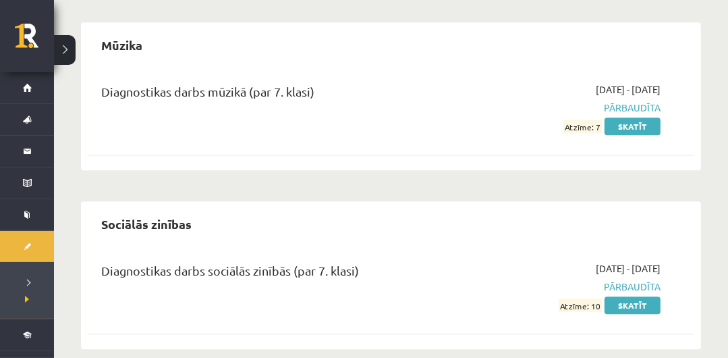
scroll to position [2824, 0]
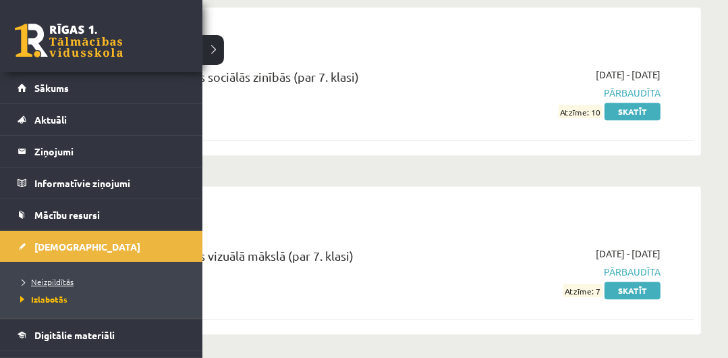
click at [68, 277] on span "Neizpildītās" at bounding box center [45, 281] width 57 height 11
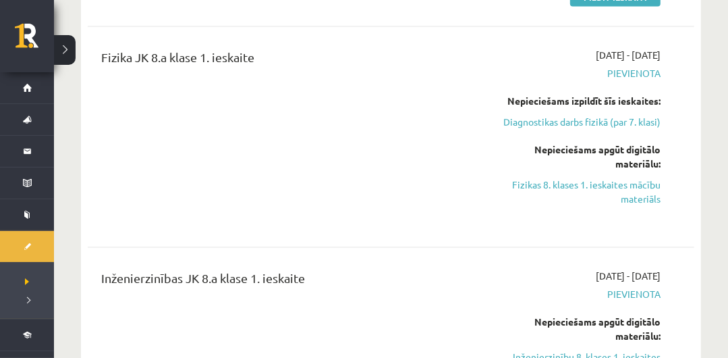
scroll to position [1860, 0]
